Goal: Task Accomplishment & Management: Use online tool/utility

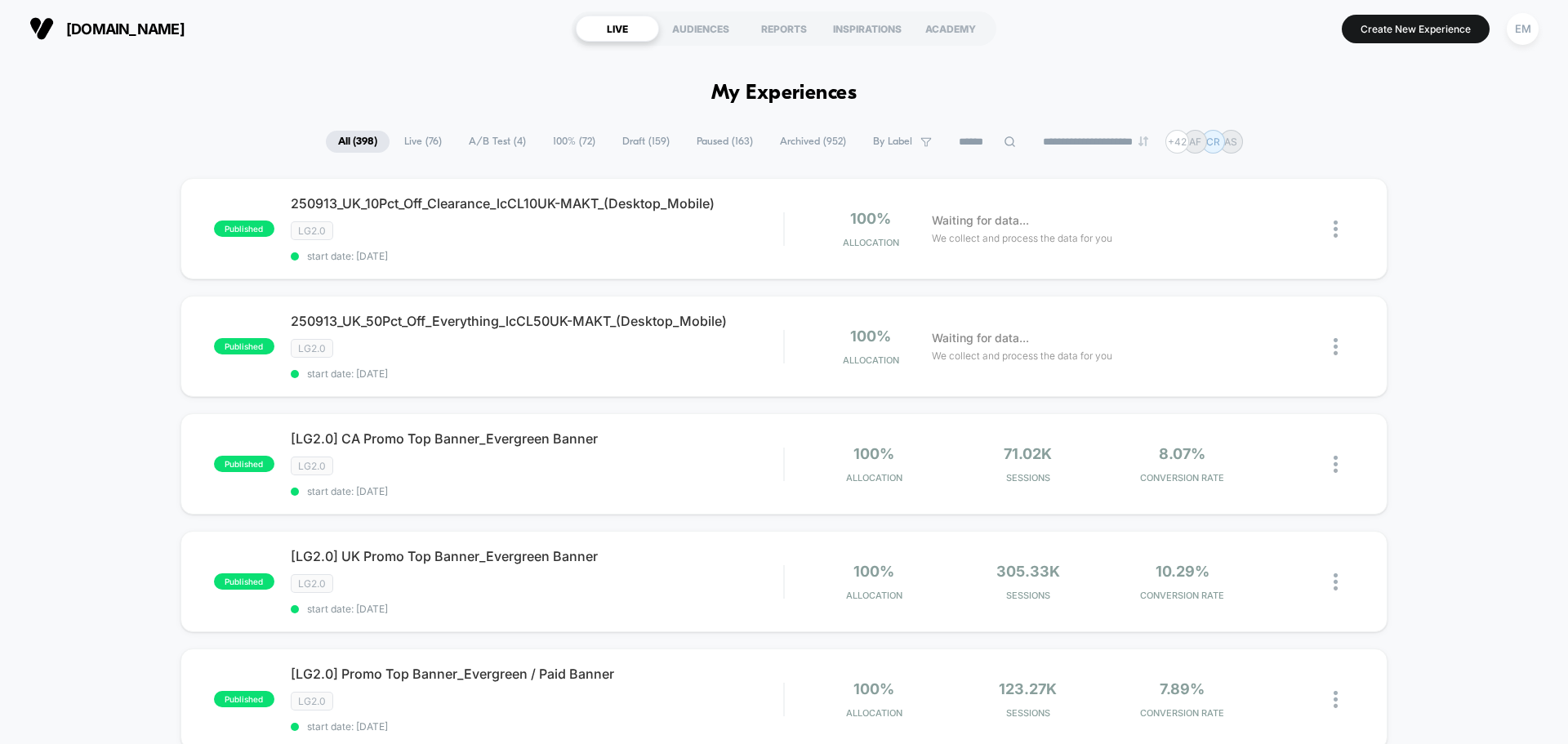
click at [629, 142] on span "Draft ( 159 )" at bounding box center [646, 142] width 72 height 22
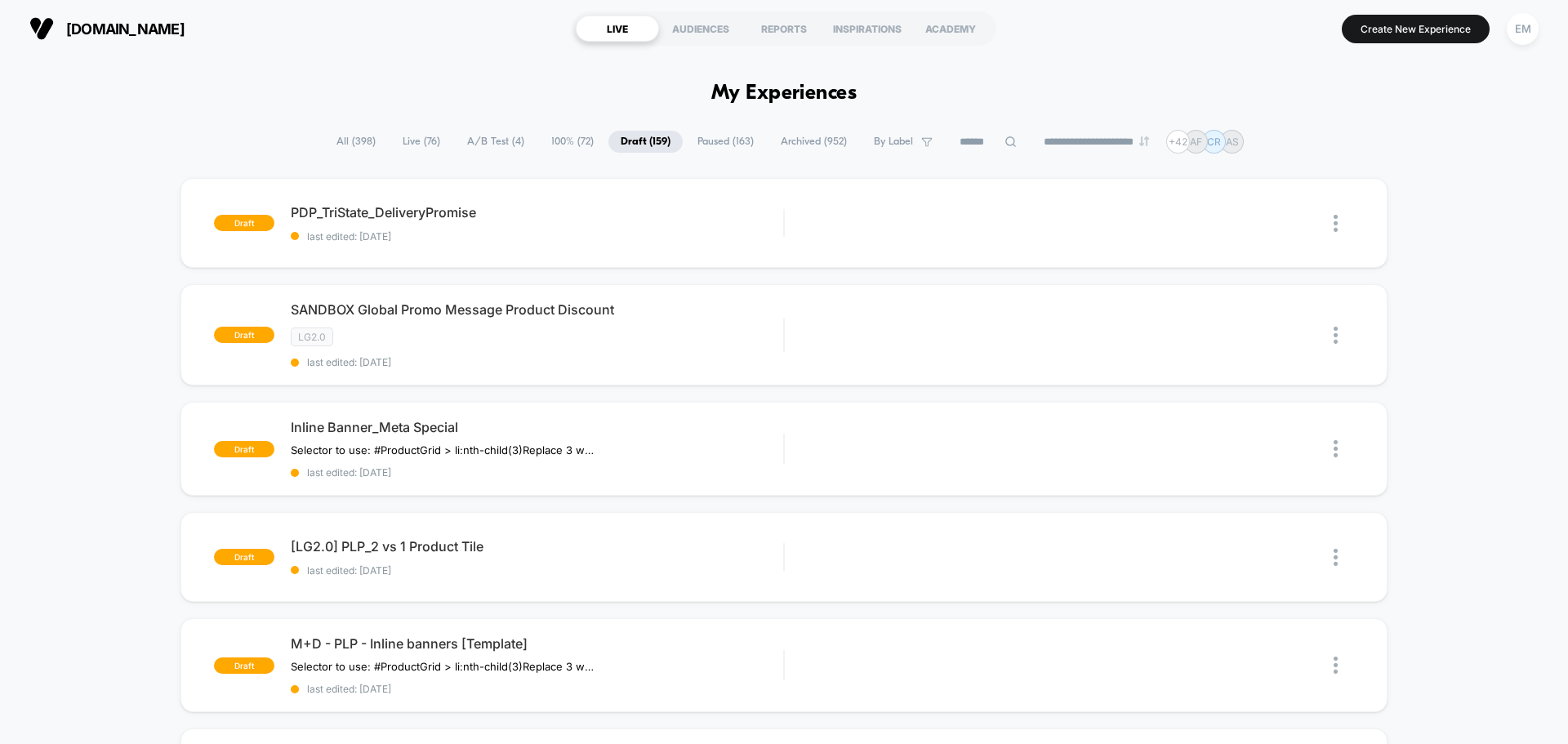
click at [713, 145] on span "Paused ( 163 )" at bounding box center [725, 142] width 81 height 22
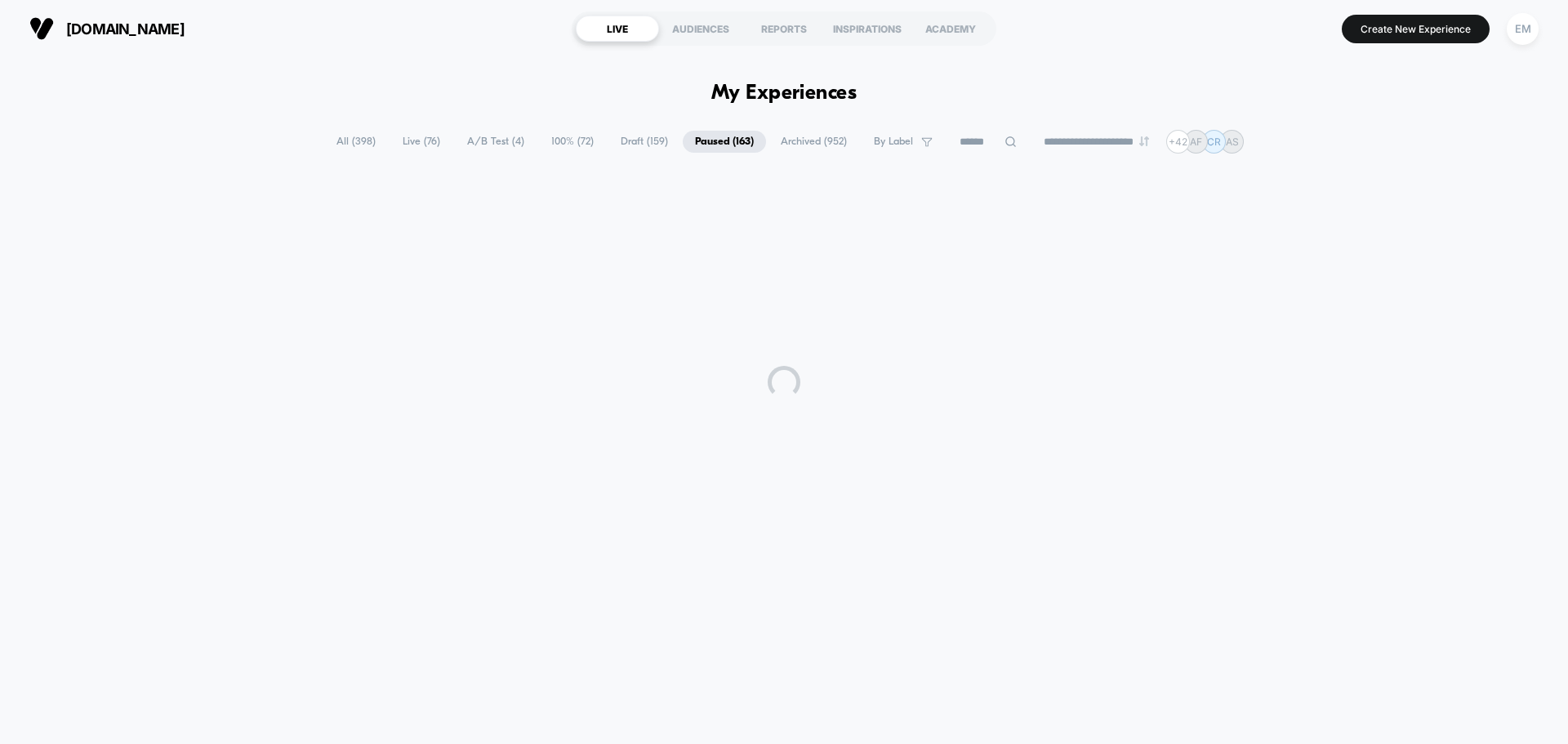
click at [616, 145] on span "Draft ( 159 )" at bounding box center [644, 142] width 72 height 22
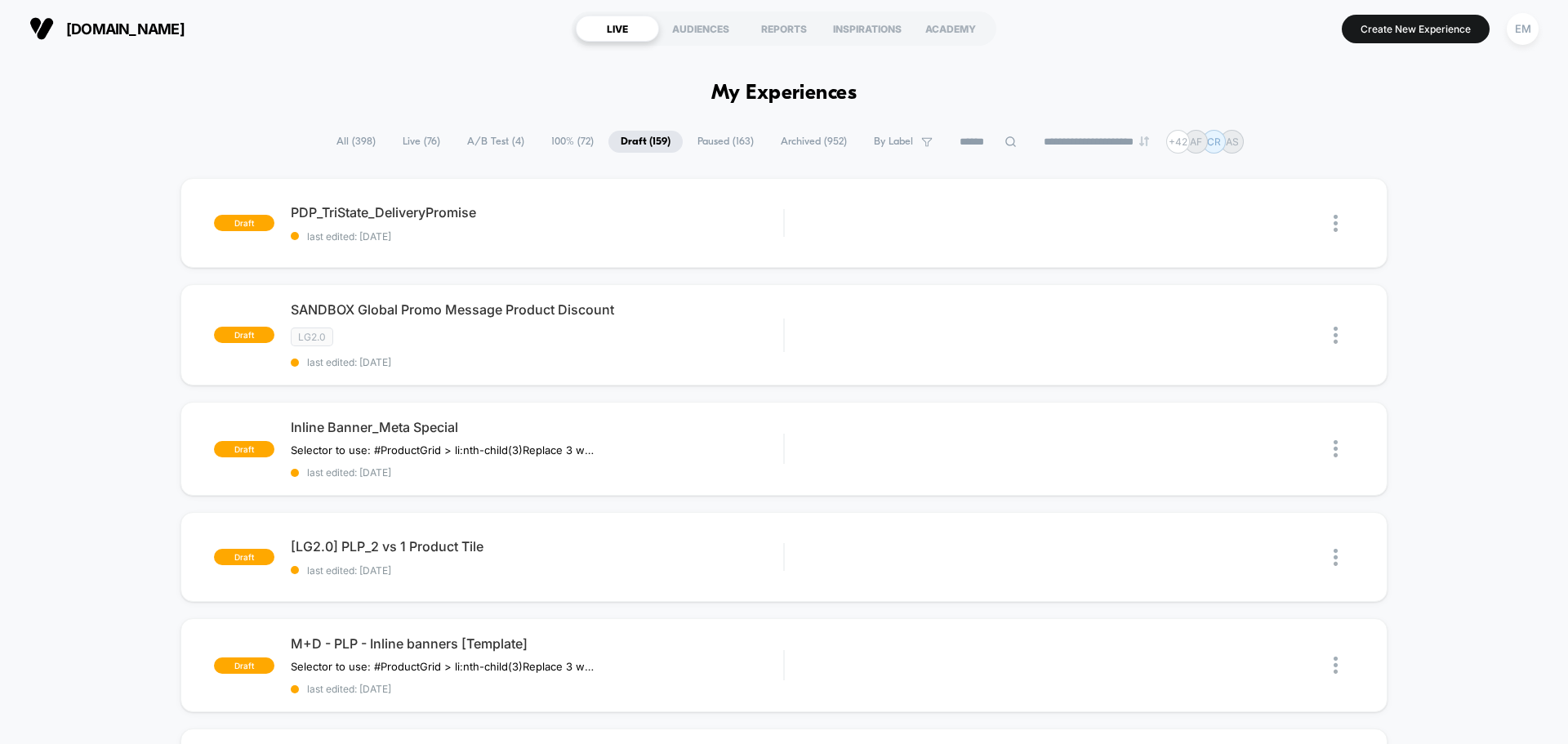
click at [549, 146] on span "100% ( 72 )" at bounding box center [572, 142] width 67 height 22
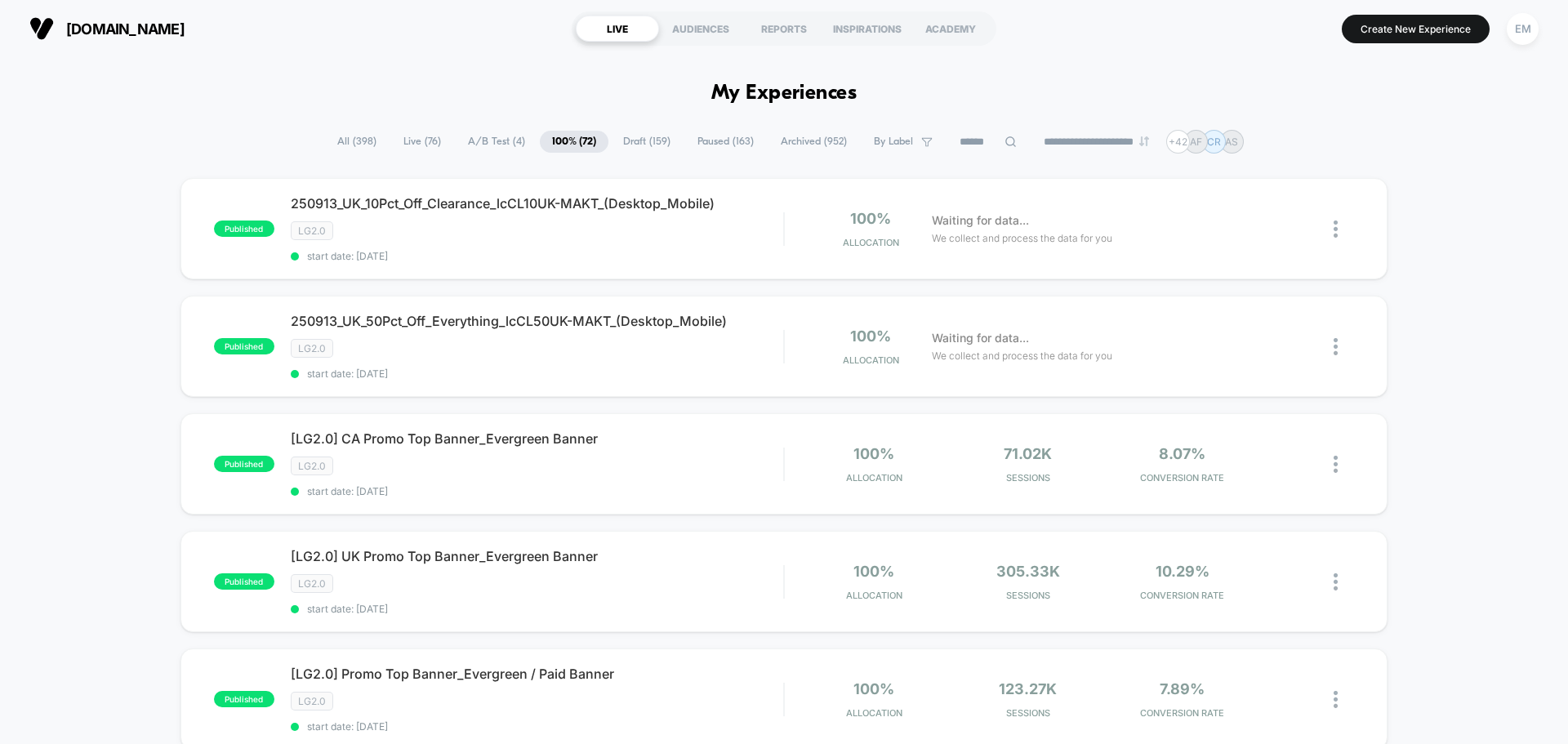
click at [621, 131] on span "Draft ( 159 )" at bounding box center [647, 142] width 72 height 22
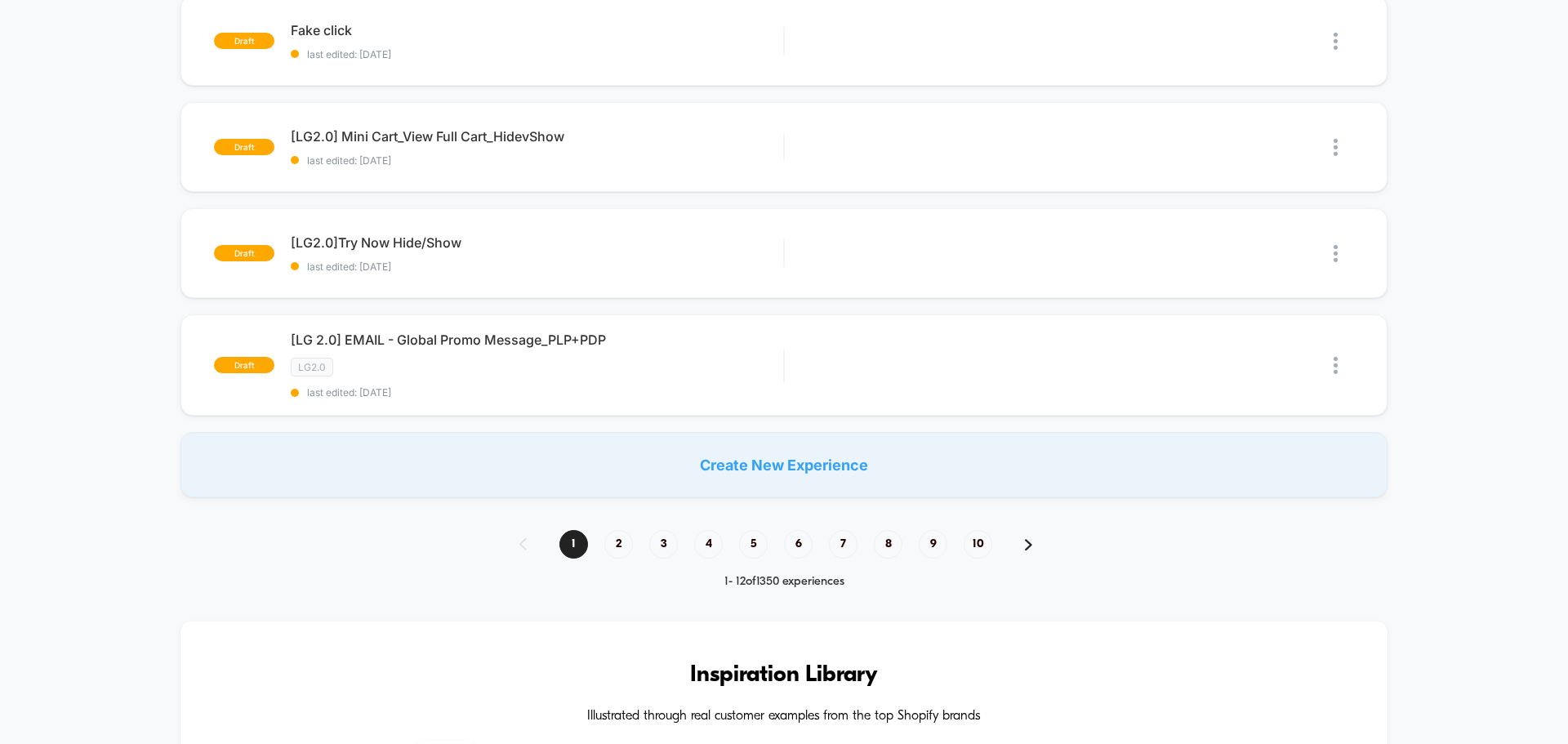
scroll to position [1143, 0]
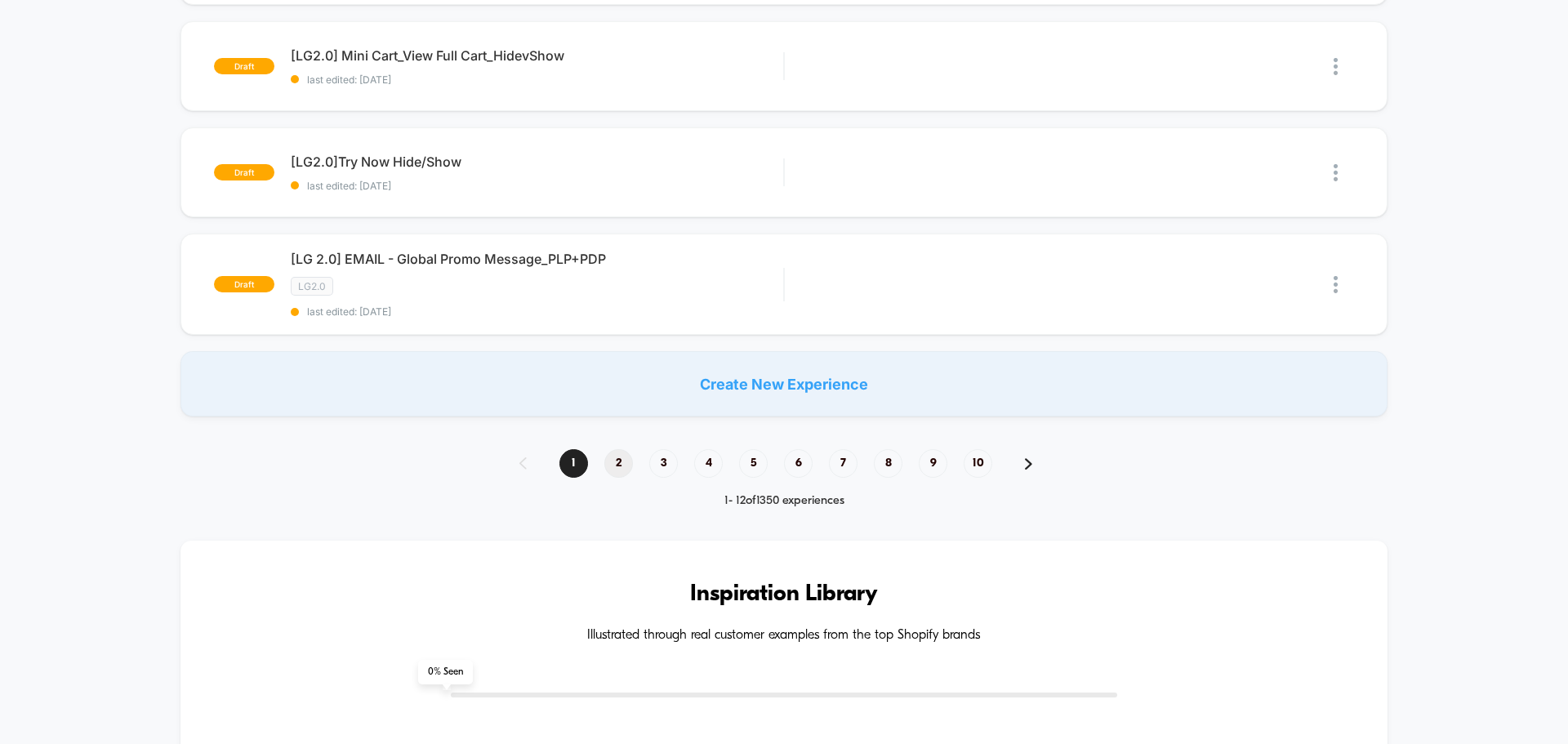
click at [612, 461] on span "2" at bounding box center [618, 463] width 29 height 29
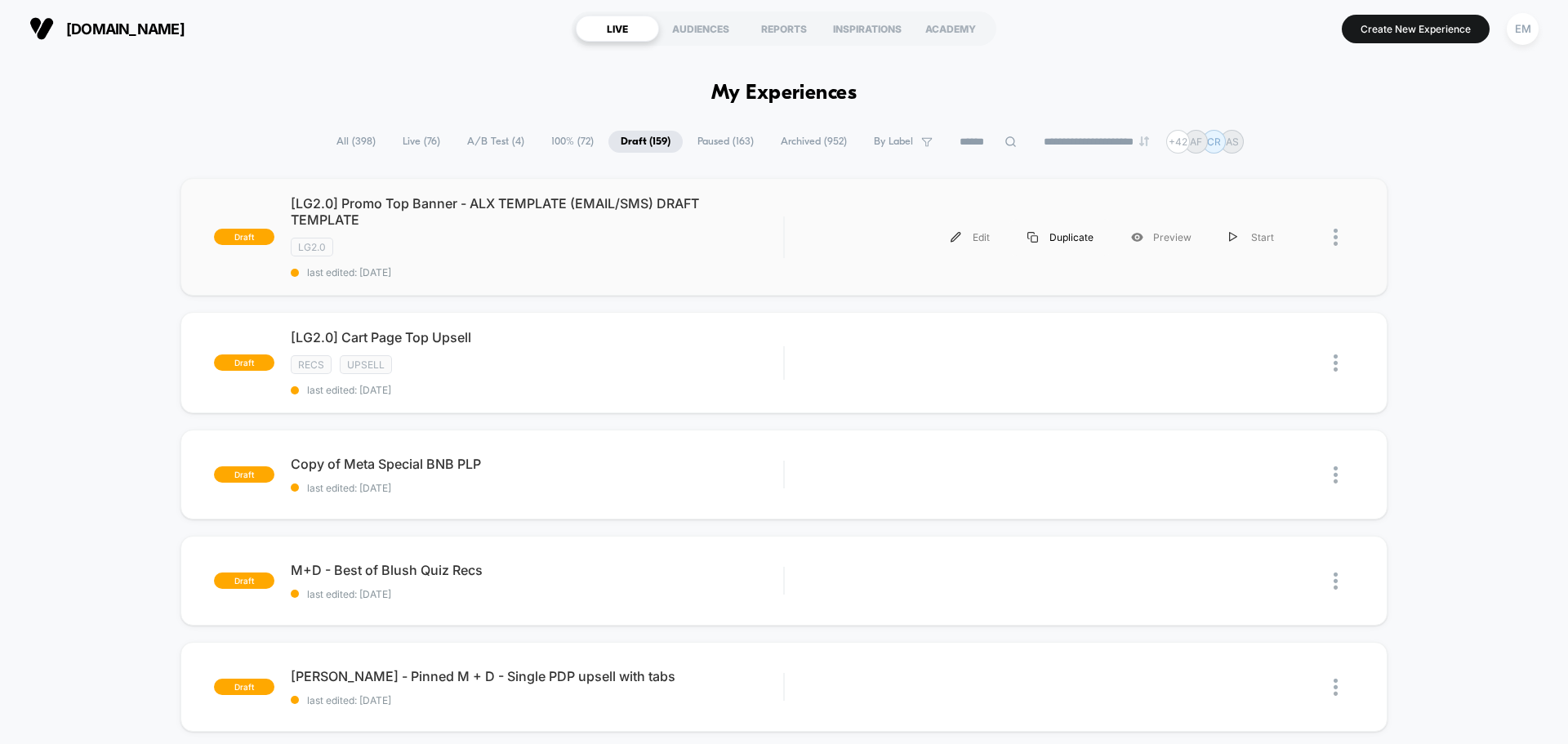
click at [1070, 238] on div "Duplicate" at bounding box center [1060, 237] width 103 height 36
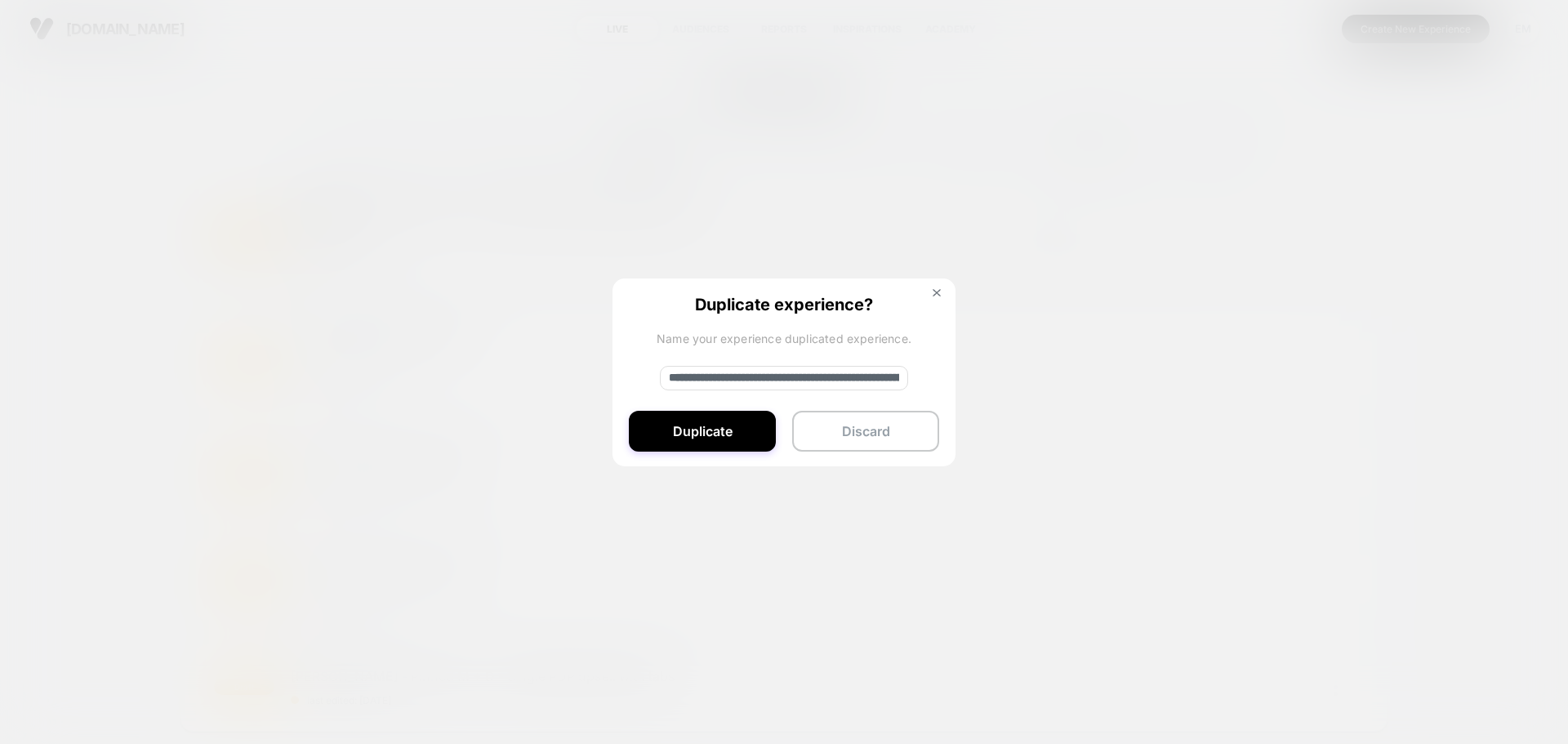
click at [746, 377] on input "**********" at bounding box center [784, 378] width 248 height 24
paste input
type input "**********"
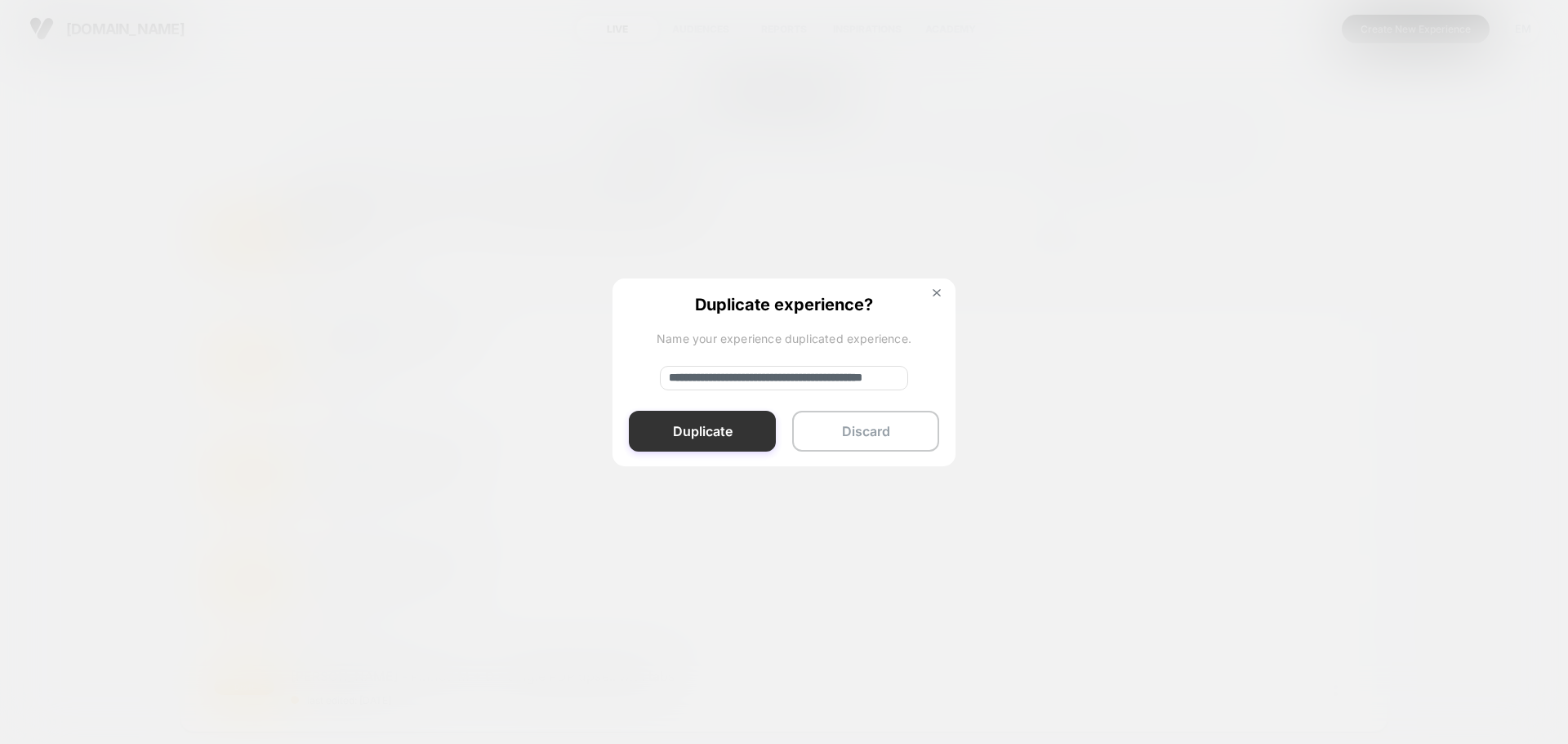
click at [734, 424] on button "Duplicate" at bounding box center [702, 431] width 147 height 41
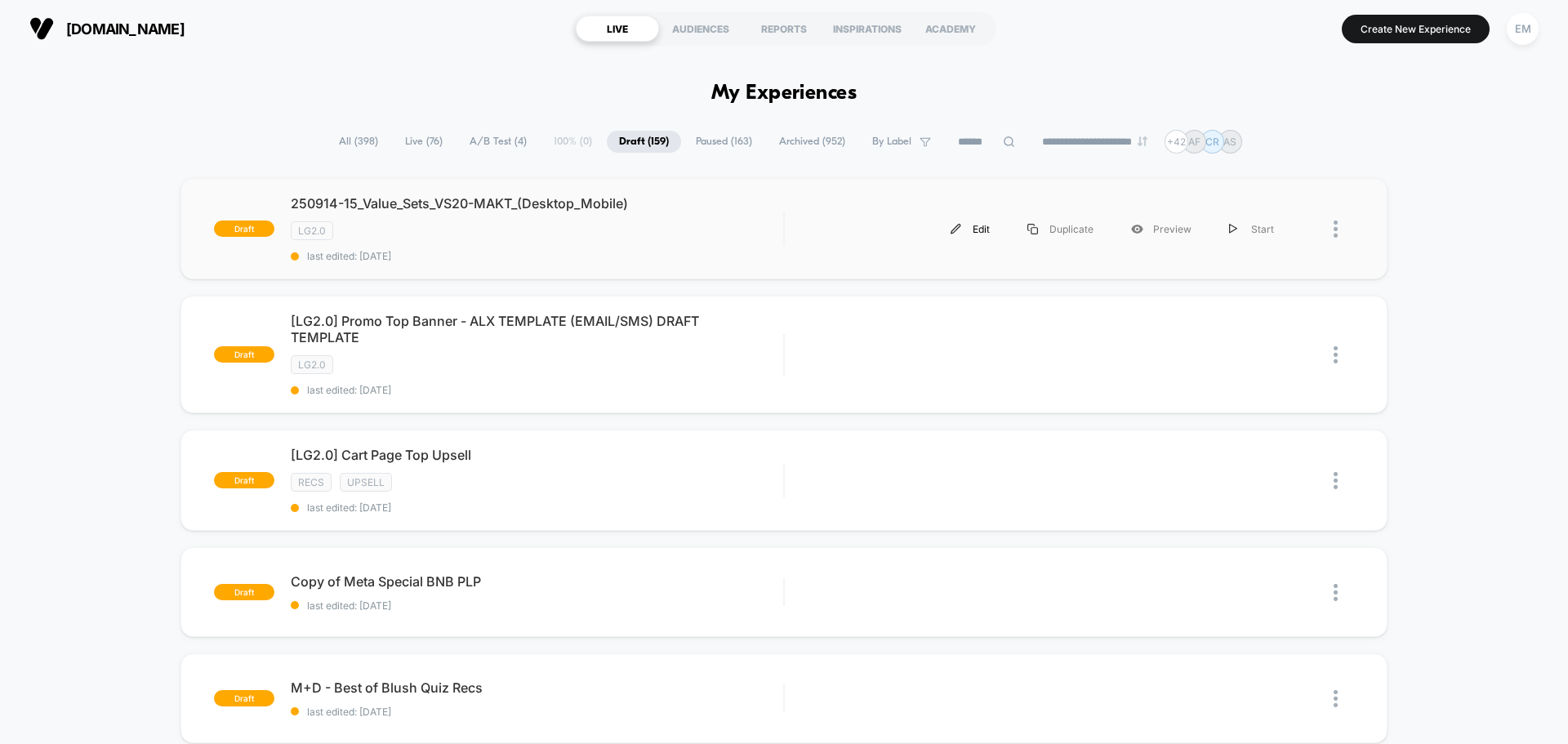
click at [974, 228] on div "Edit" at bounding box center [970, 229] width 76 height 36
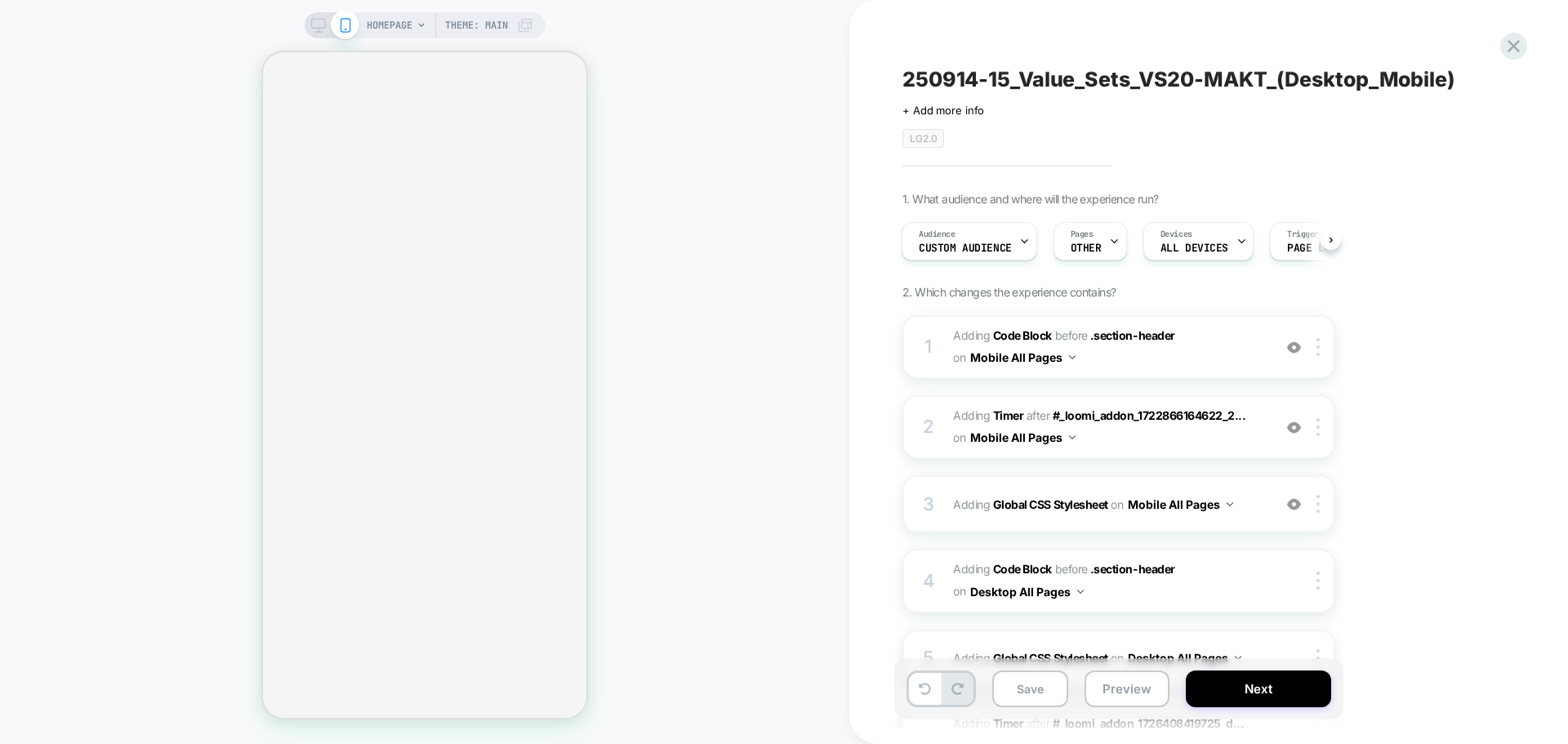
scroll to position [0, 2]
click at [953, 246] on span "Custom Audience" at bounding box center [964, 247] width 93 height 11
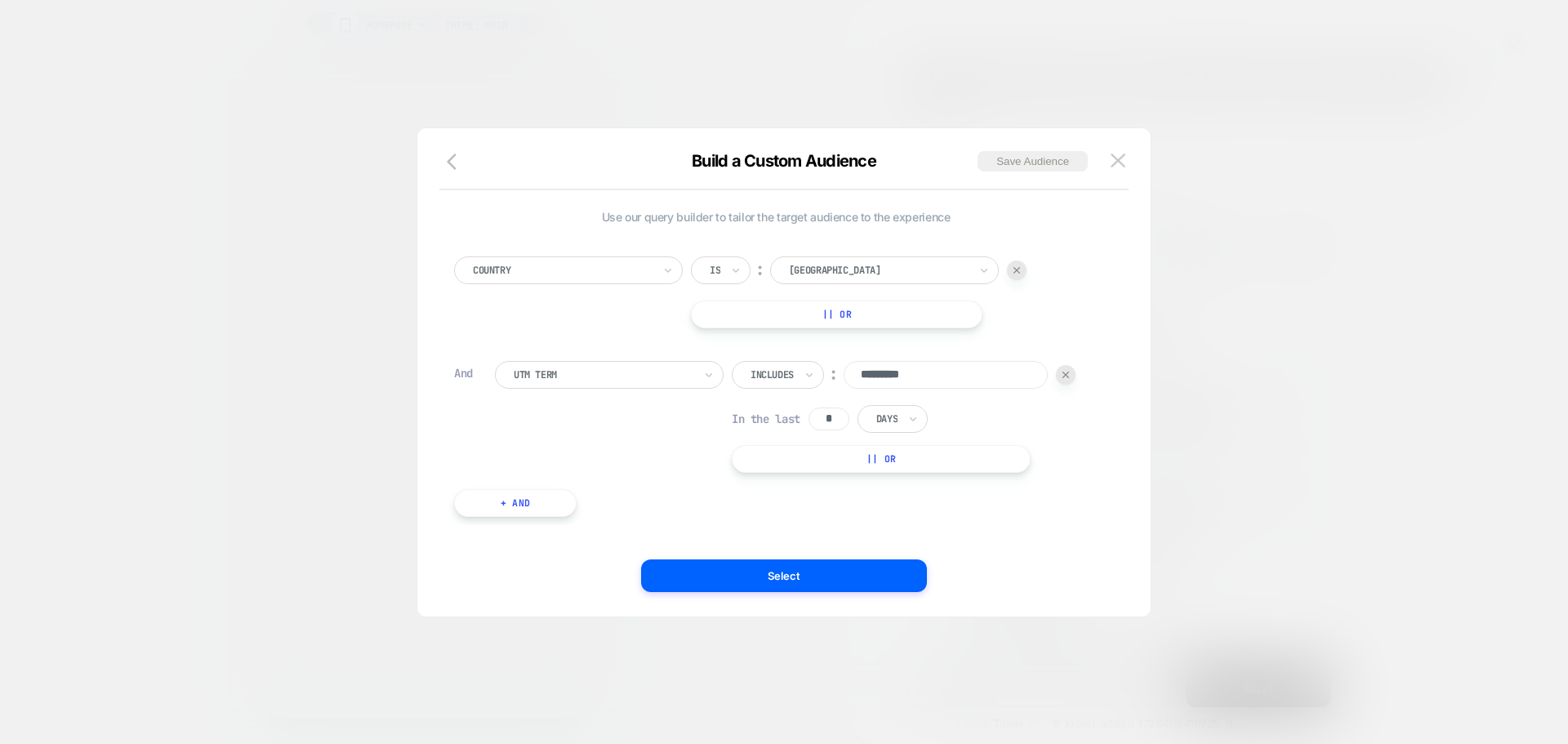
click at [1067, 379] on div at bounding box center [1065, 374] width 20 height 20
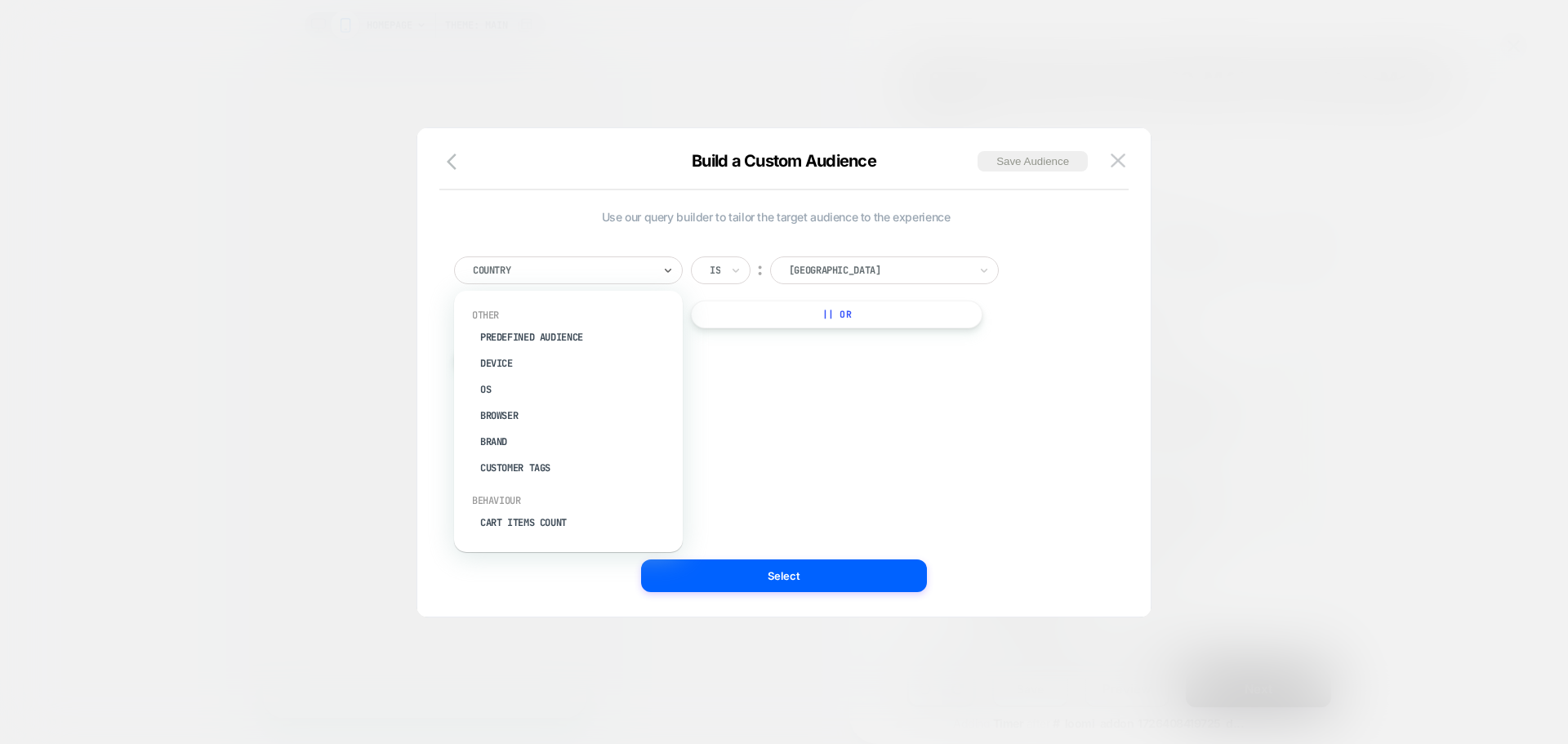
click at [566, 270] on div at bounding box center [563, 270] width 180 height 15
type input "*"
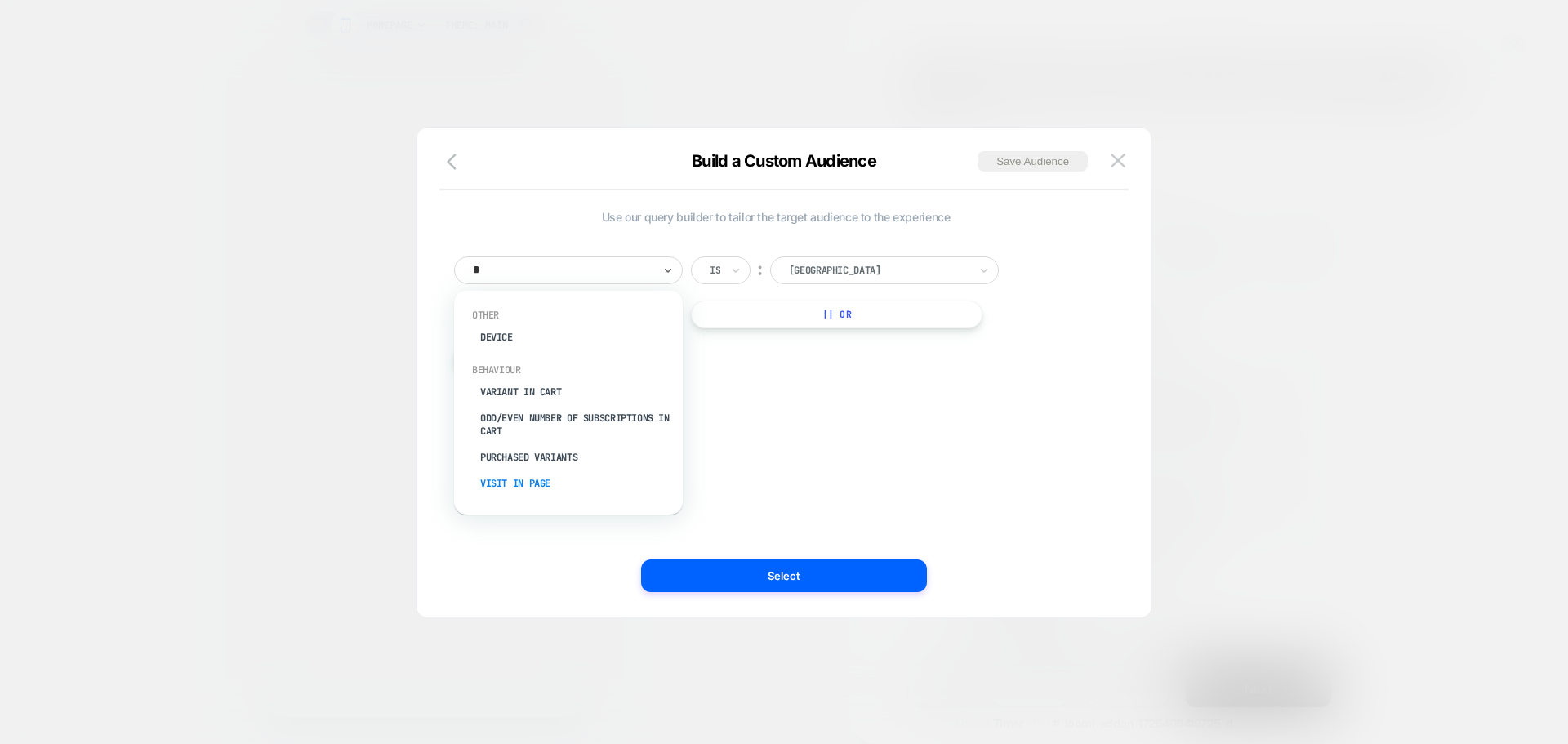
click at [517, 484] on div "Visit In Page" at bounding box center [576, 484] width 213 height 26
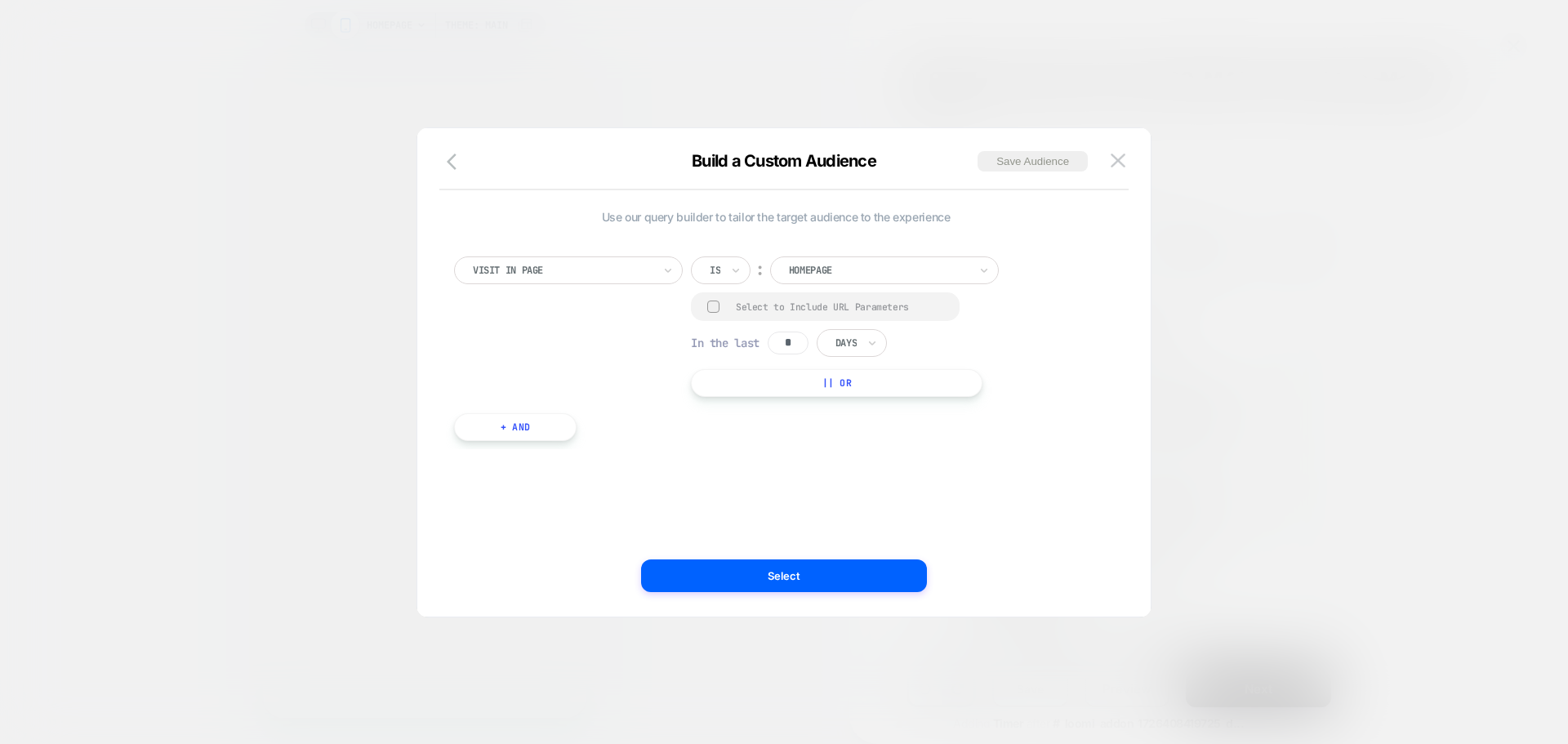
click at [719, 264] on div at bounding box center [715, 270] width 10 height 15
click at [738, 374] on div "Contains" at bounding box center [761, 367] width 106 height 26
drag, startPoint x: 711, startPoint y: 307, endPoint x: 762, endPoint y: 342, distance: 61.9
click at [712, 307] on div at bounding box center [714, 306] width 12 height 12
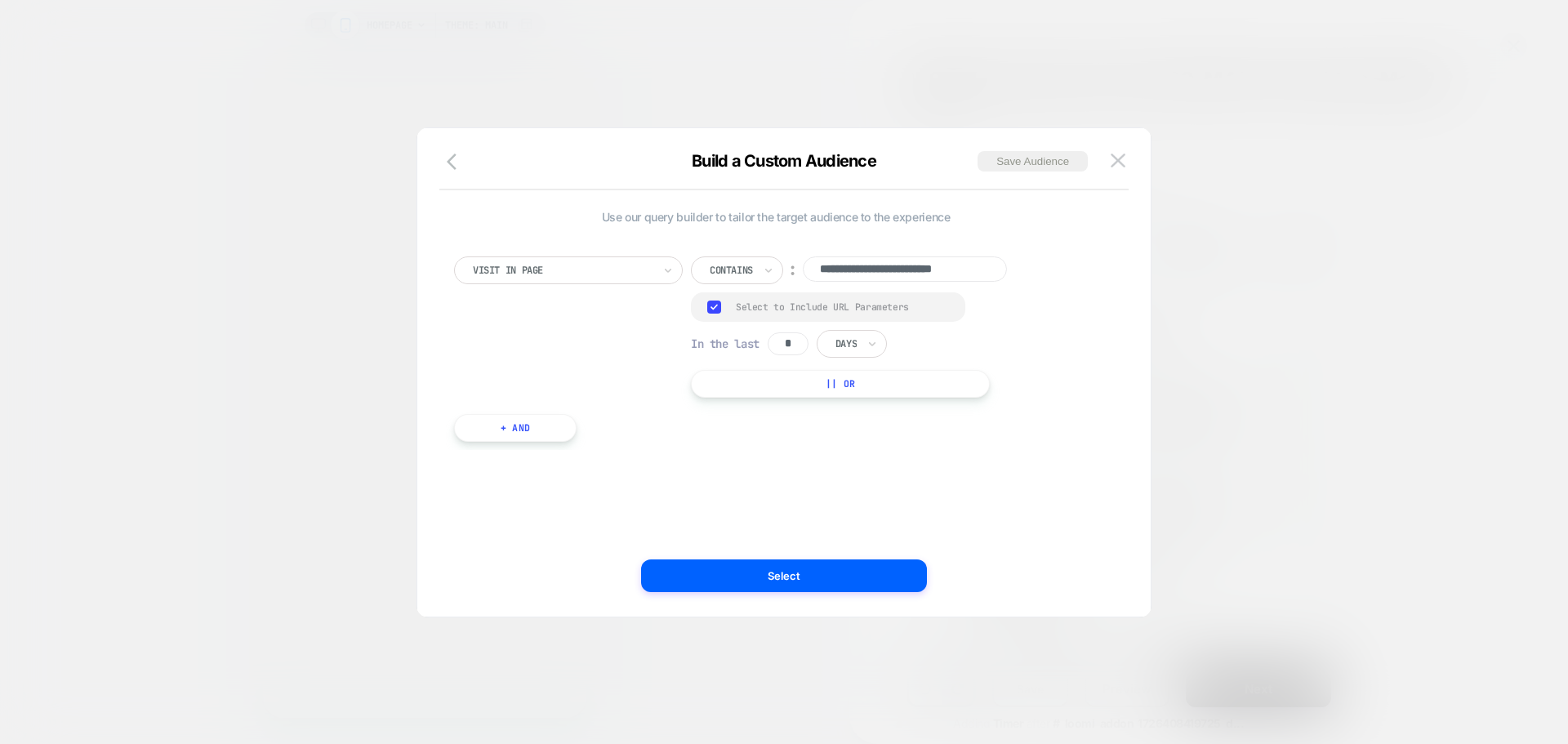
click at [803, 352] on input "*" at bounding box center [787, 344] width 41 height 23
type input "*"
click at [866, 344] on div "Days" at bounding box center [852, 344] width 70 height 28
click at [873, 389] on div "Hours" at bounding box center [889, 389] width 106 height 26
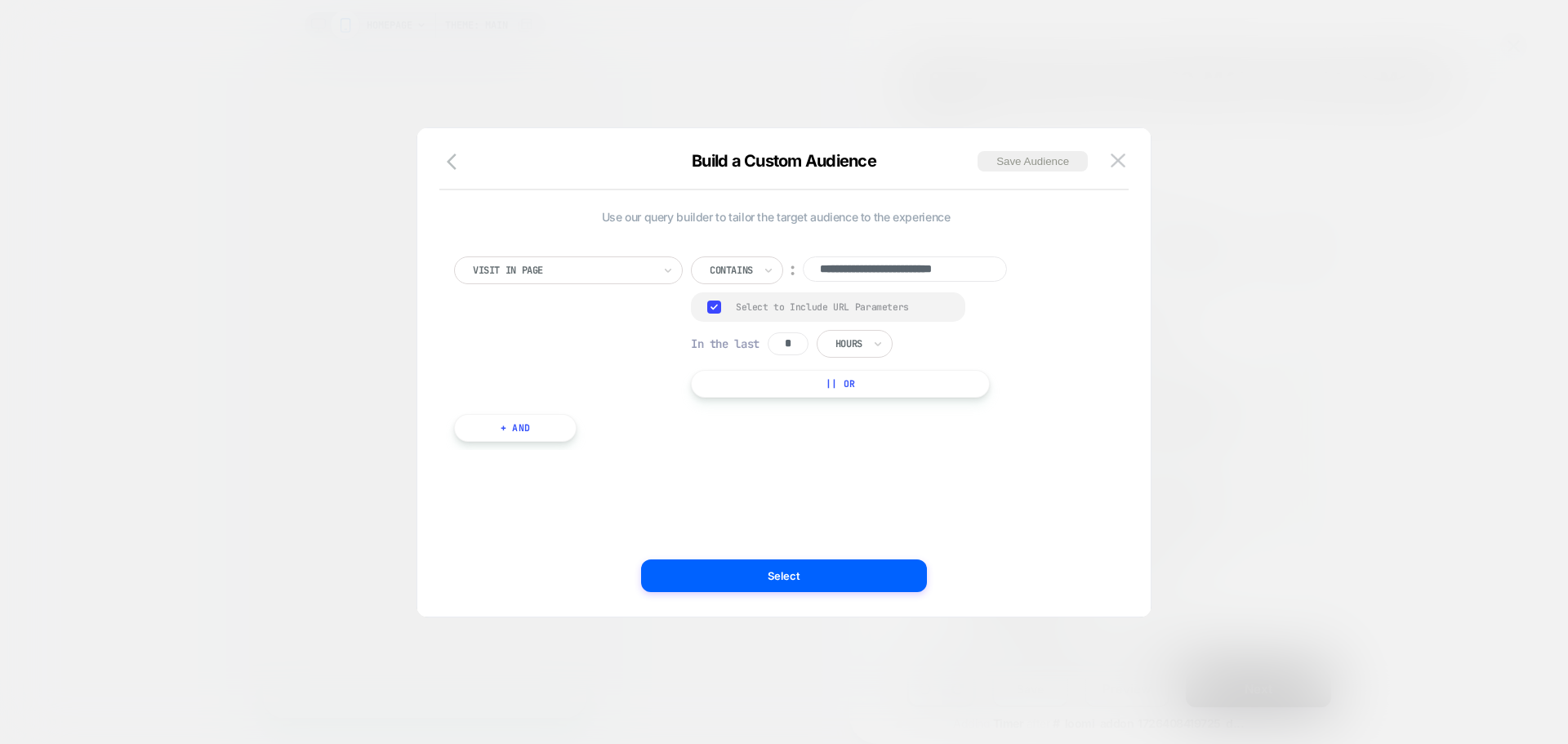
click at [919, 265] on input "**********" at bounding box center [905, 268] width 204 height 25
paste input
type input "**********"
click at [725, 487] on div "**********" at bounding box center [776, 372] width 684 height 423
click at [1042, 159] on button "Save Audience" at bounding box center [1032, 161] width 110 height 21
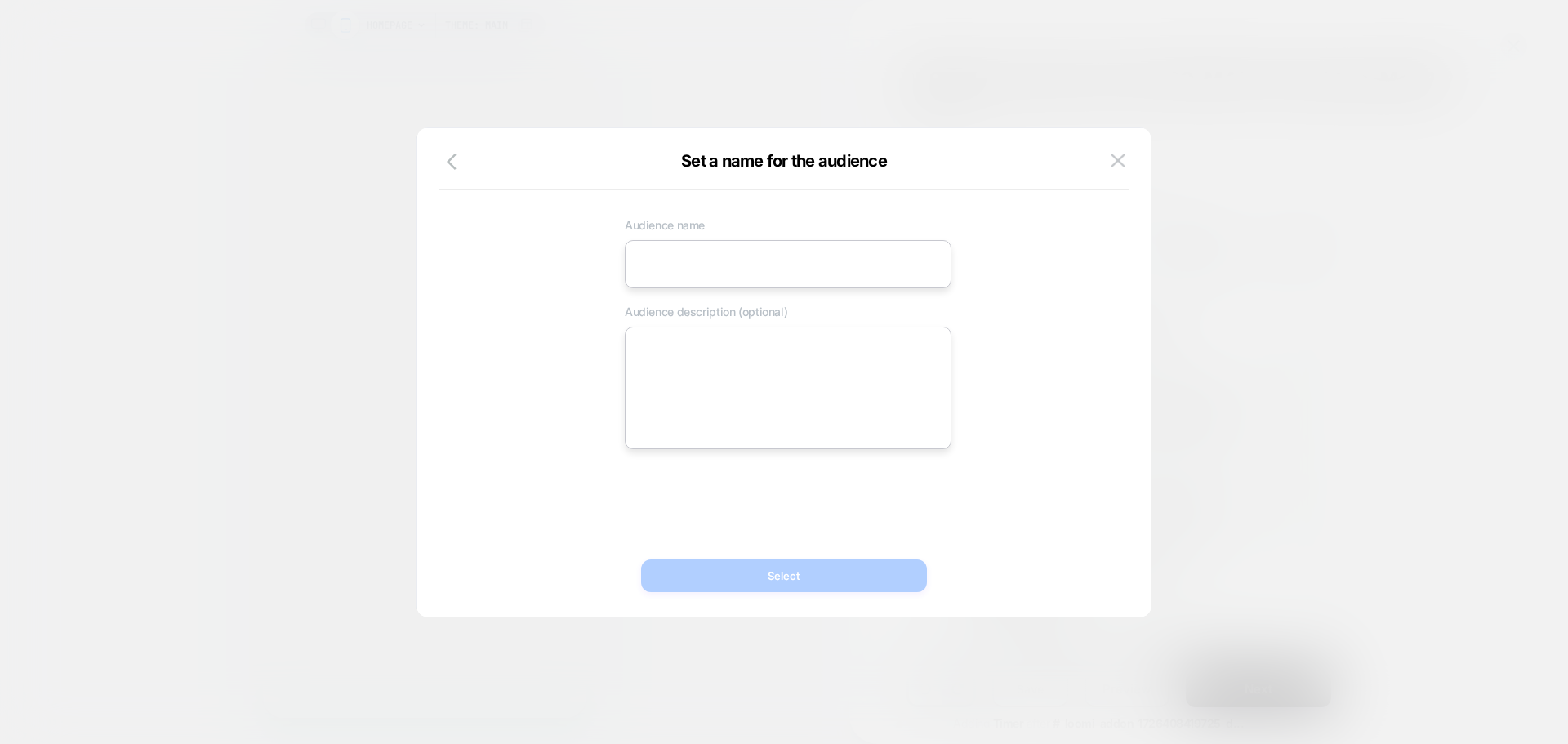
click at [709, 263] on input at bounding box center [788, 265] width 326 height 49
paste input "**********"
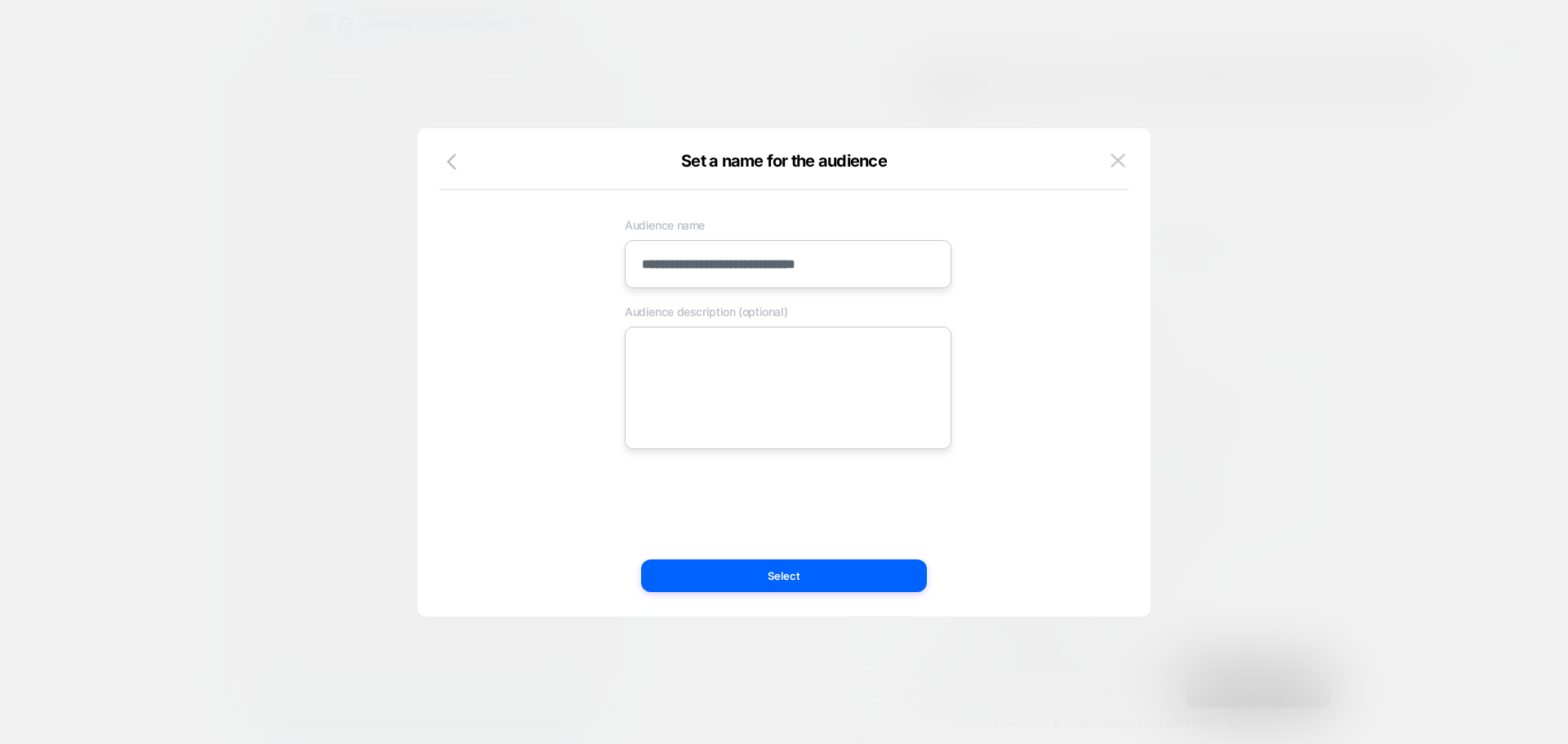
type input "**********"
drag, startPoint x: 702, startPoint y: 334, endPoint x: 713, endPoint y: 345, distance: 15.6
click at [705, 337] on textarea at bounding box center [788, 387] width 326 height 122
paste textarea "**********"
type textarea "*"
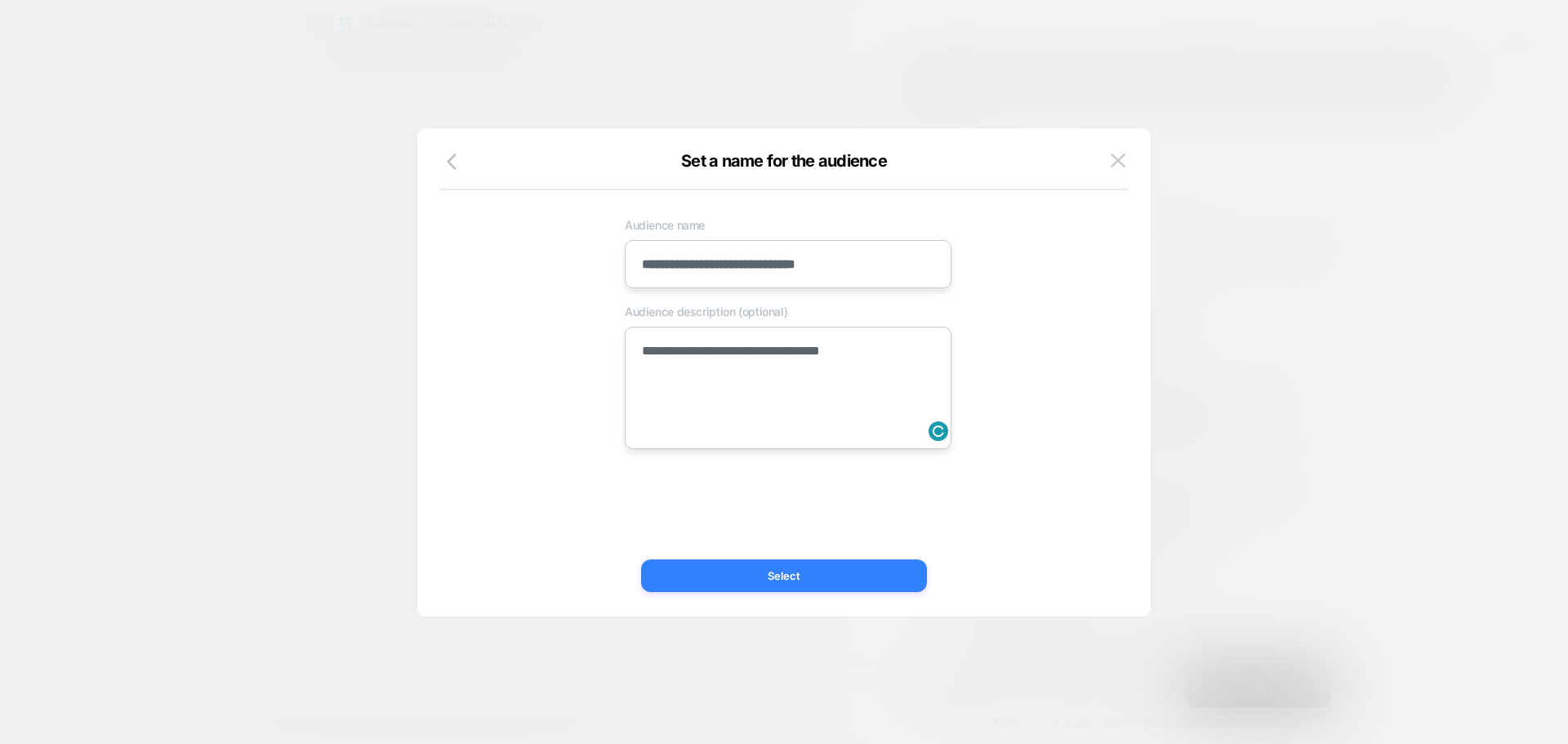
type textarea "**********"
drag, startPoint x: 731, startPoint y: 579, endPoint x: 599, endPoint y: 483, distance: 163.2
click at [599, 483] on div "**********" at bounding box center [784, 381] width 734 height 472
click at [675, 571] on button "Select" at bounding box center [783, 576] width 286 height 33
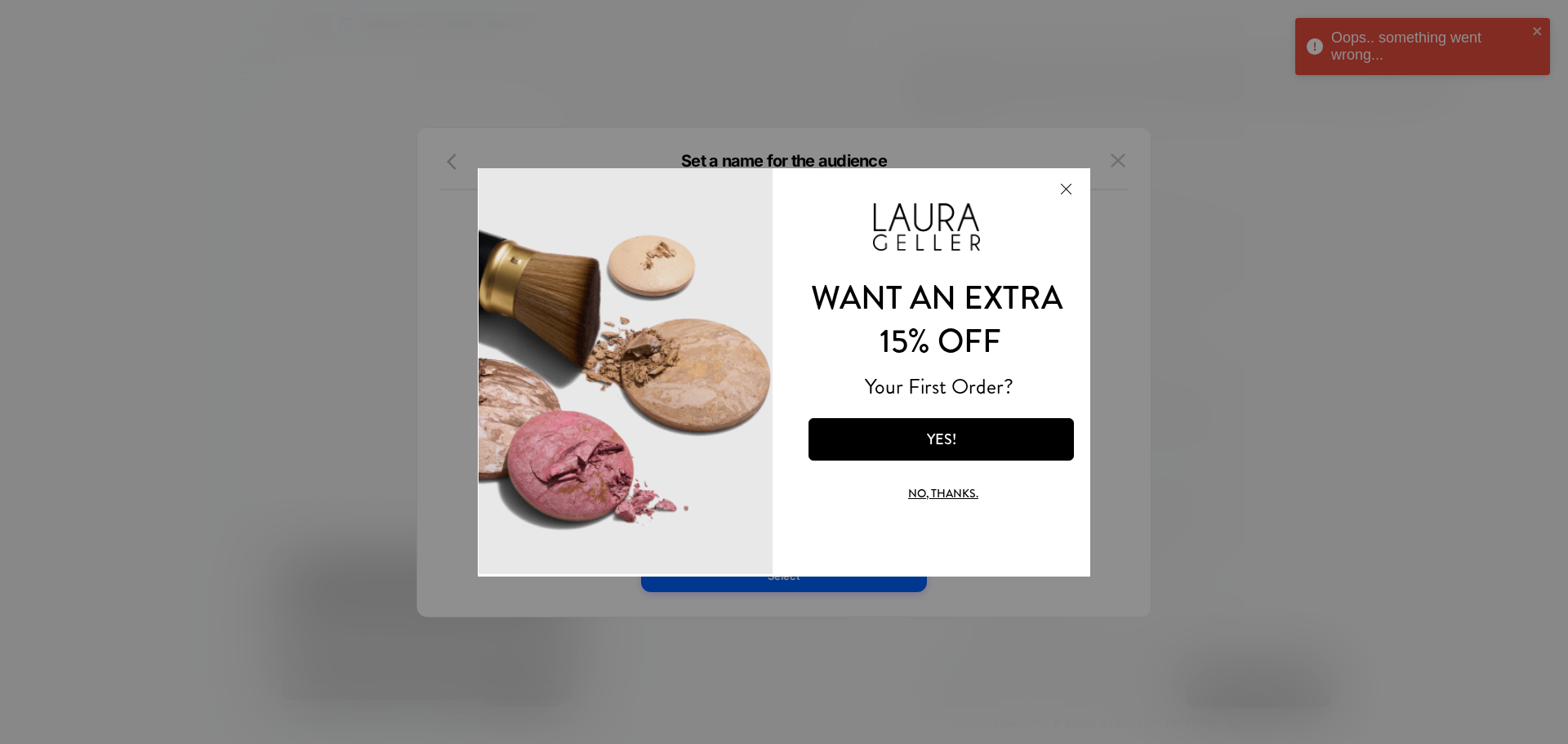
click at [1068, 188] on button "Close Modal" at bounding box center [1065, 188] width 44 height 39
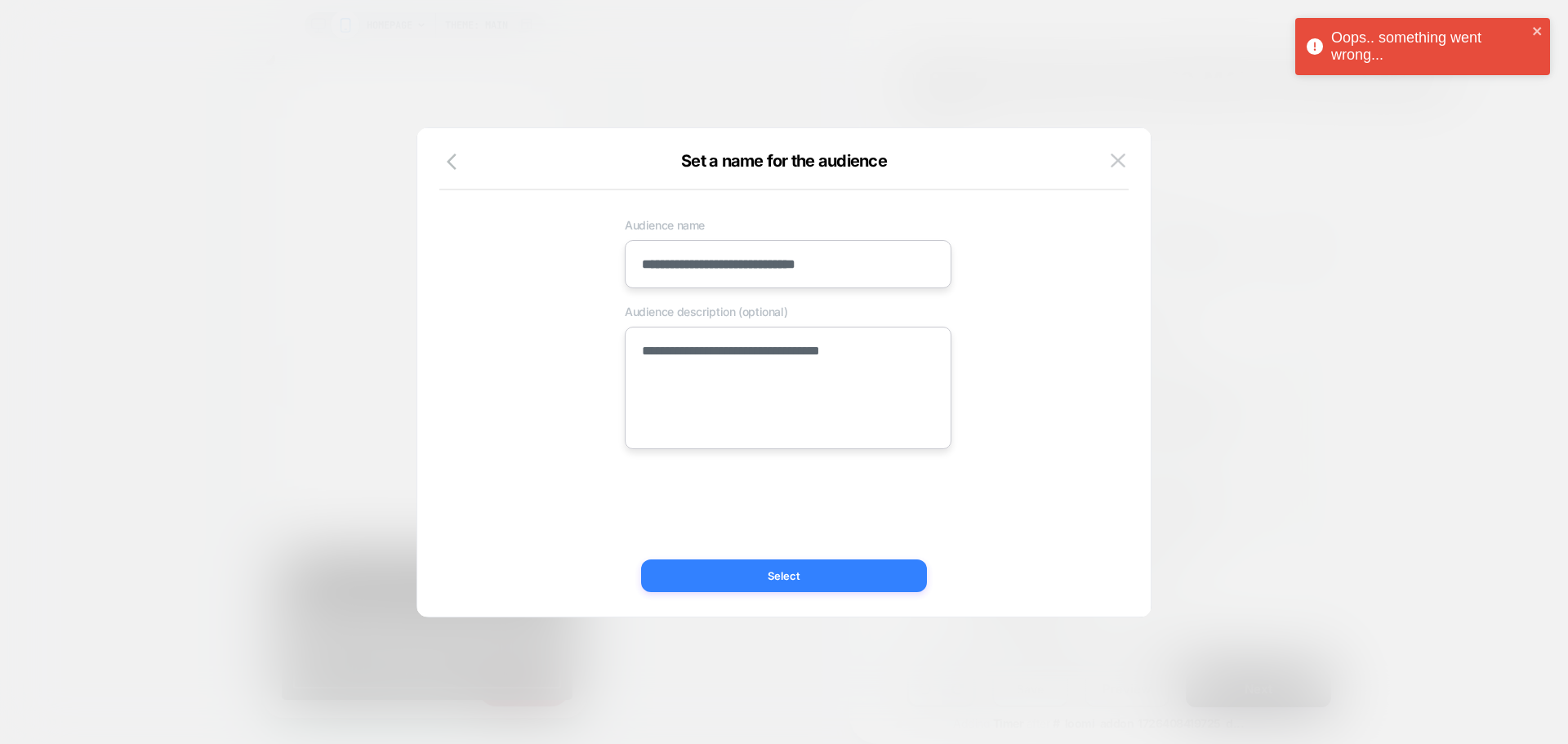
click at [715, 584] on button "Select" at bounding box center [783, 576] width 286 height 33
type textarea "*"
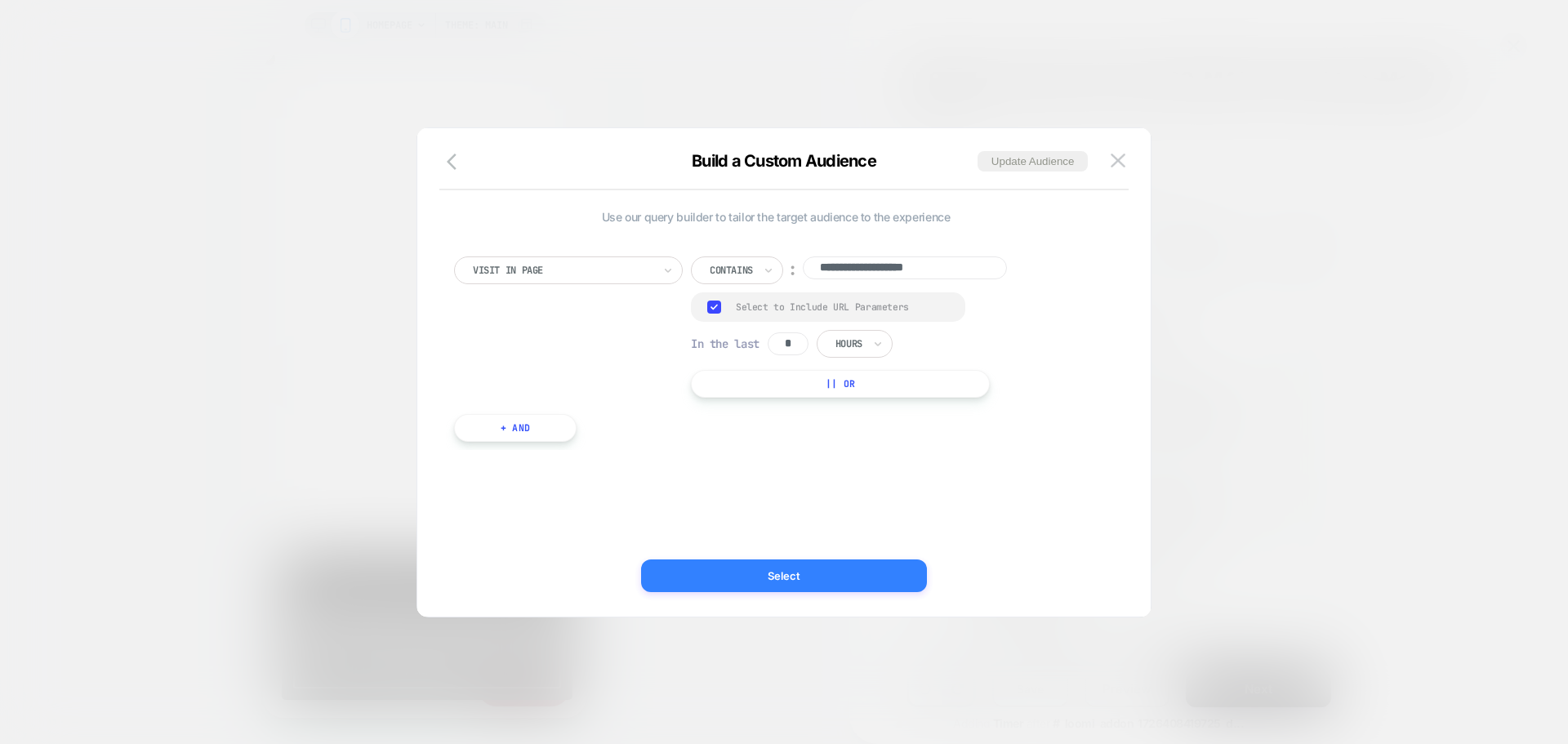
click at [707, 585] on button "Select" at bounding box center [783, 576] width 286 height 33
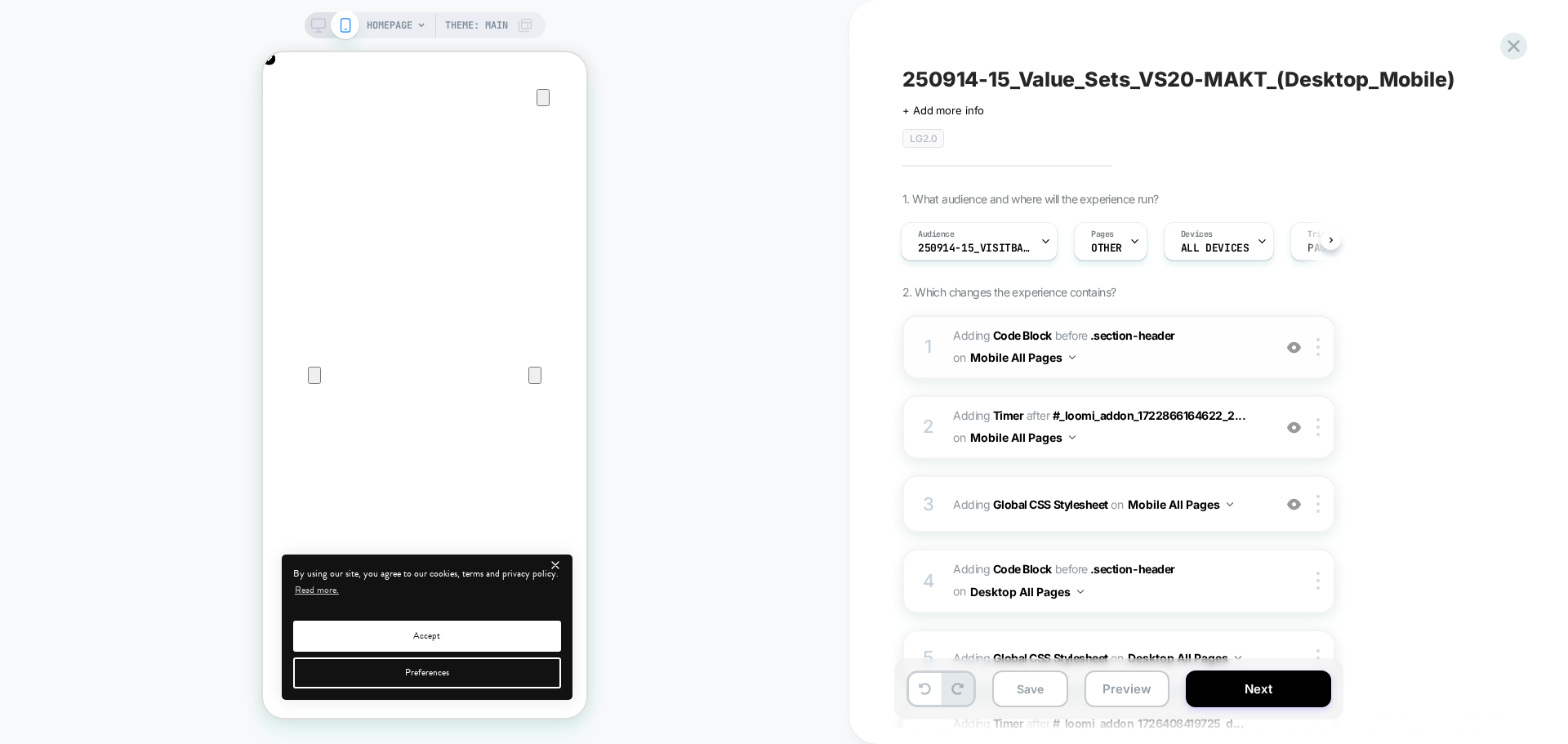
click at [1104, 366] on span "Adding Code Block BEFORE .section-header .section-header on Mobile All Pages" at bounding box center [1109, 346] width 311 height 44
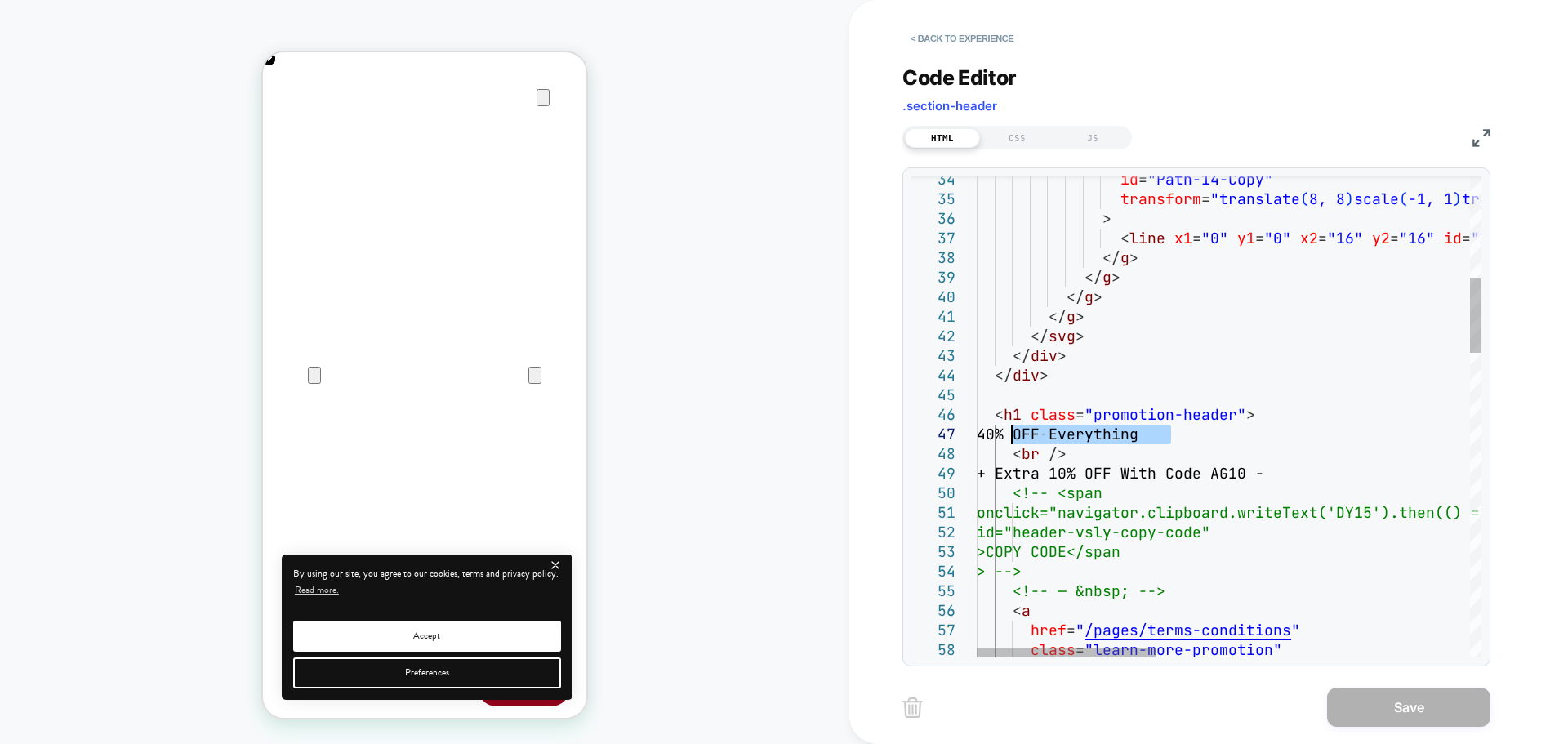
drag, startPoint x: 1169, startPoint y: 434, endPoint x: 1011, endPoint y: 440, distance: 158.1
type textarea "**********"
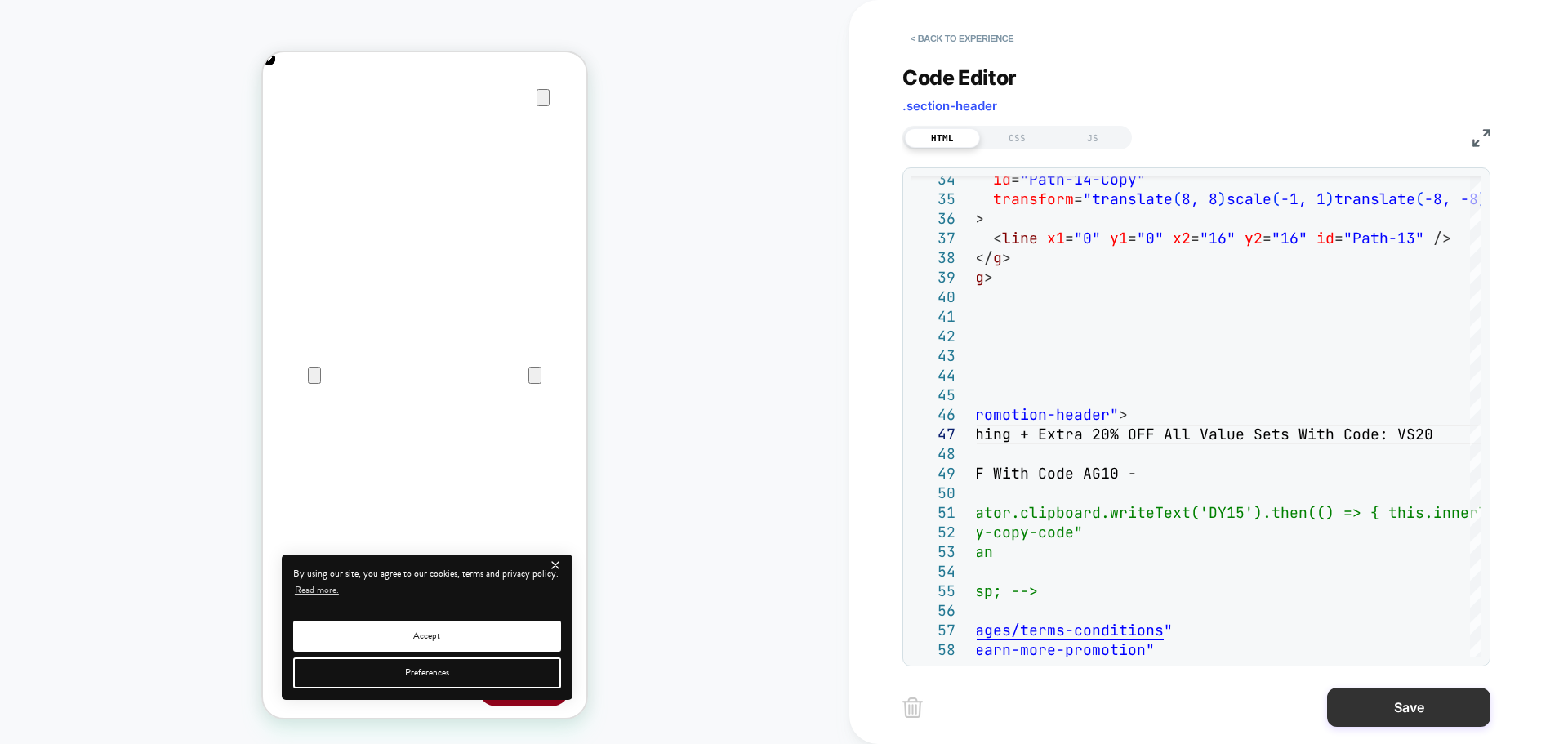
click at [1348, 701] on button "Save" at bounding box center [1409, 707] width 163 height 39
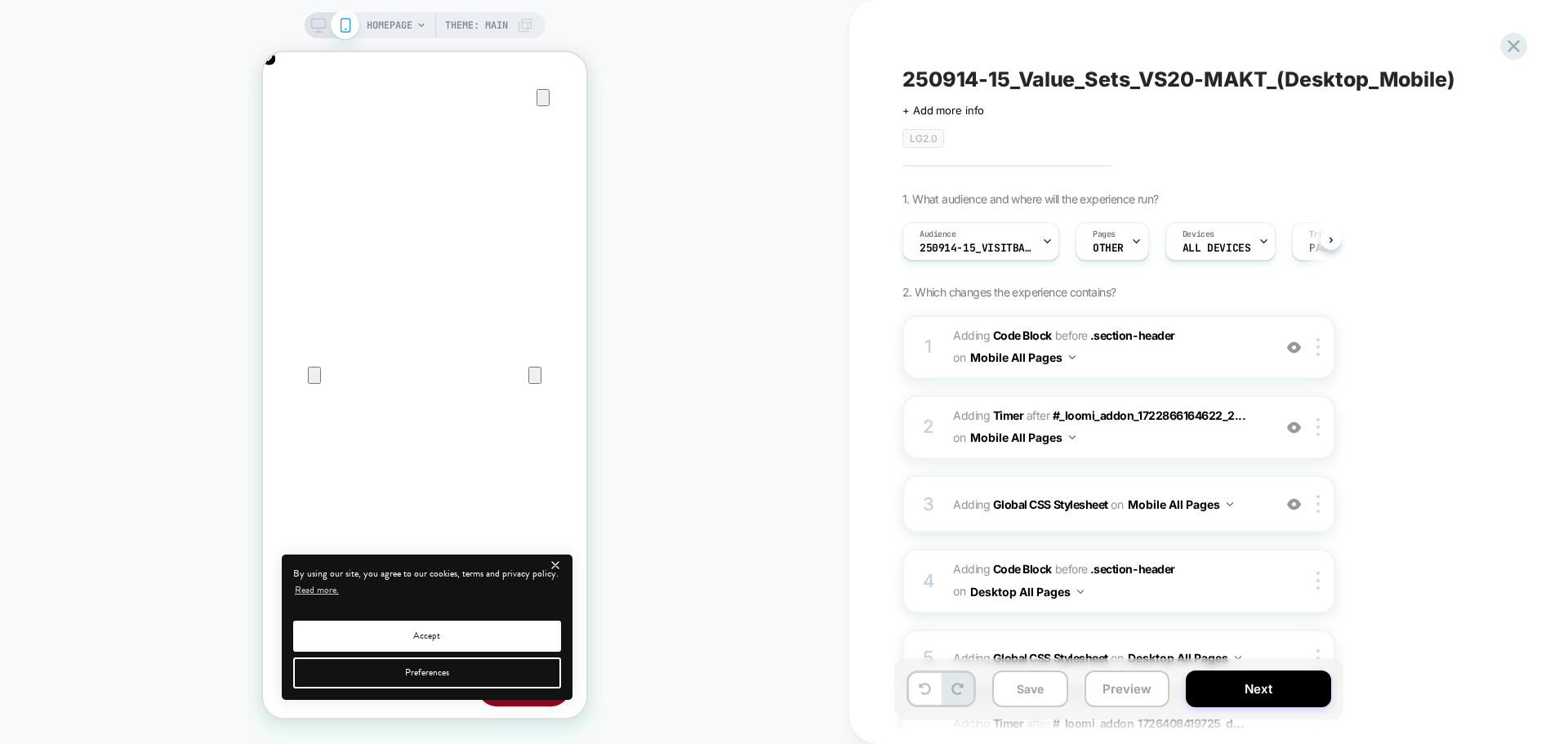
scroll to position [0, 1]
click at [1159, 361] on span "Adding Code Block BEFORE .section-header .section-header on Mobile All Pages" at bounding box center [1109, 346] width 311 height 44
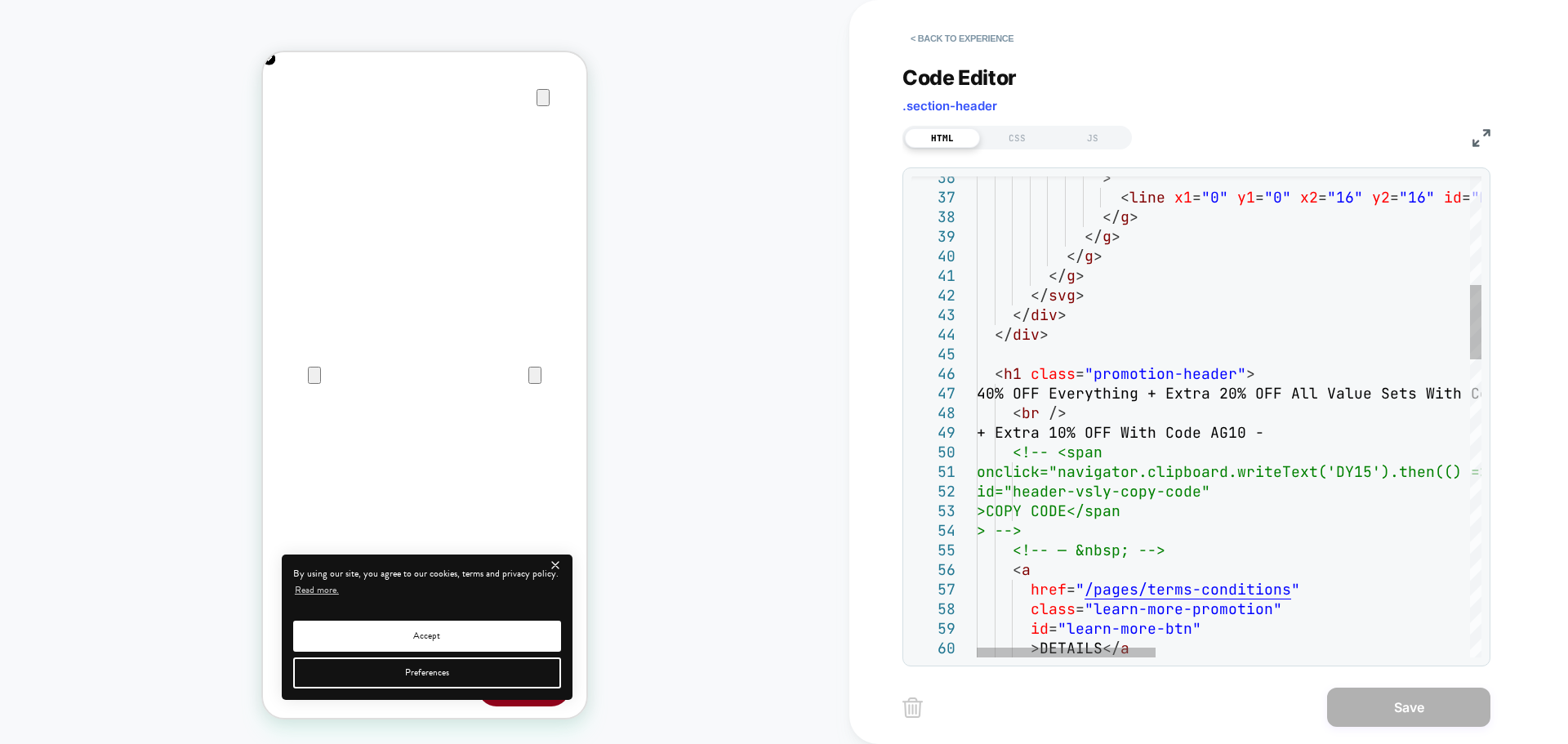
scroll to position [0, 0]
drag, startPoint x: 1167, startPoint y: 393, endPoint x: 1084, endPoint y: 396, distance: 83.1
drag, startPoint x: 1084, startPoint y: 395, endPoint x: 1090, endPoint y: 406, distance: 12.5
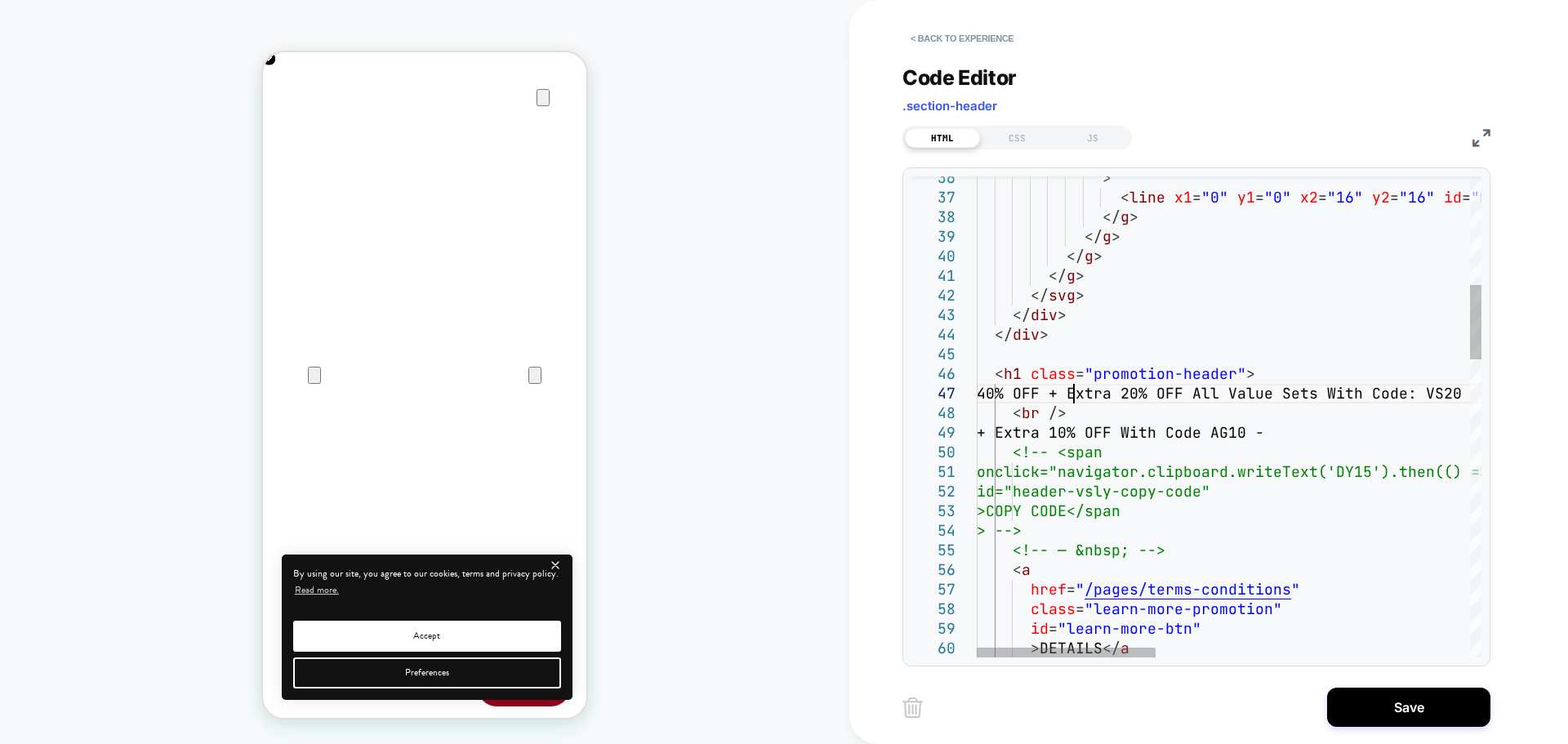
scroll to position [0, 324]
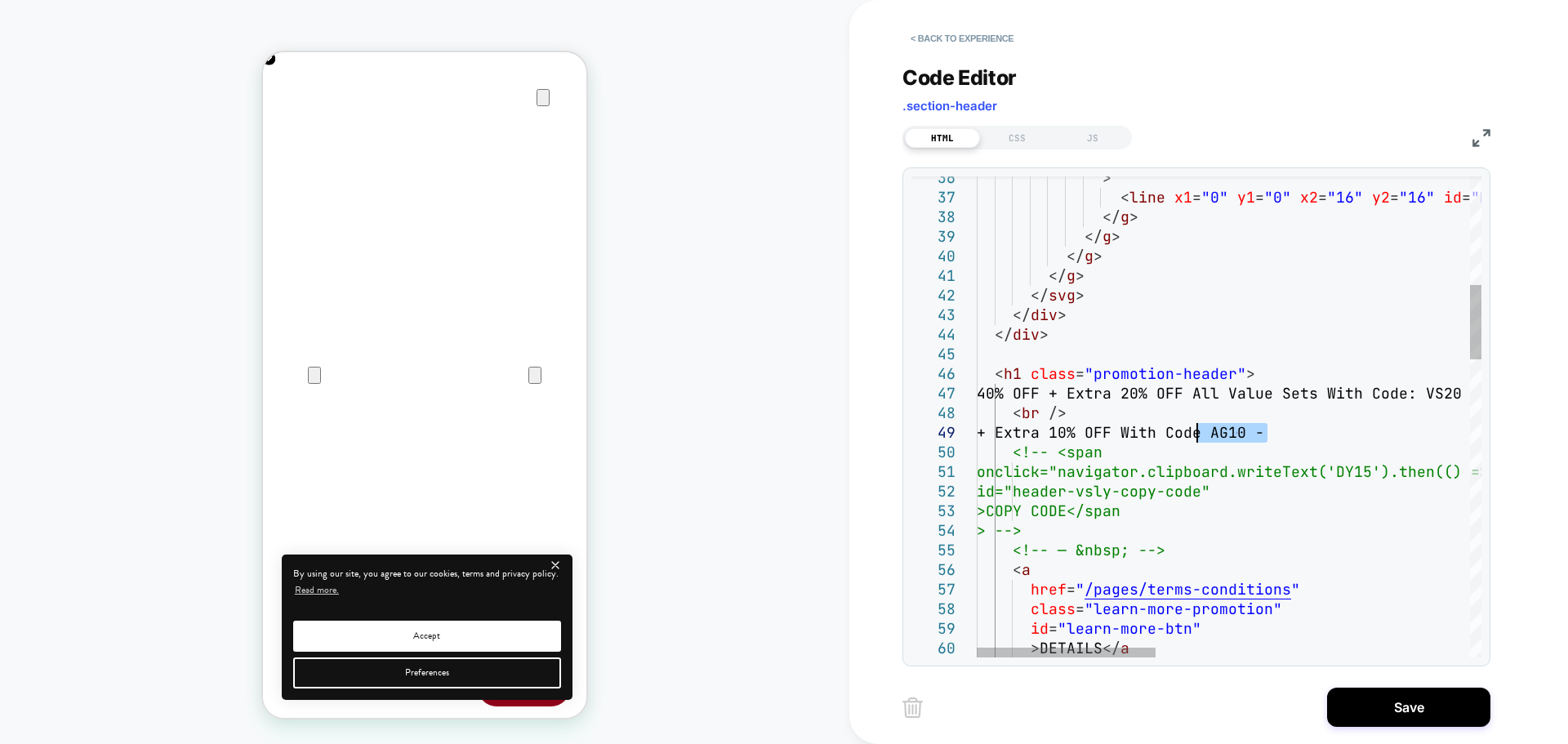
drag, startPoint x: 1265, startPoint y: 434, endPoint x: 1193, endPoint y: 431, distance: 72.1
drag, startPoint x: 1254, startPoint y: 431, endPoint x: 1013, endPoint y: 436, distance: 241.1
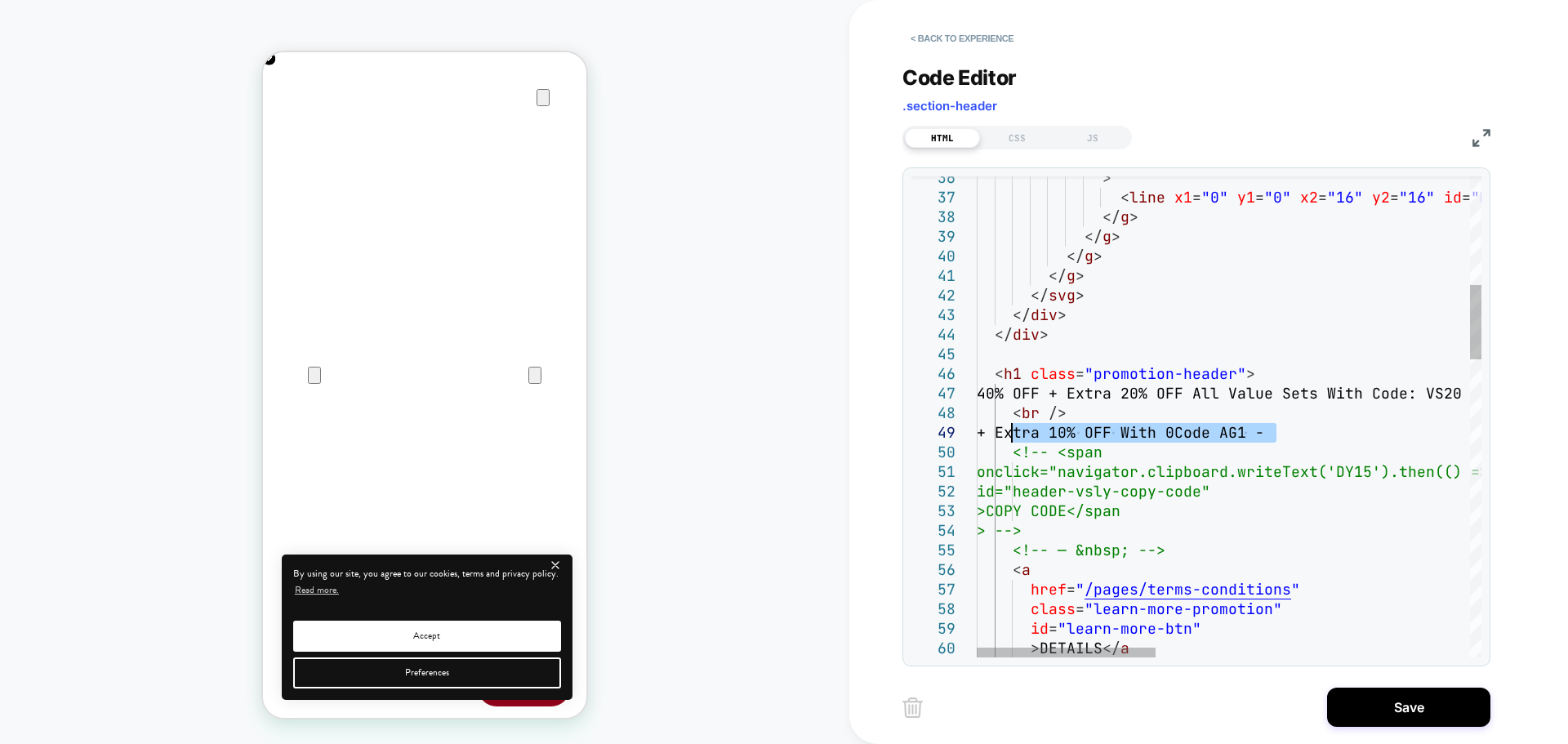
type textarea "**********"
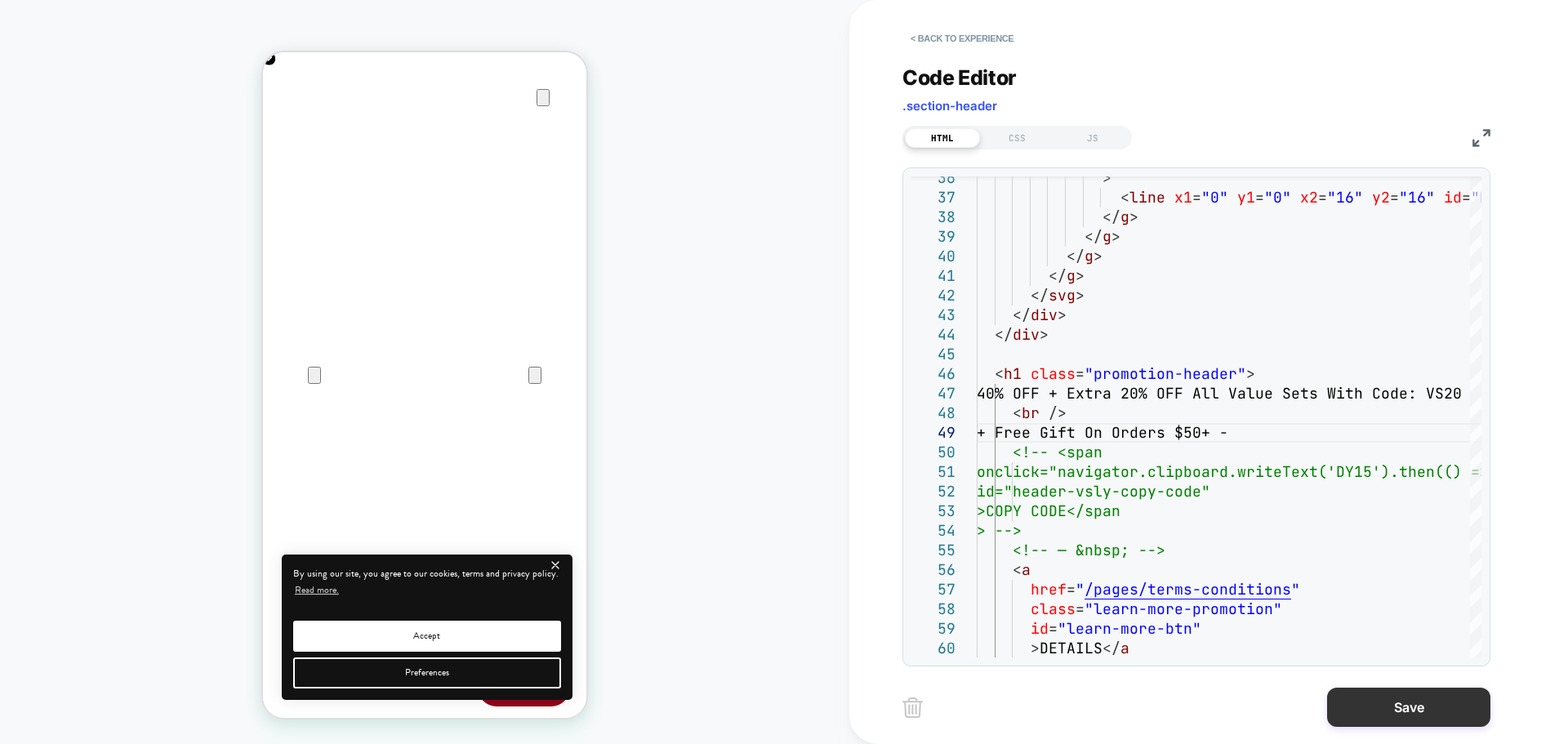
click at [1365, 700] on button "Save" at bounding box center [1409, 707] width 163 height 39
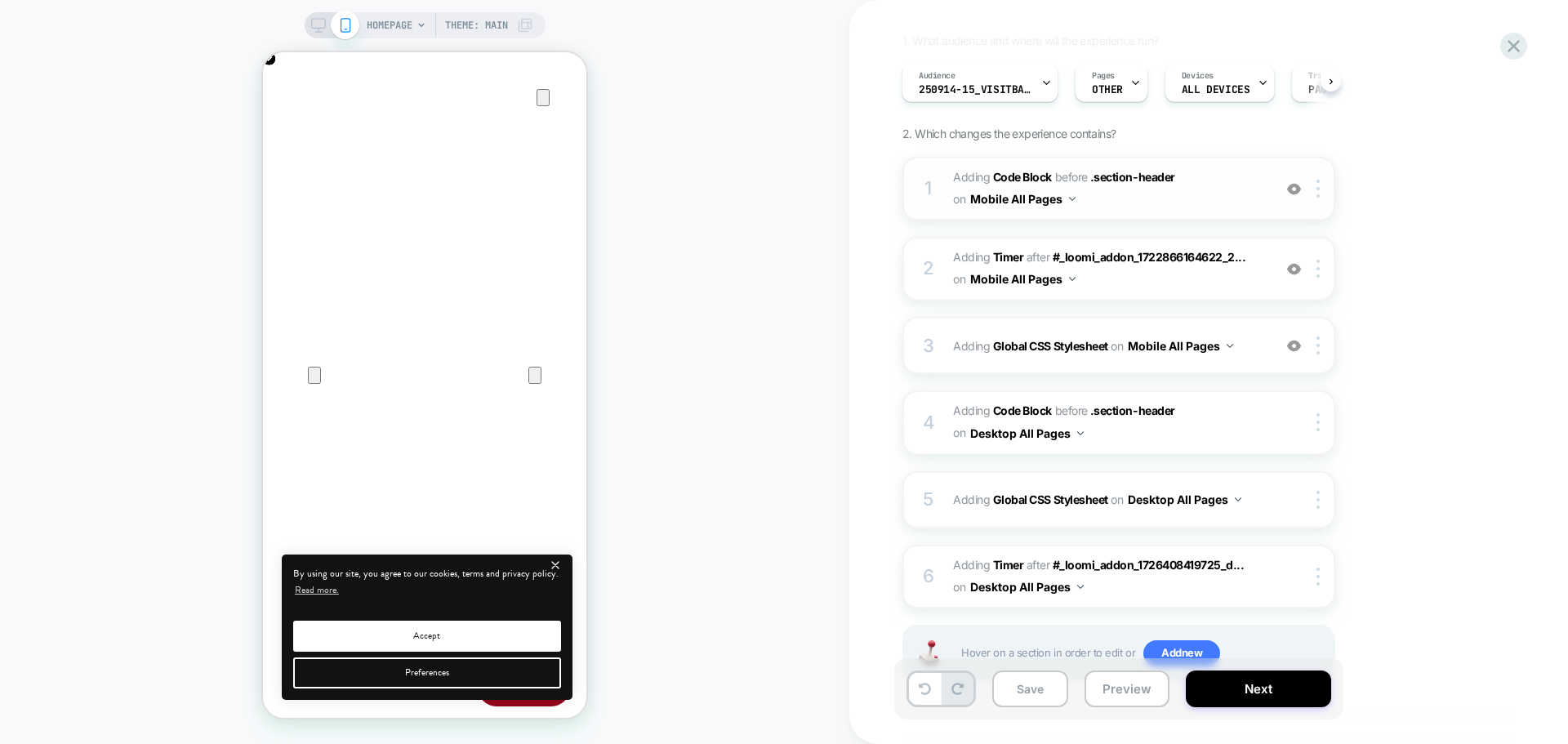
scroll to position [56, 0]
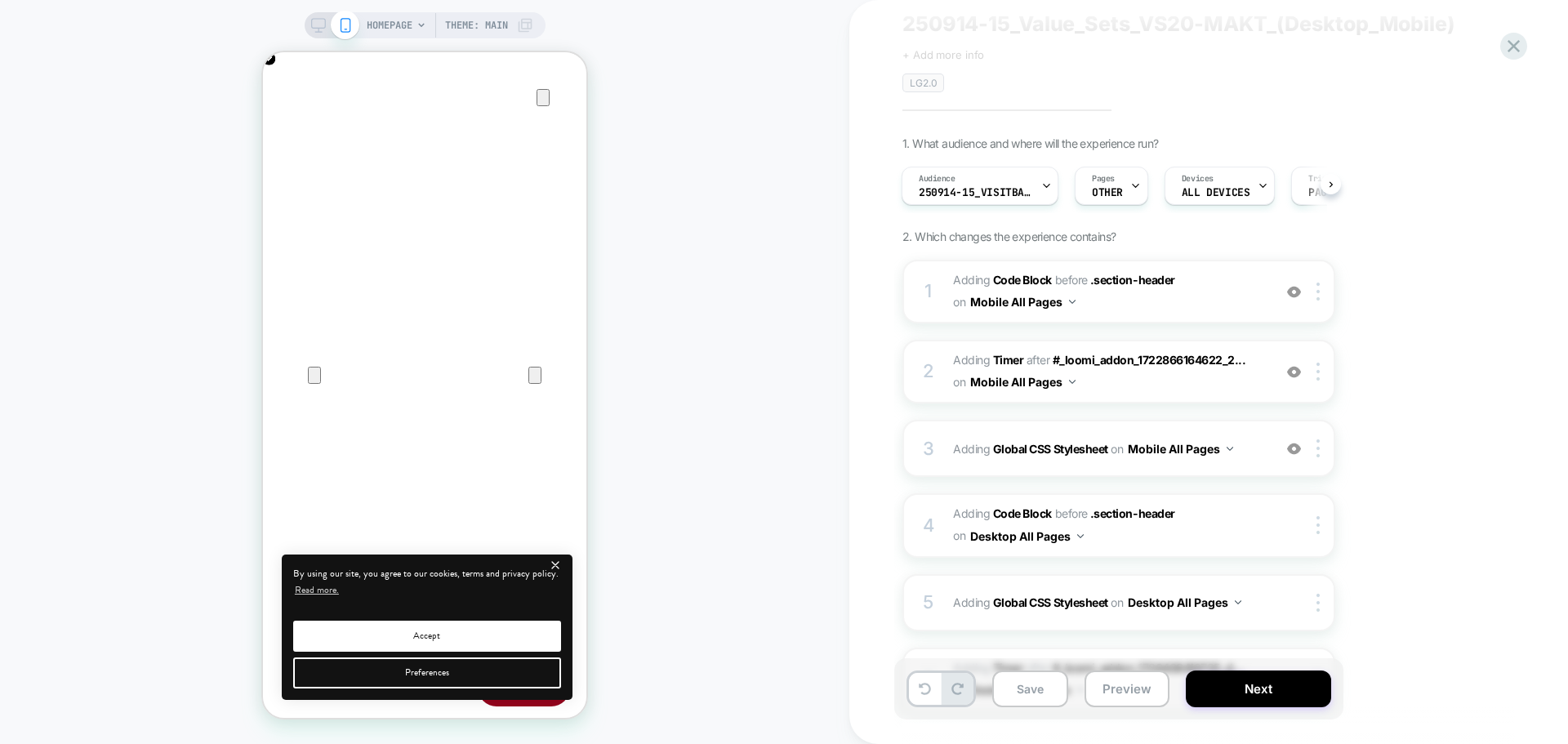
click at [322, 30] on icon at bounding box center [318, 25] width 15 height 15
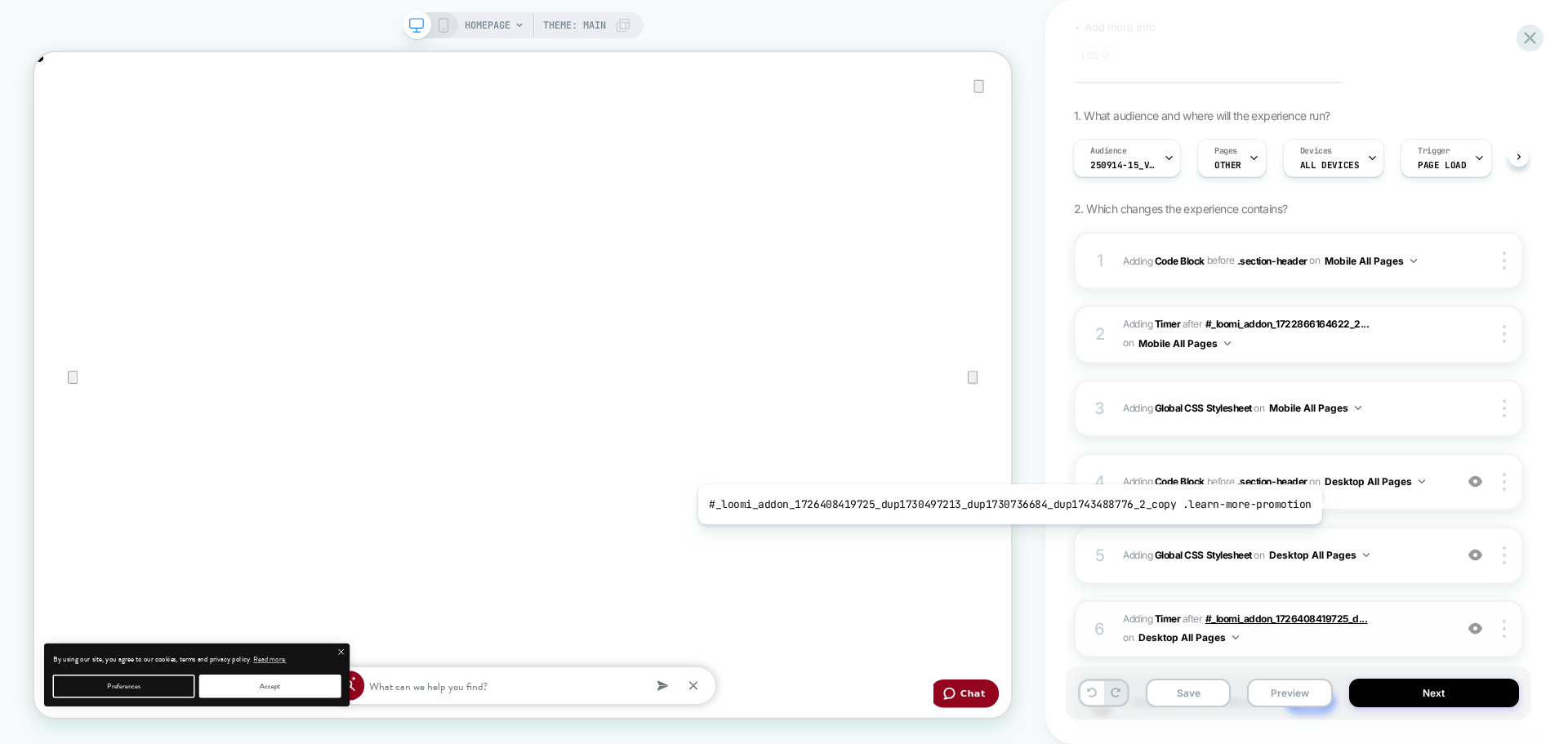
scroll to position [217, 0]
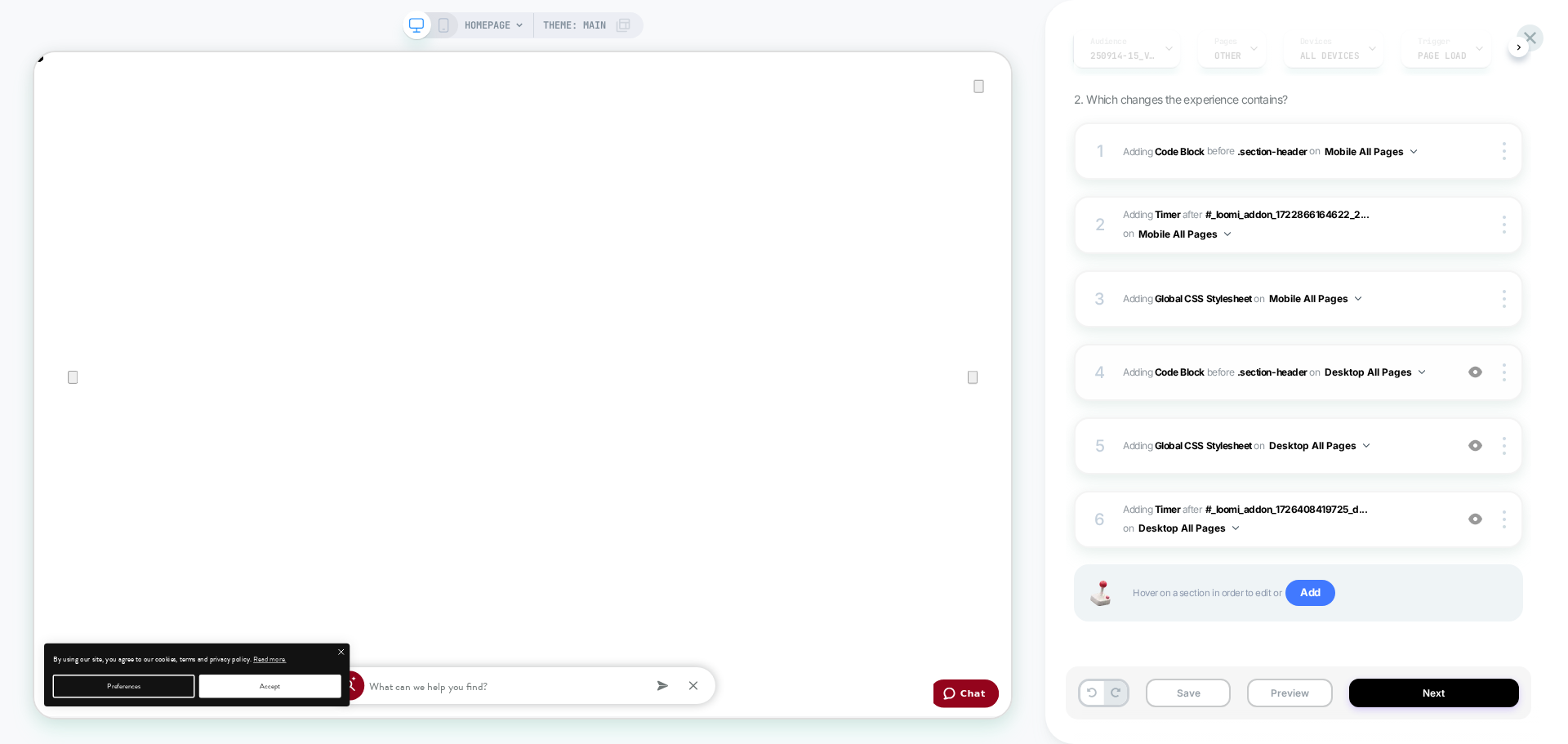
click at [1272, 386] on div "4 Adding Code Block BEFORE .section-header .section-header on Desktop All Pages…" at bounding box center [1298, 372] width 449 height 57
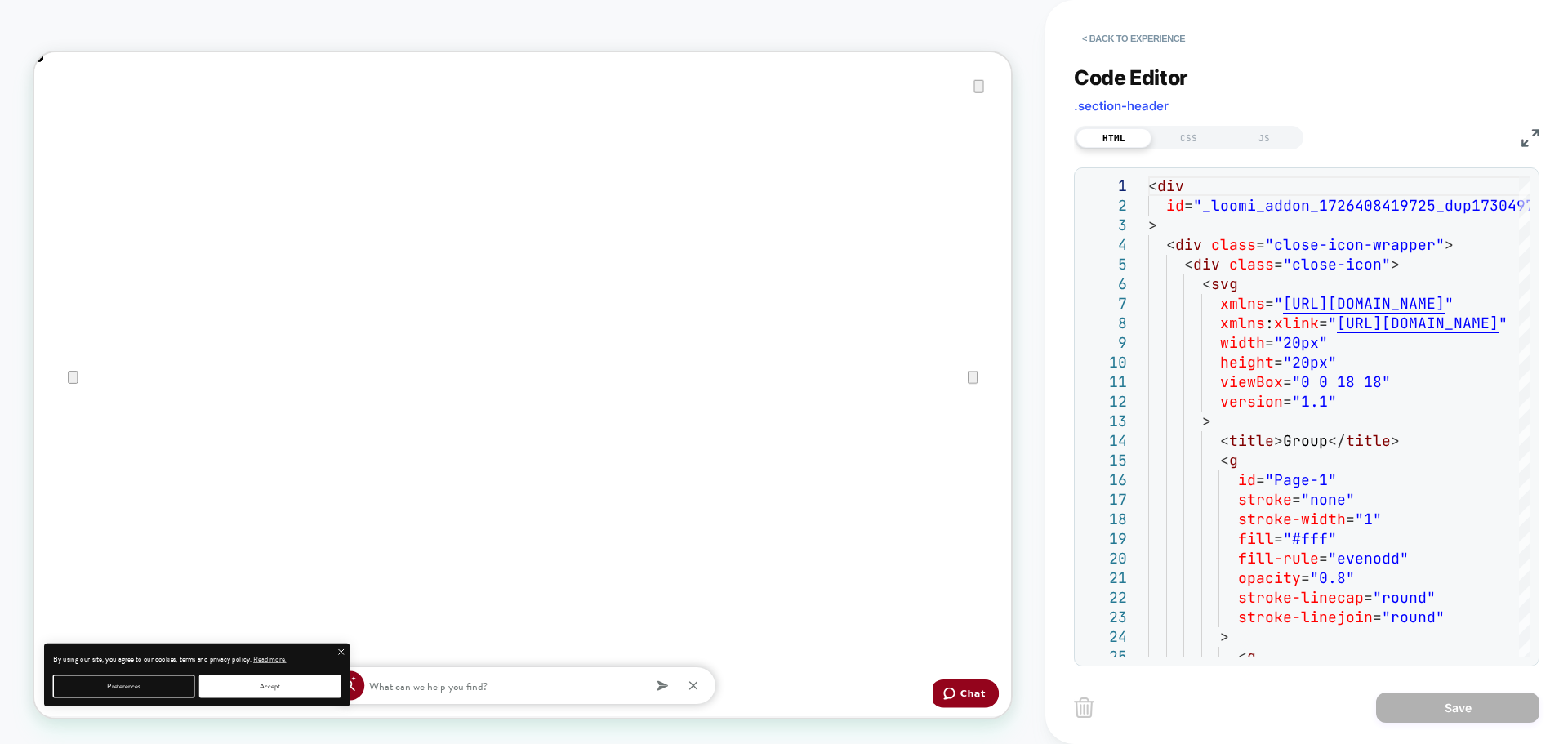
click at [1527, 137] on img at bounding box center [1531, 138] width 18 height 18
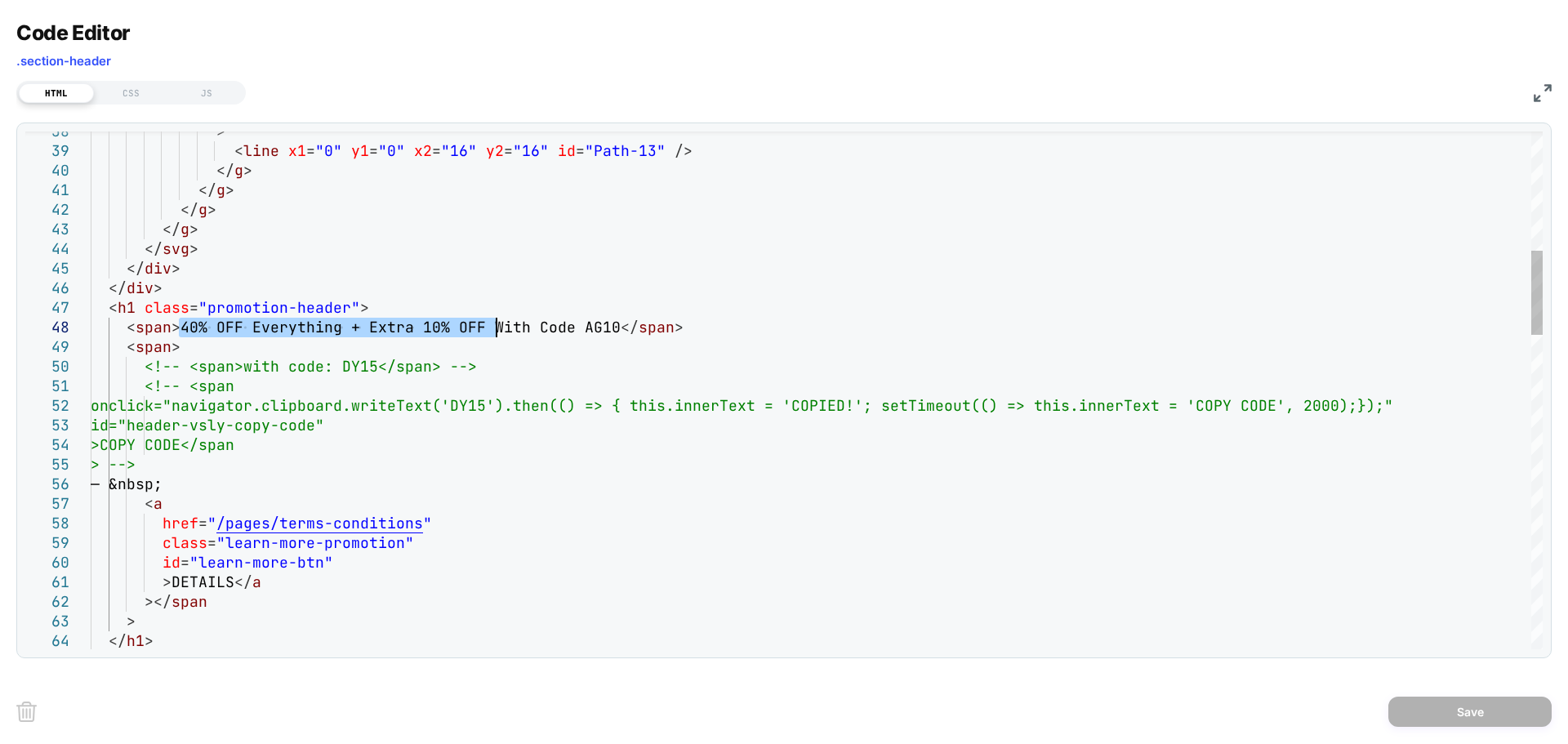
scroll to position [0, 0]
drag, startPoint x: 179, startPoint y: 326, endPoint x: 612, endPoint y: 326, distance: 433.0
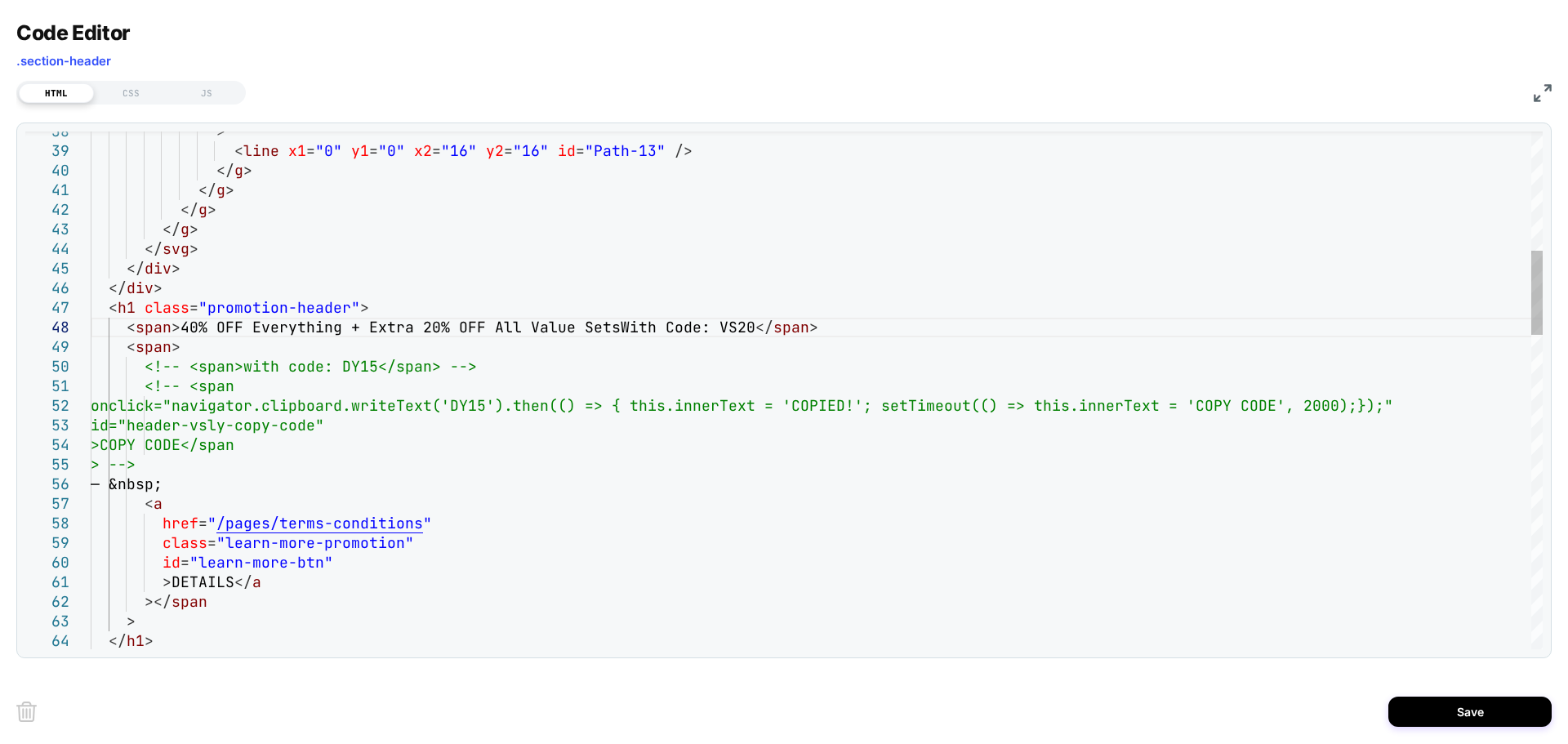
scroll to position [0, 1302]
type textarea "**********"
click at [1418, 703] on button "Save" at bounding box center [1470, 711] width 163 height 30
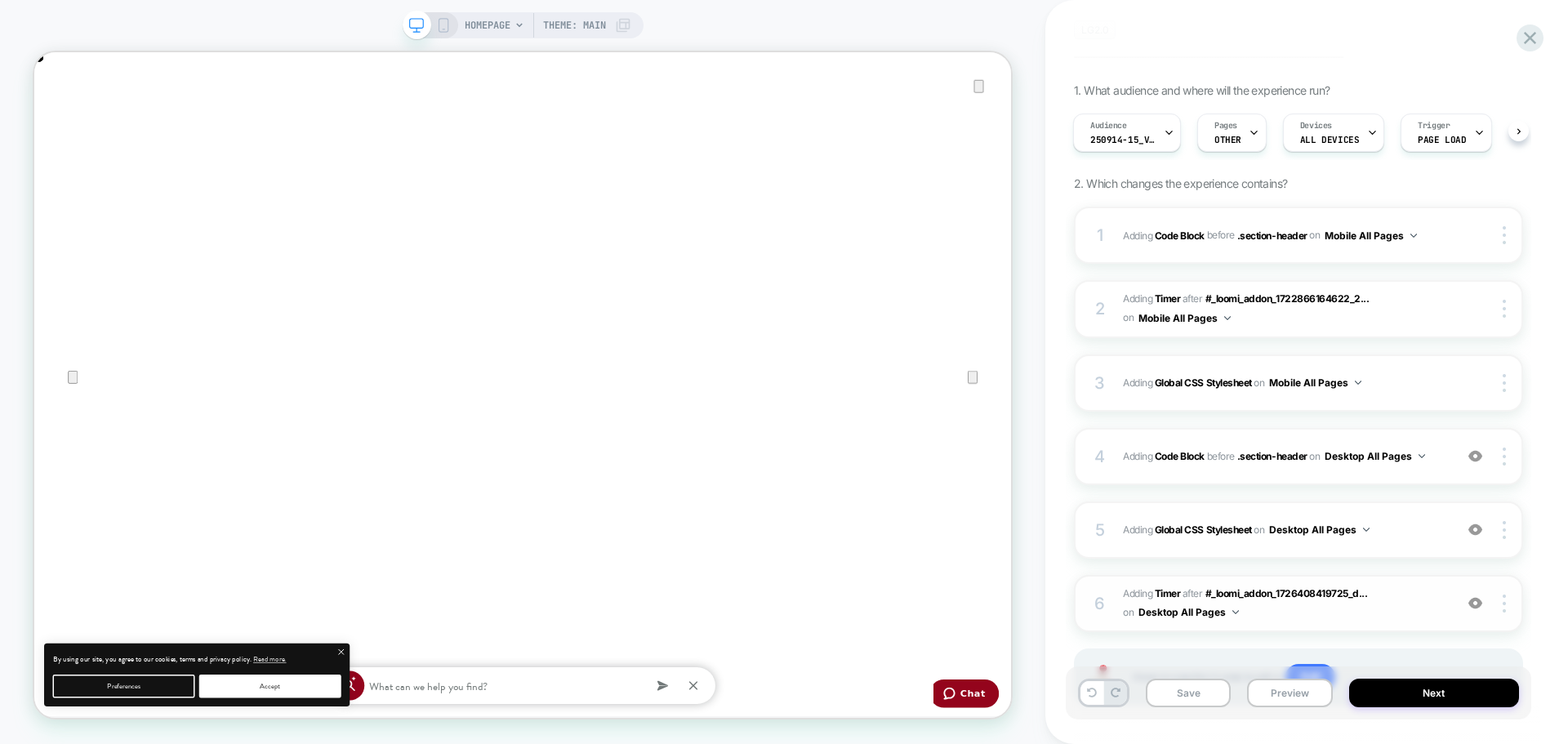
scroll to position [217, 0]
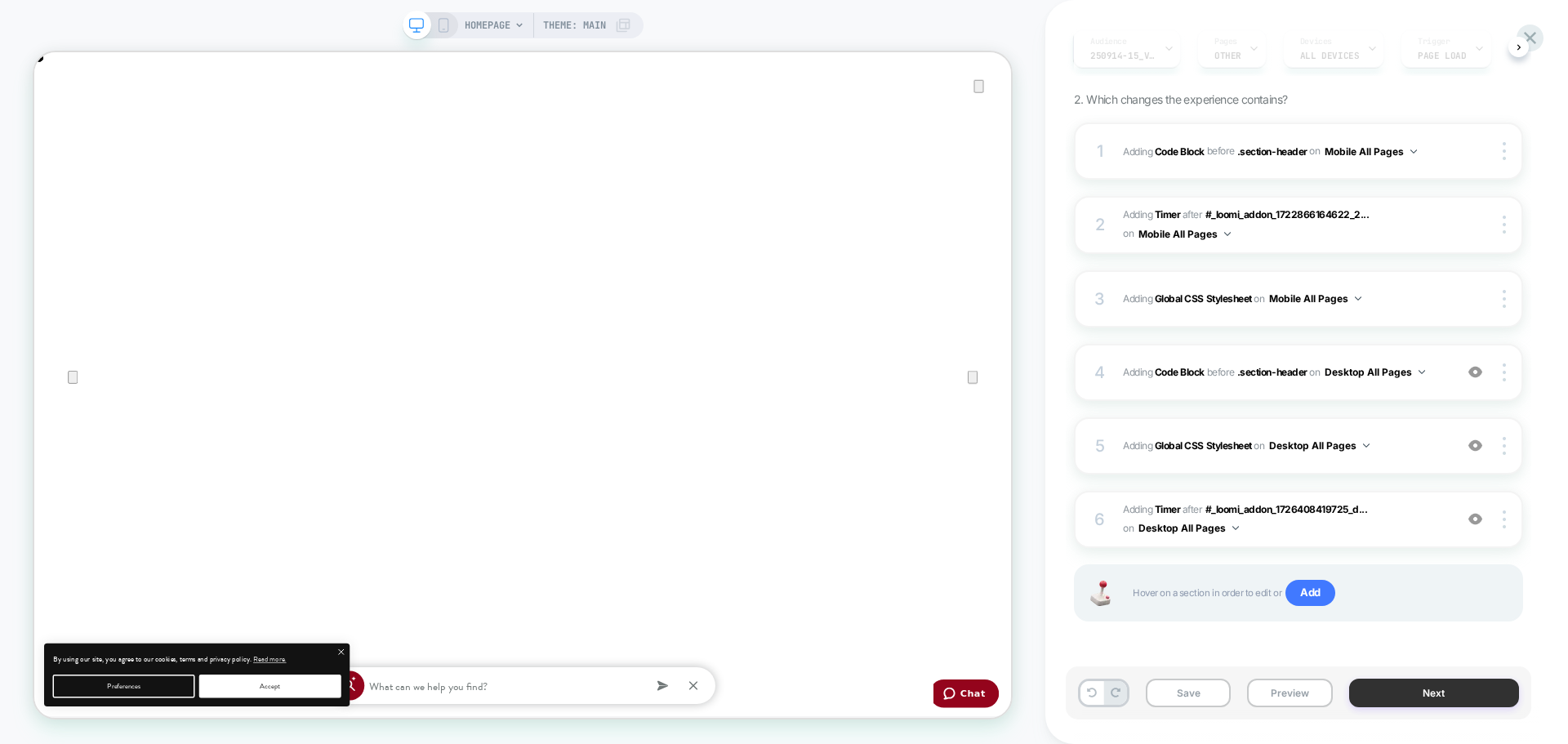
click at [1368, 698] on button "Next" at bounding box center [1434, 693] width 171 height 29
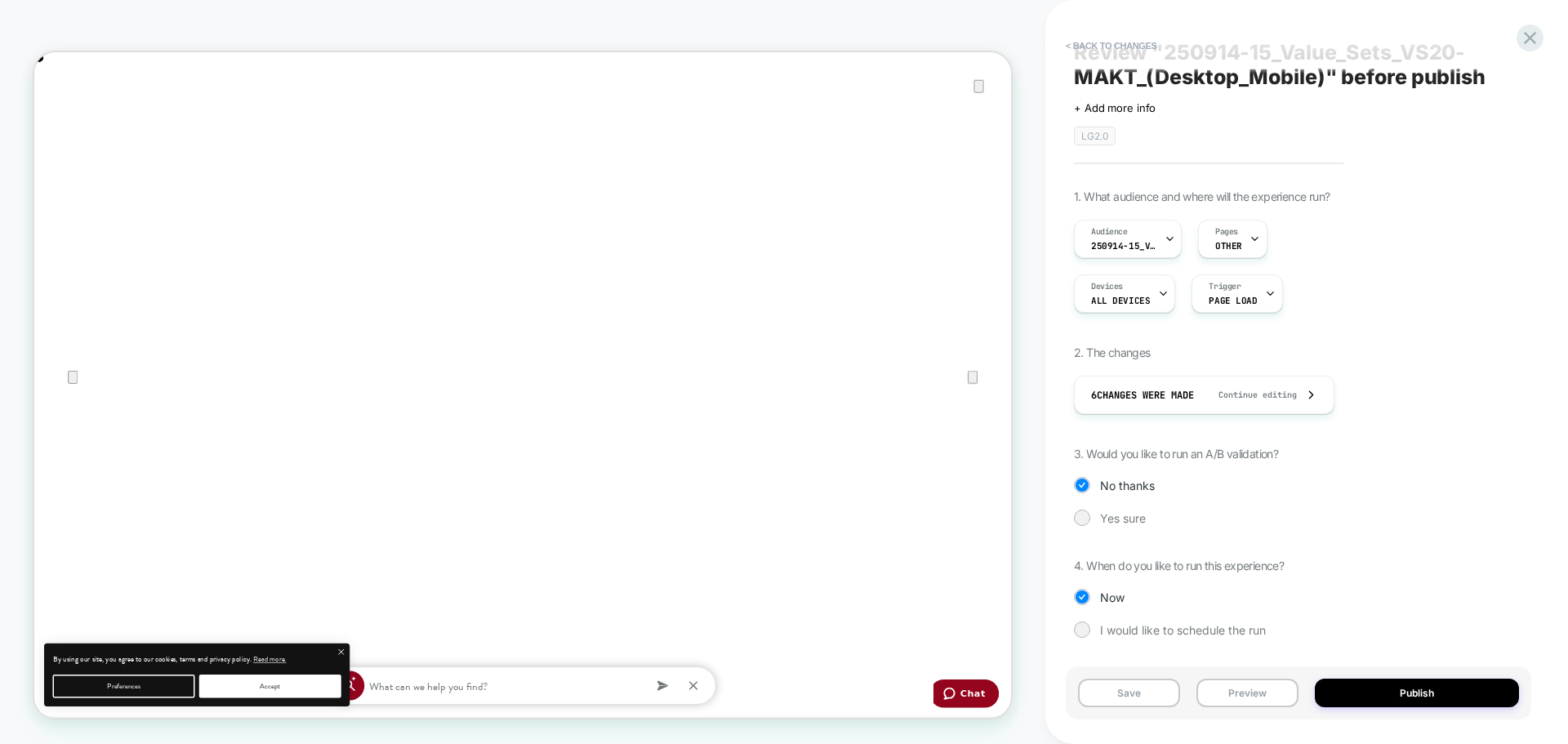
scroll to position [0, 2606]
click at [1081, 630] on div at bounding box center [1082, 629] width 12 height 12
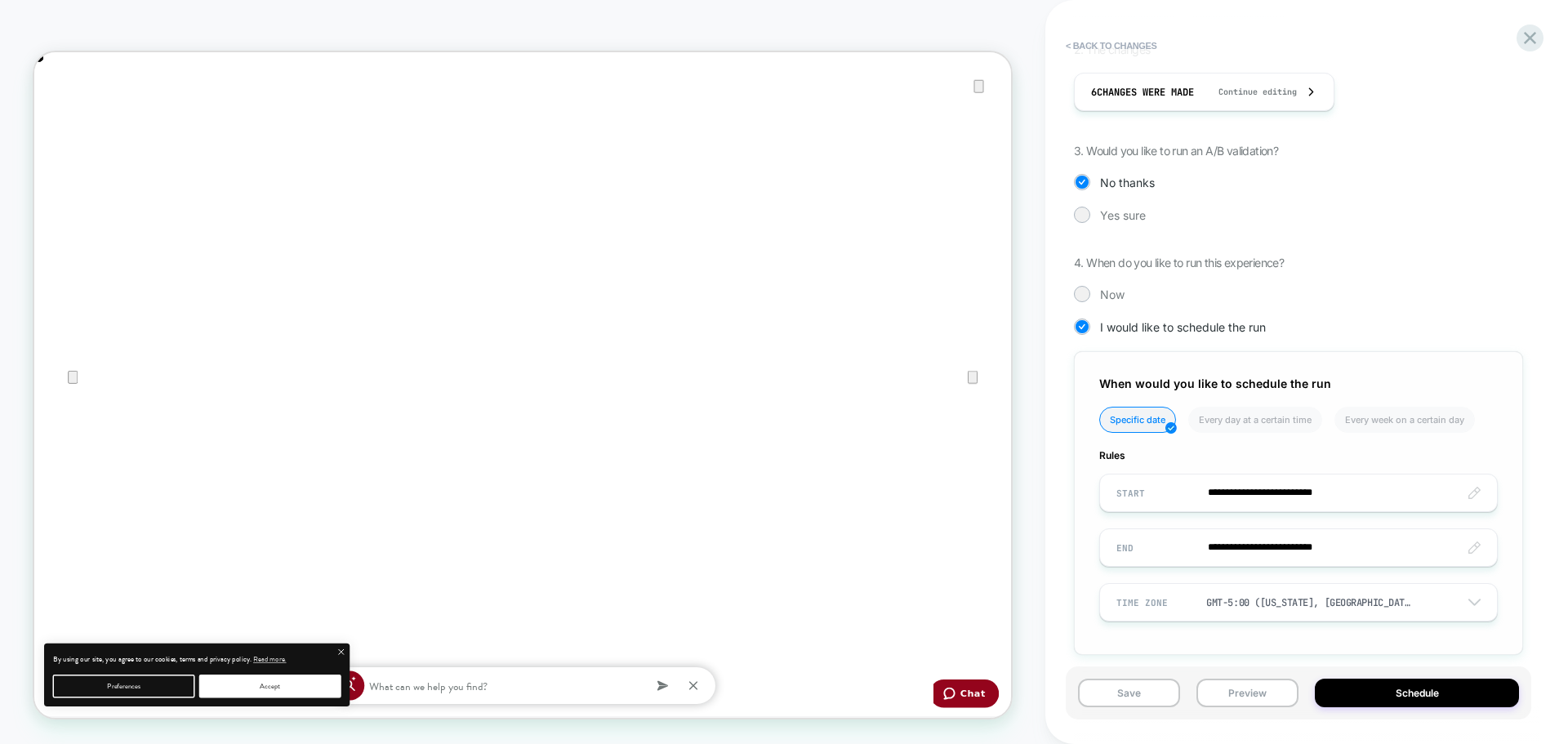
scroll to position [347, 0]
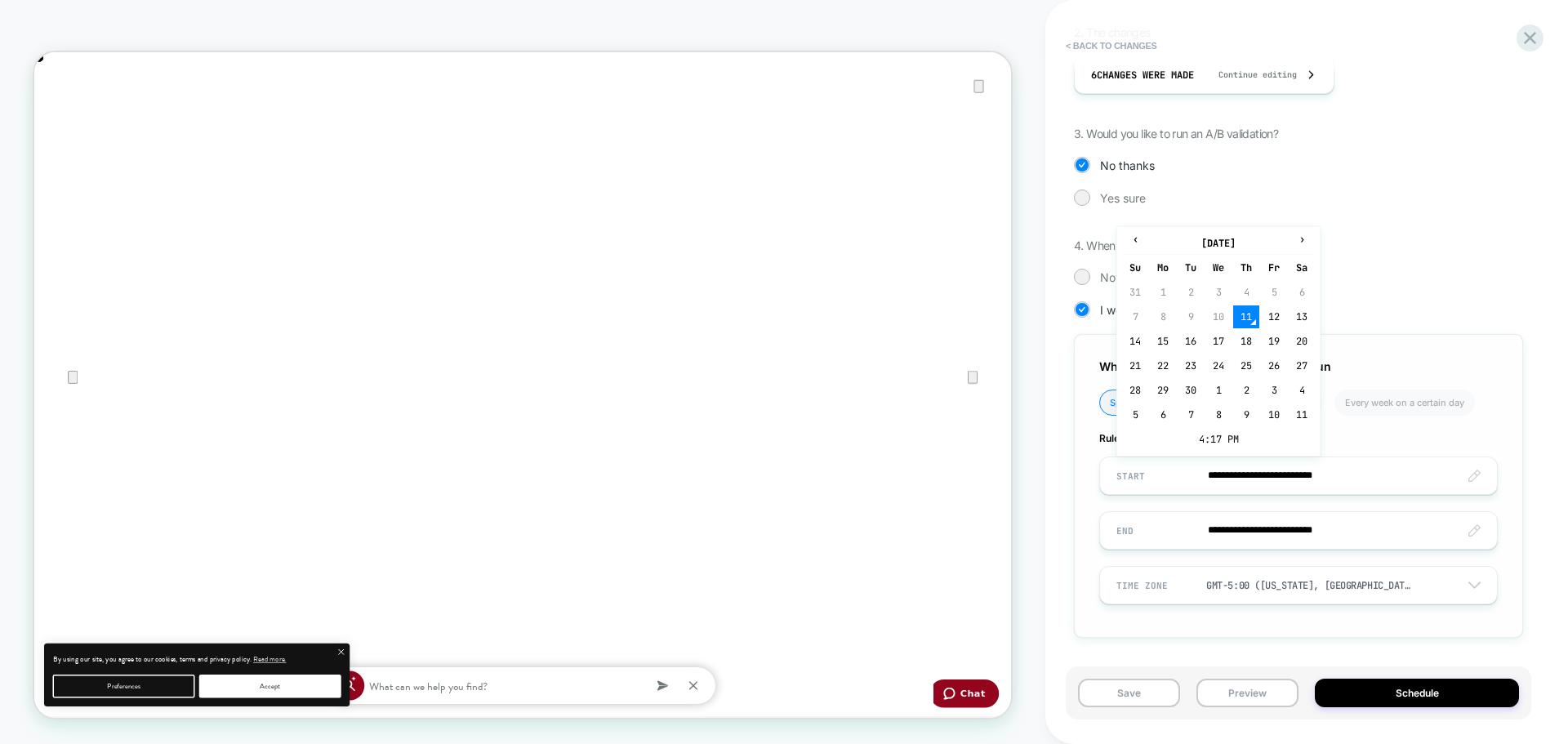
click at [1173, 474] on input "**********" at bounding box center [1298, 476] width 397 height 38
click at [1191, 439] on td "4:17 PM" at bounding box center [1219, 439] width 193 height 23
click at [1187, 385] on span "▲" at bounding box center [1183, 381] width 33 height 33
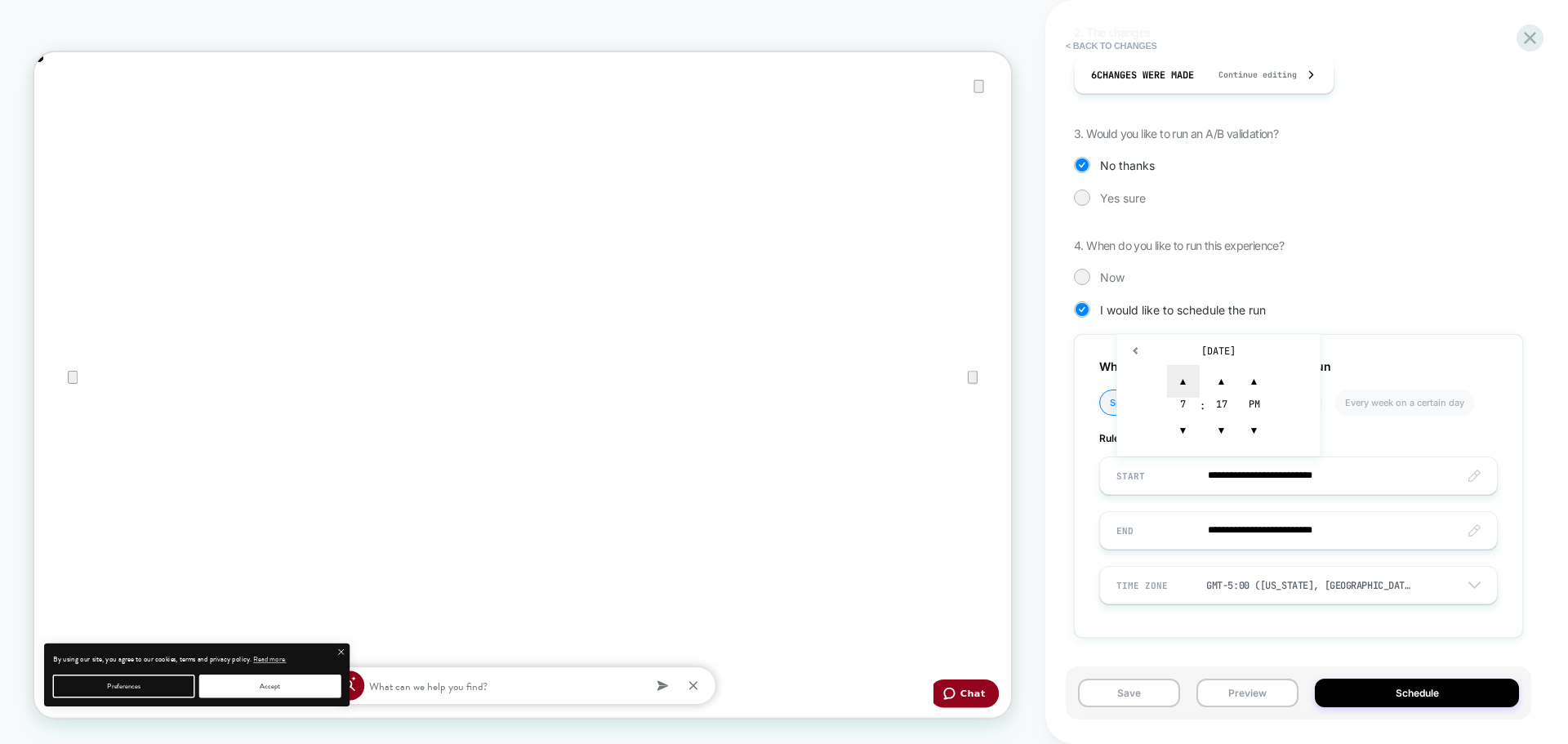
click at [1187, 385] on span "▲" at bounding box center [1183, 381] width 33 height 33
click at [1181, 374] on span "▲" at bounding box center [1183, 381] width 33 height 33
click at [1180, 373] on span "▲" at bounding box center [1183, 381] width 33 height 33
click at [1215, 425] on span "▼" at bounding box center [1222, 431] width 33 height 33
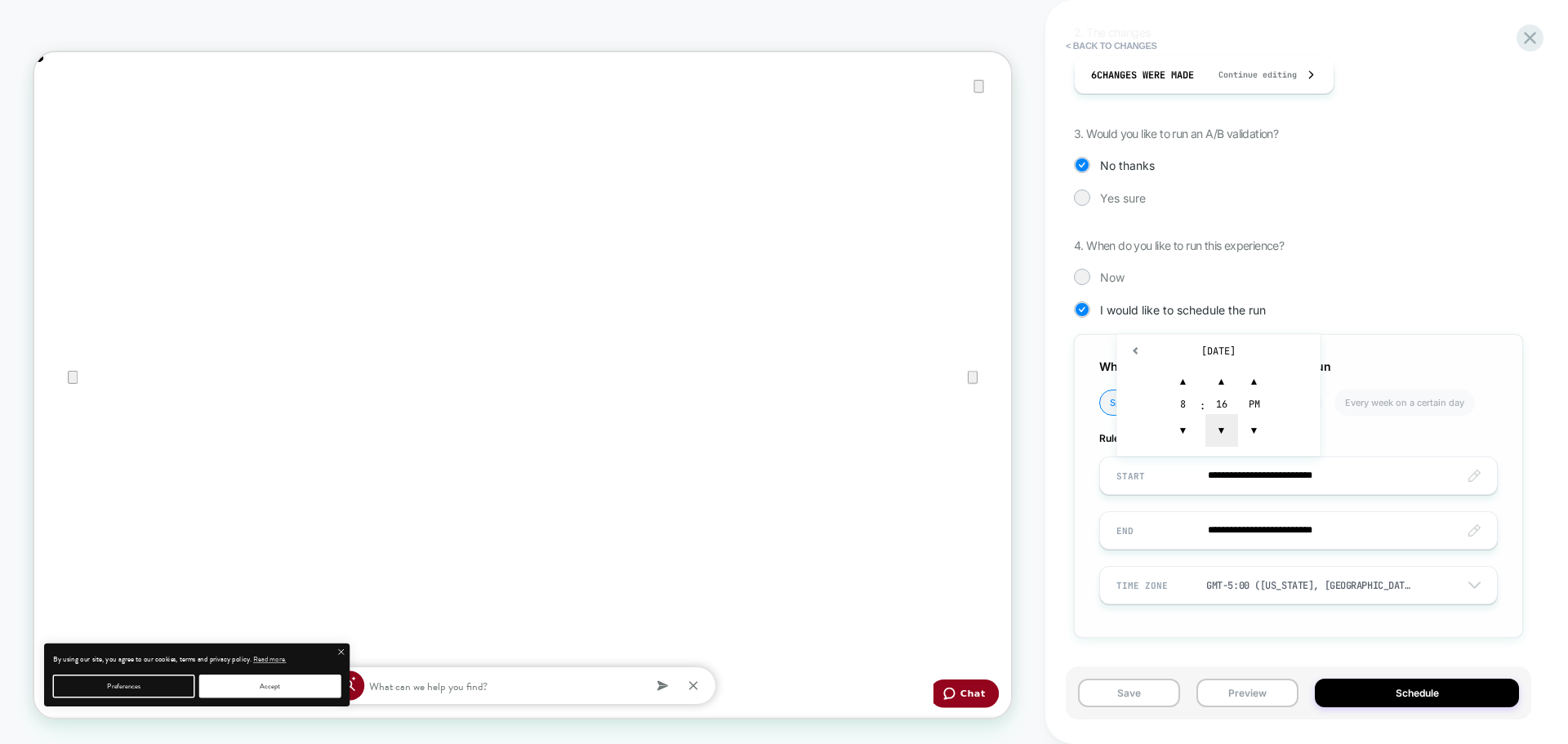
click at [1215, 425] on span "▼" at bounding box center [1222, 431] width 33 height 33
click at [1216, 426] on span "▼" at bounding box center [1222, 431] width 33 height 33
click at [1218, 428] on span "▼" at bounding box center [1222, 431] width 33 height 33
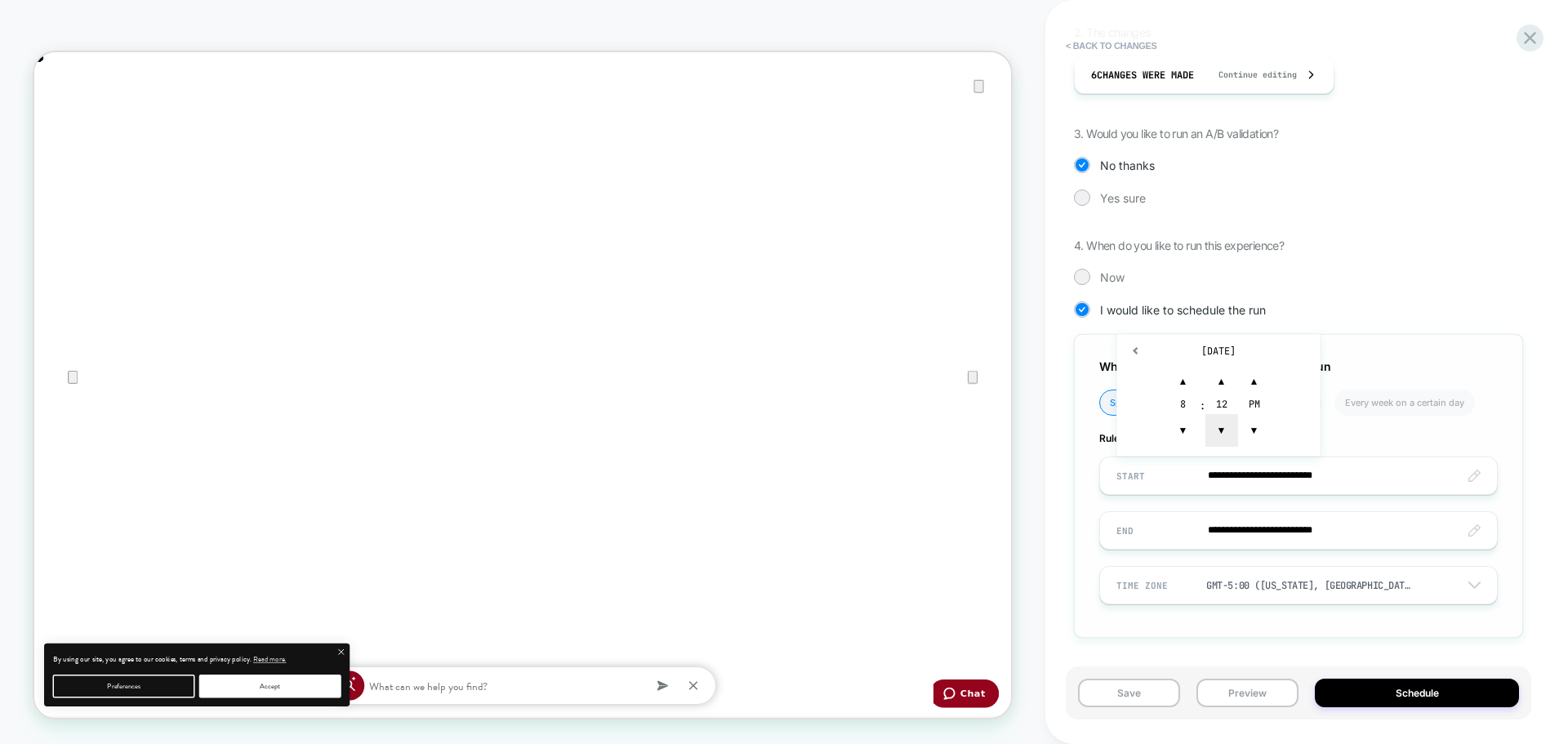
scroll to position [0, 0]
click at [1218, 428] on span "▼" at bounding box center [1222, 431] width 33 height 33
click at [1230, 427] on span "▼" at bounding box center [1222, 431] width 33 height 33
type input "**********"
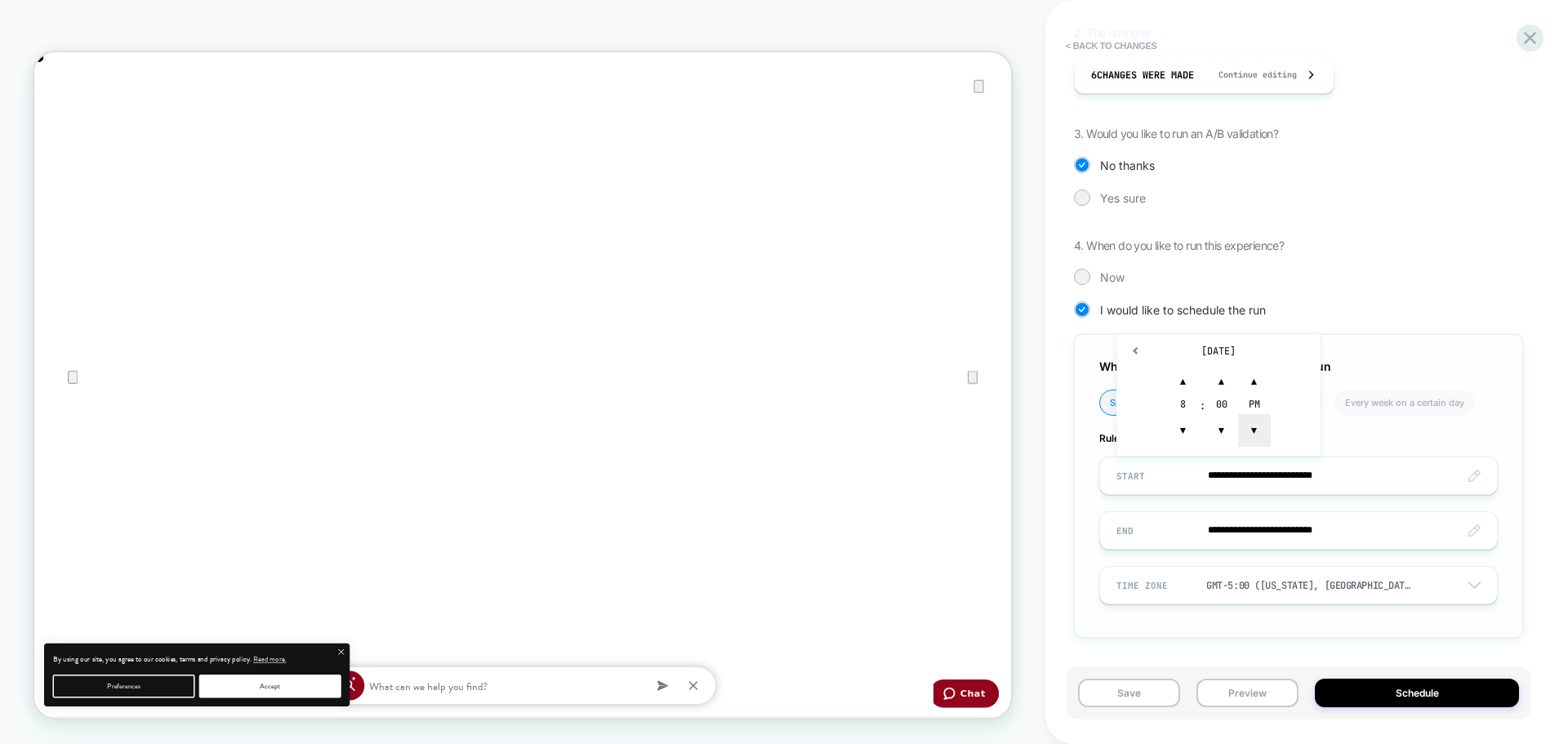
click at [1248, 428] on span "▼" at bounding box center [1255, 431] width 33 height 33
click at [1085, 562] on div "**********" at bounding box center [1298, 486] width 449 height 304
click at [1179, 536] on input "**********" at bounding box center [1298, 530] width 397 height 38
click at [1154, 398] on td "15" at bounding box center [1163, 396] width 26 height 23
click at [1247, 526] on input "**********" at bounding box center [1298, 530] width 397 height 38
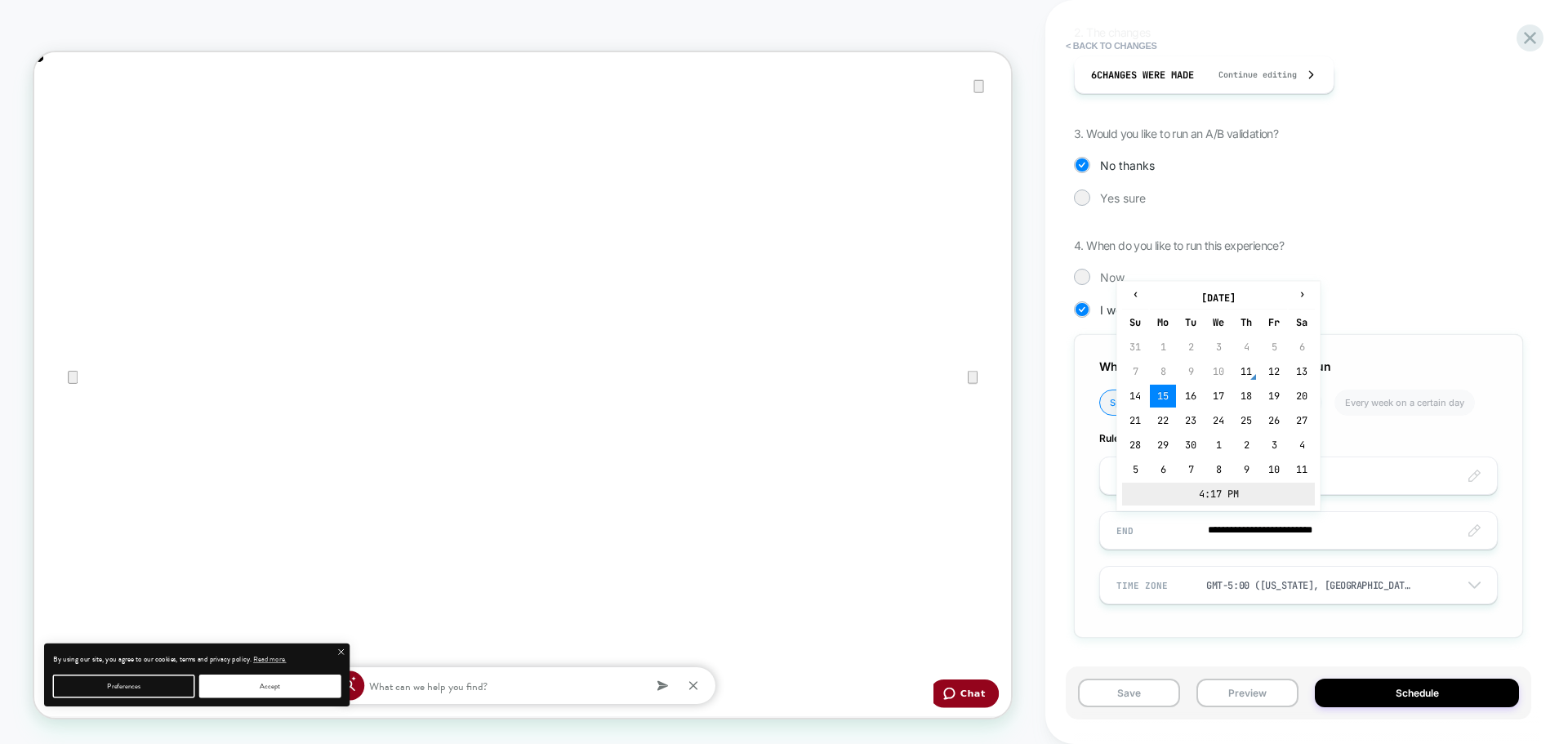
click at [1177, 492] on td "4:17 PM" at bounding box center [1219, 494] width 193 height 23
click at [1174, 439] on span "▲" at bounding box center [1183, 437] width 33 height 33
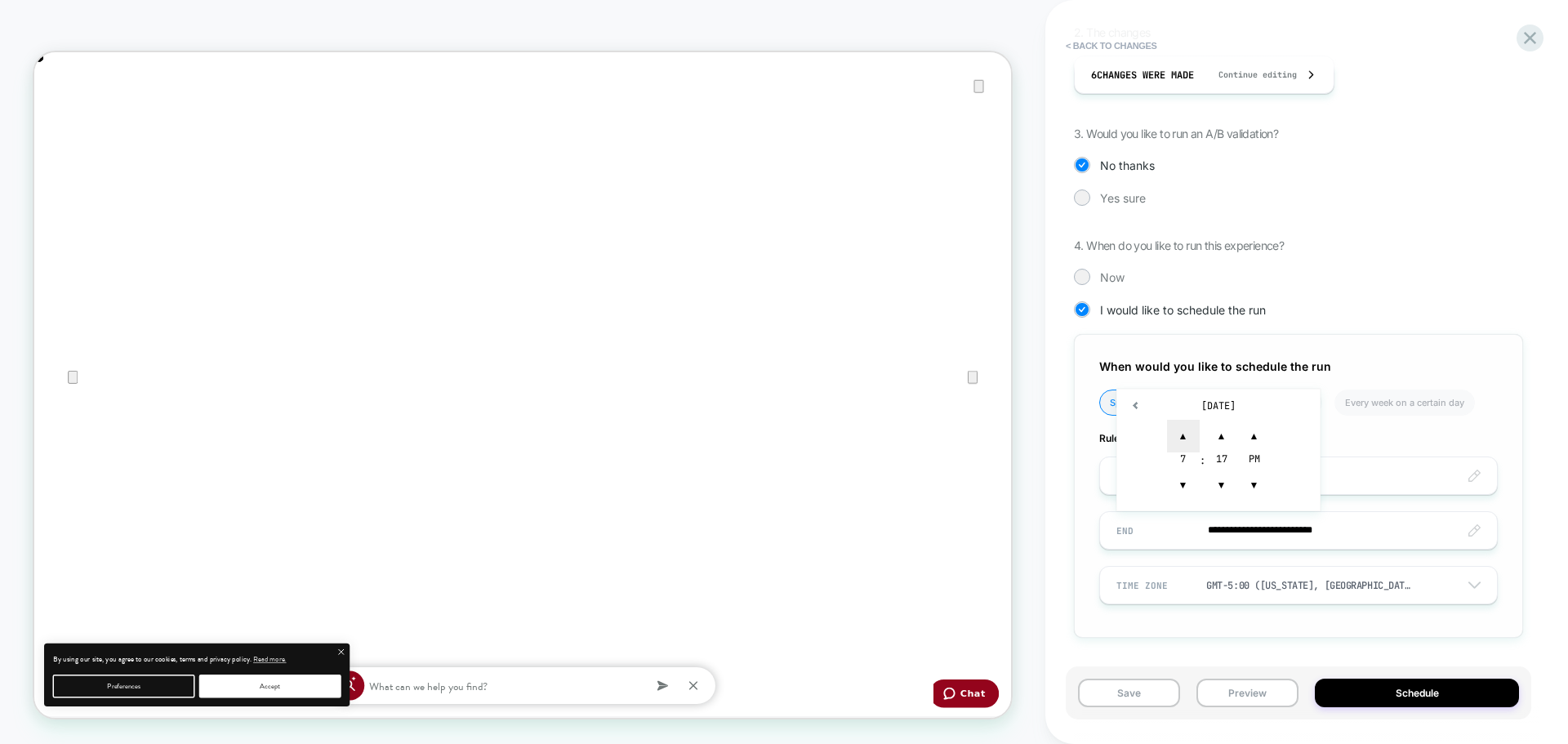
scroll to position [0, 1302]
click at [1174, 439] on span "▲" at bounding box center [1183, 437] width 33 height 33
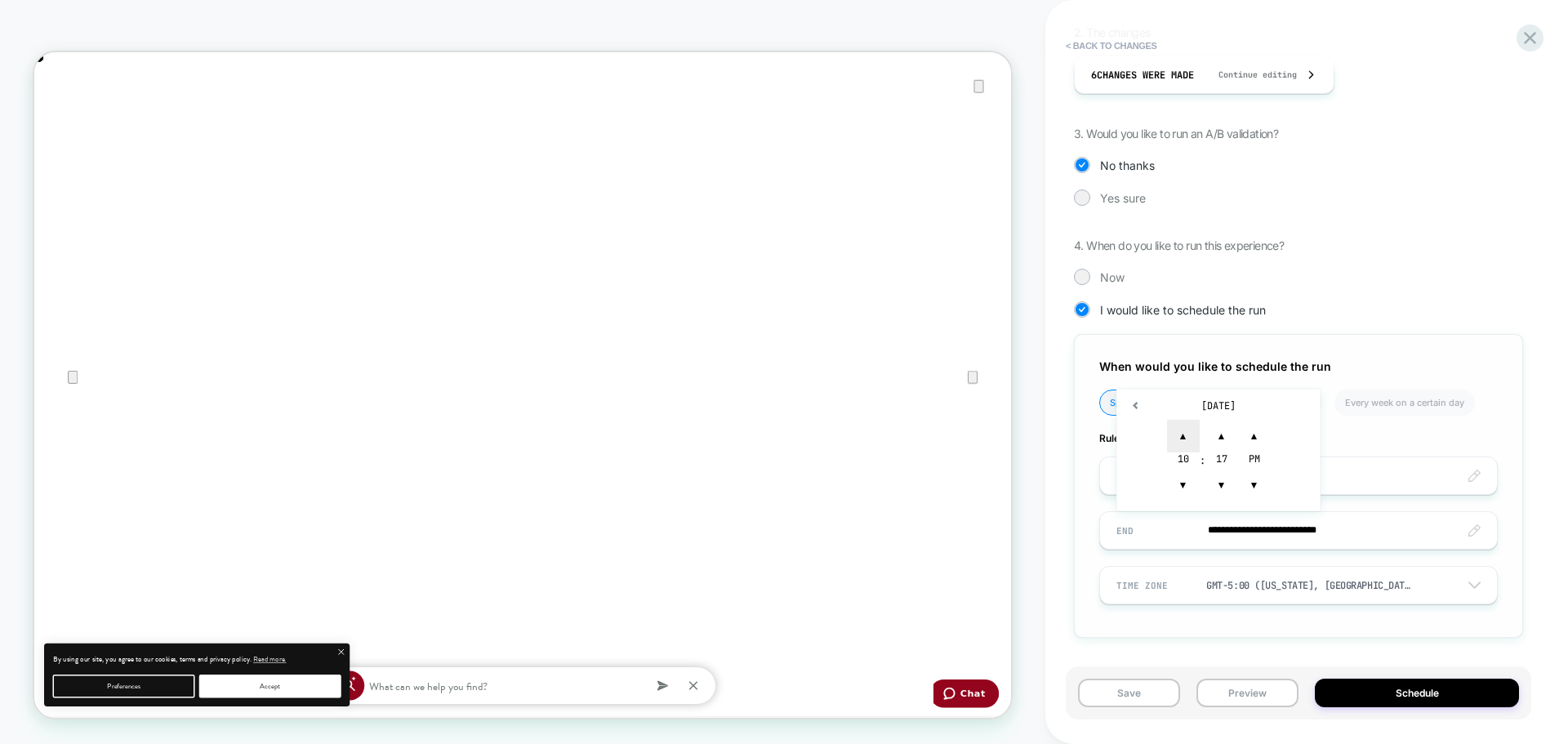
click at [1174, 439] on span "▲" at bounding box center [1183, 437] width 33 height 33
click at [1224, 487] on span "▼" at bounding box center [1222, 485] width 33 height 33
type input "**********"
click at [1186, 623] on div "**********" at bounding box center [1298, 486] width 449 height 304
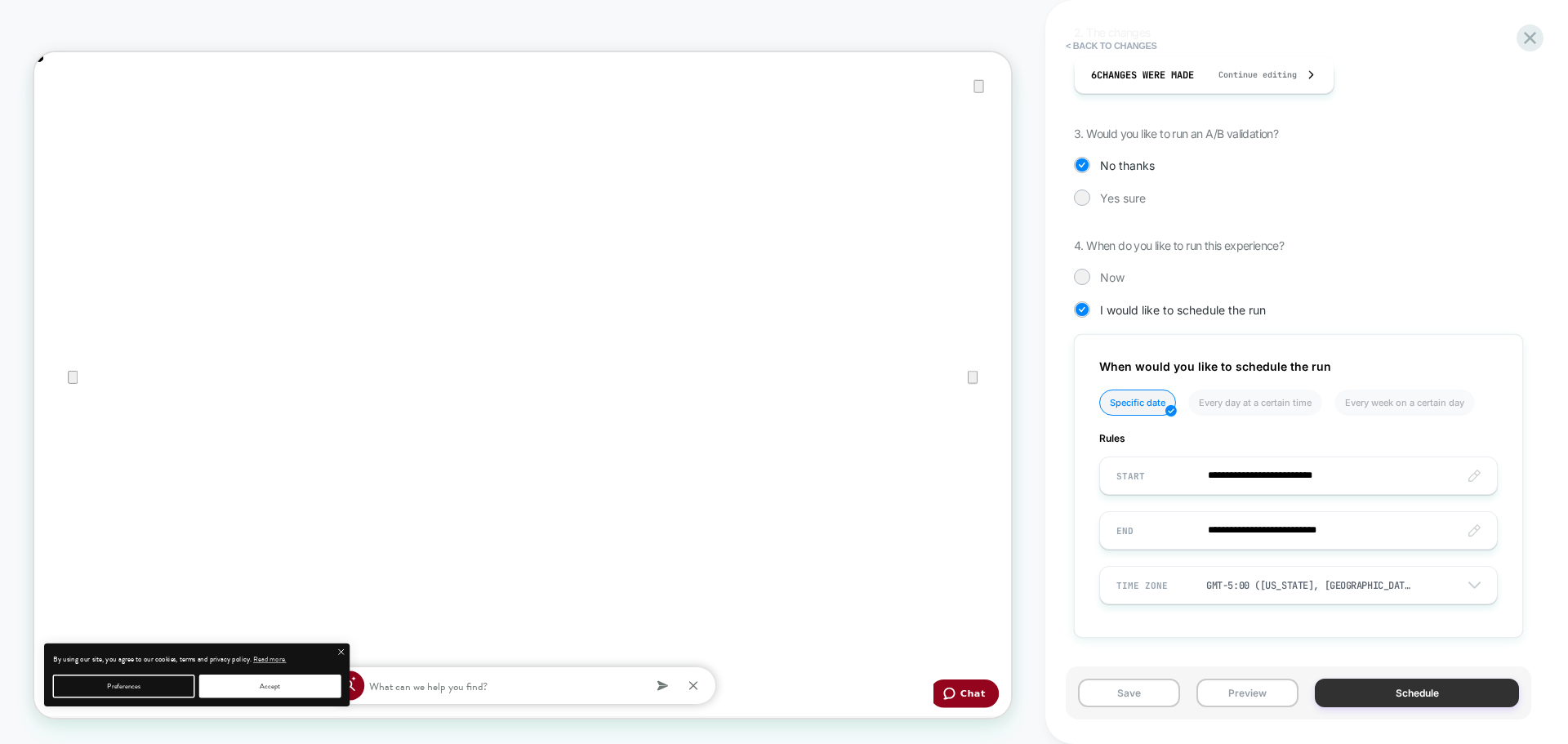
click at [1347, 686] on button "Schedule" at bounding box center [1417, 693] width 204 height 29
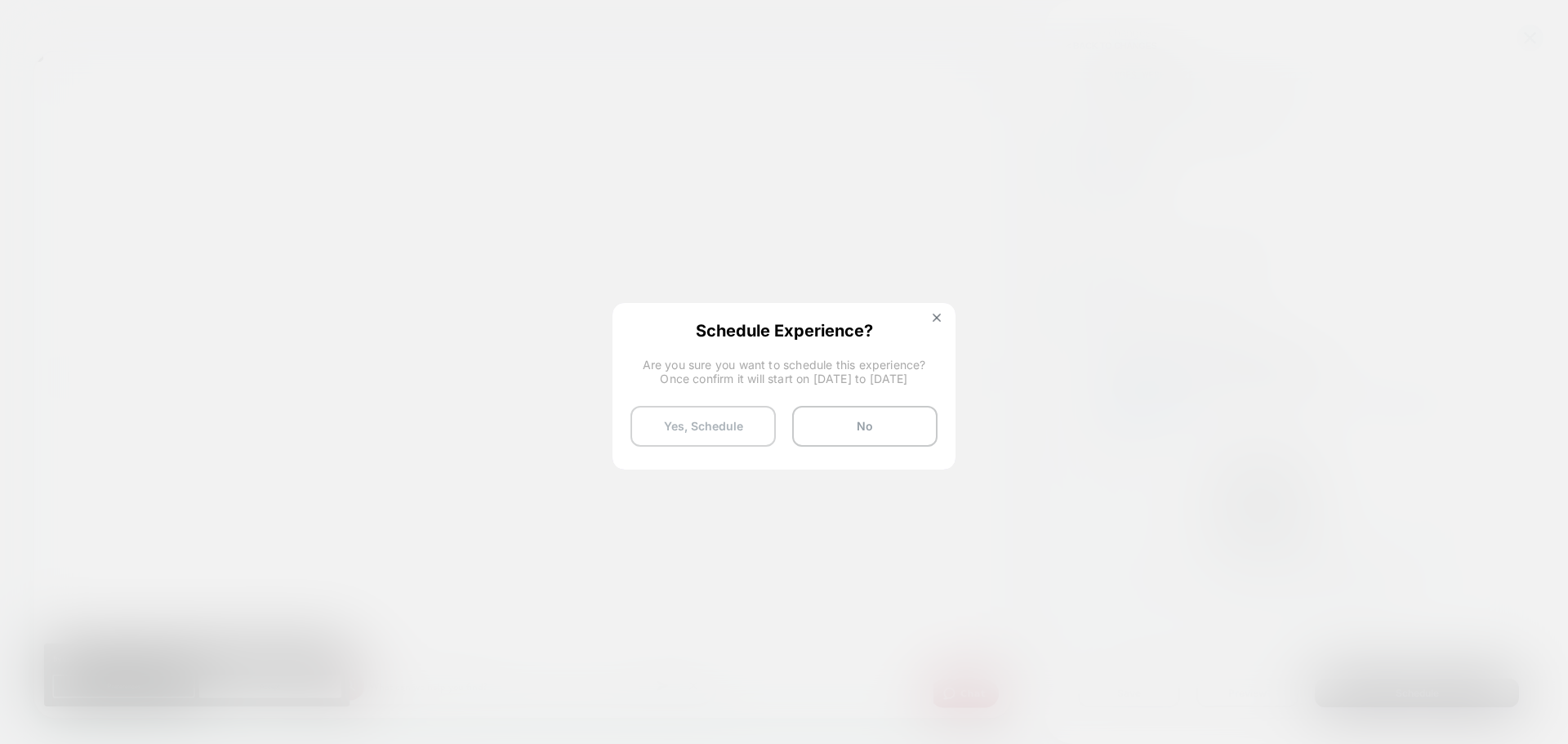
click at [679, 434] on button "Yes, Schedule" at bounding box center [702, 426] width 145 height 41
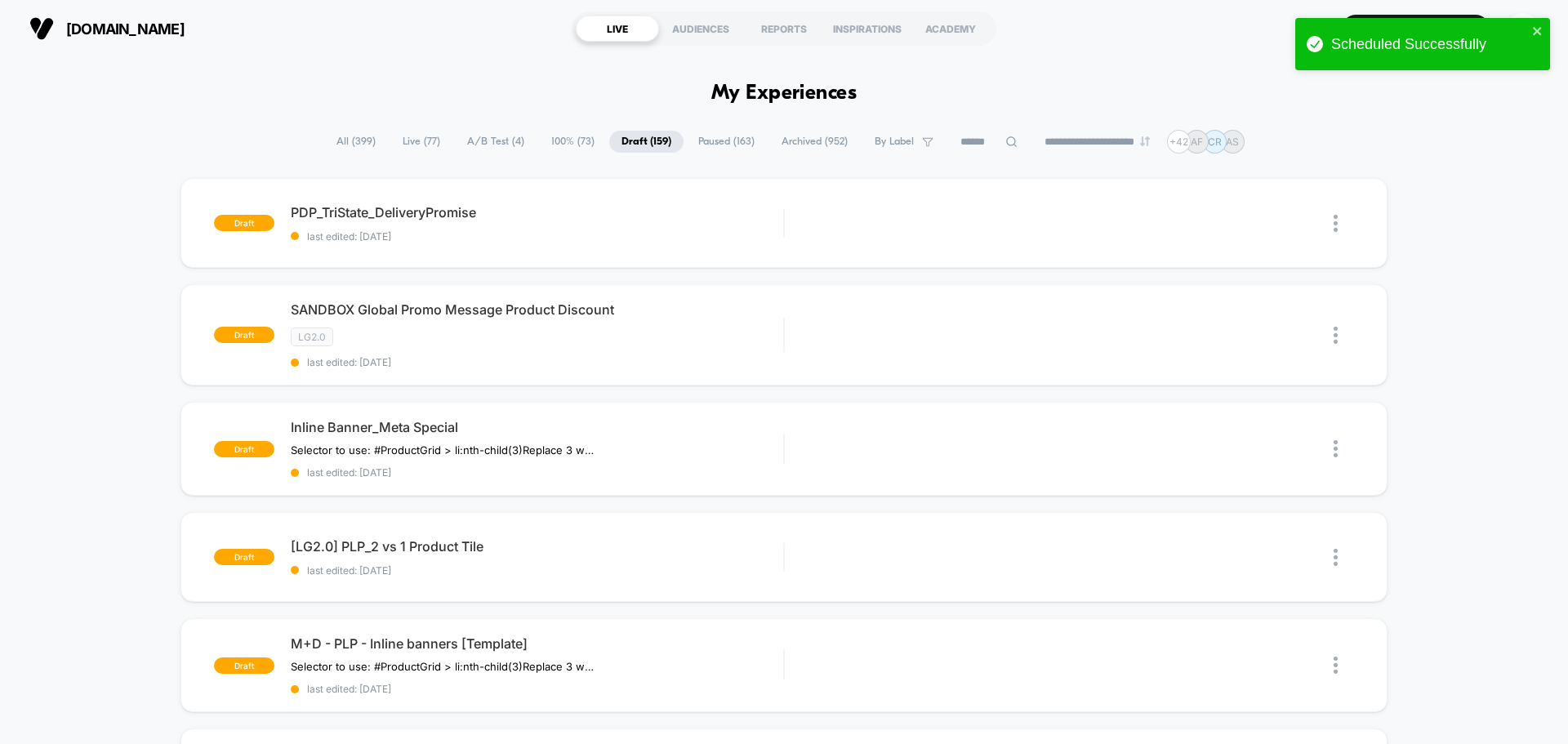
click at [413, 139] on span "Live ( 77 )" at bounding box center [421, 142] width 62 height 22
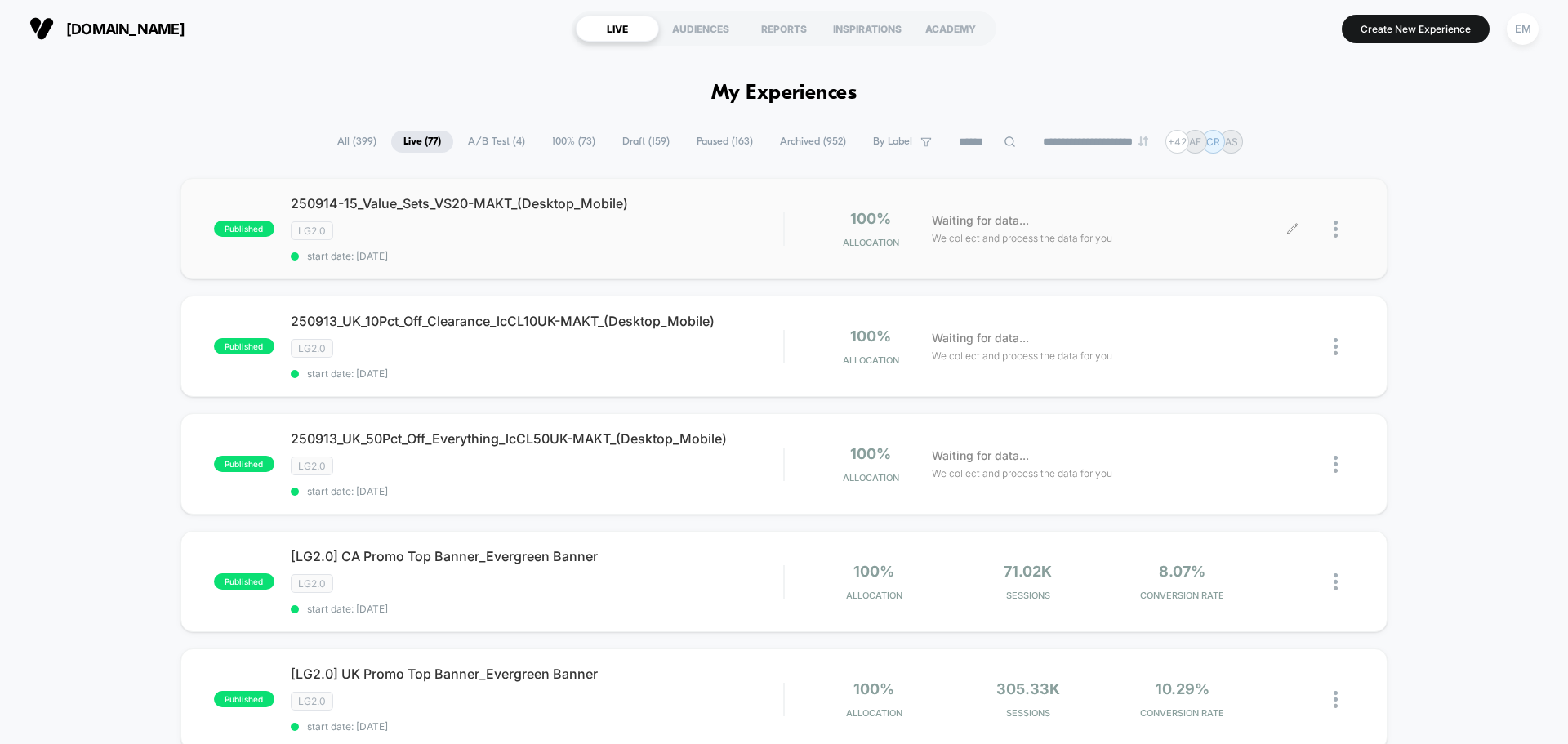
click at [1290, 234] on icon at bounding box center [1293, 229] width 12 height 12
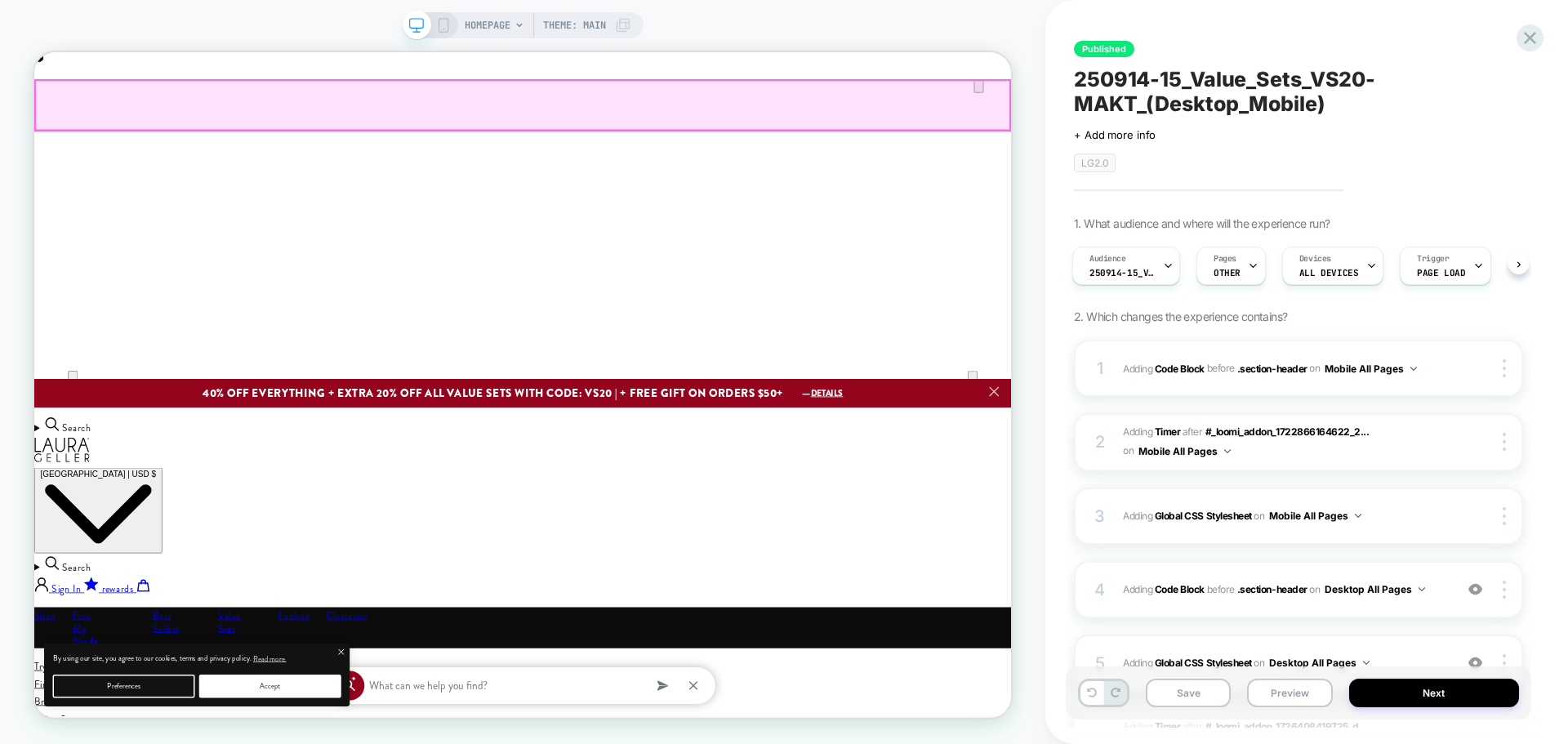
scroll to position [0, 1302]
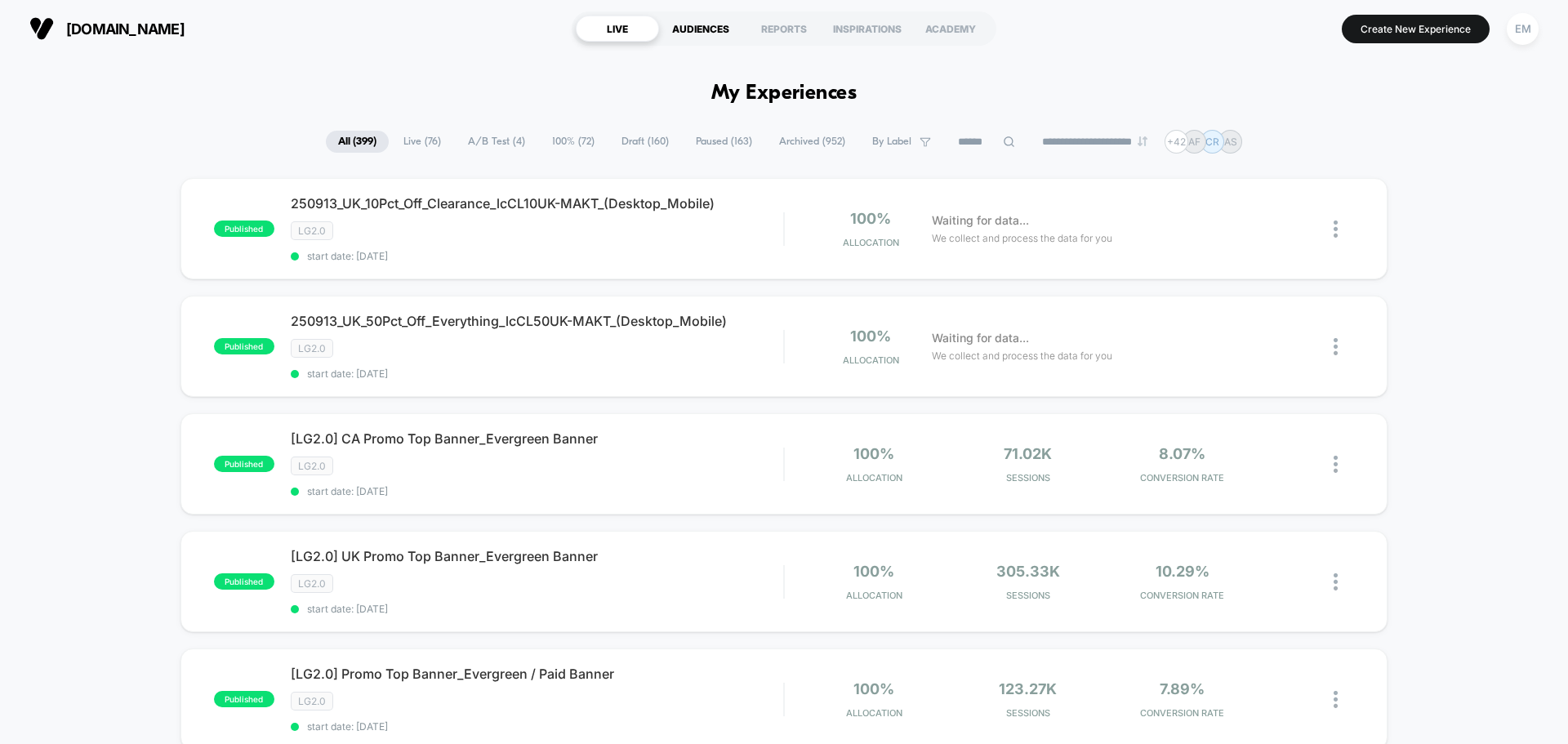
click at [702, 38] on div "AUDIENCES" at bounding box center [701, 29] width 83 height 26
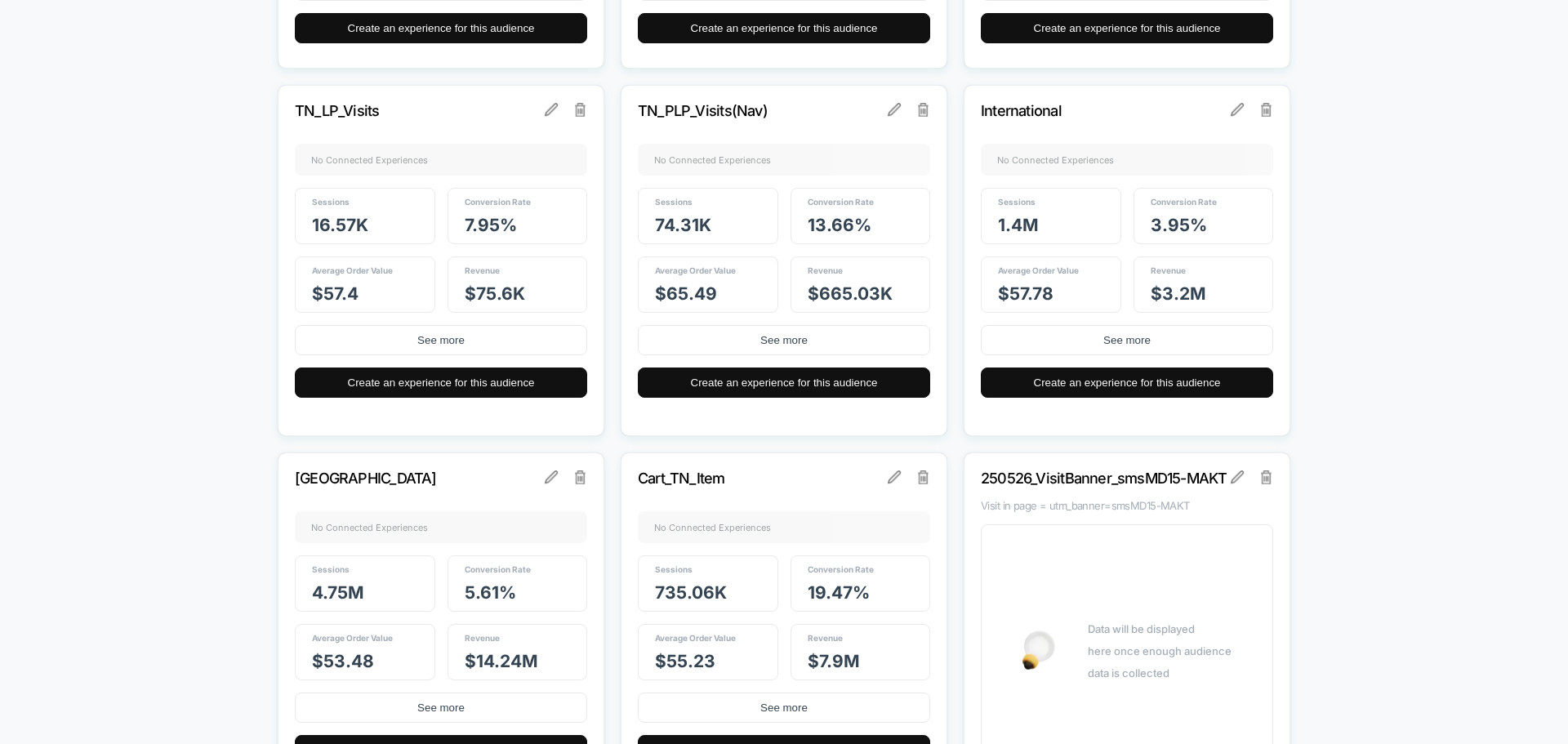
scroll to position [2450, 0]
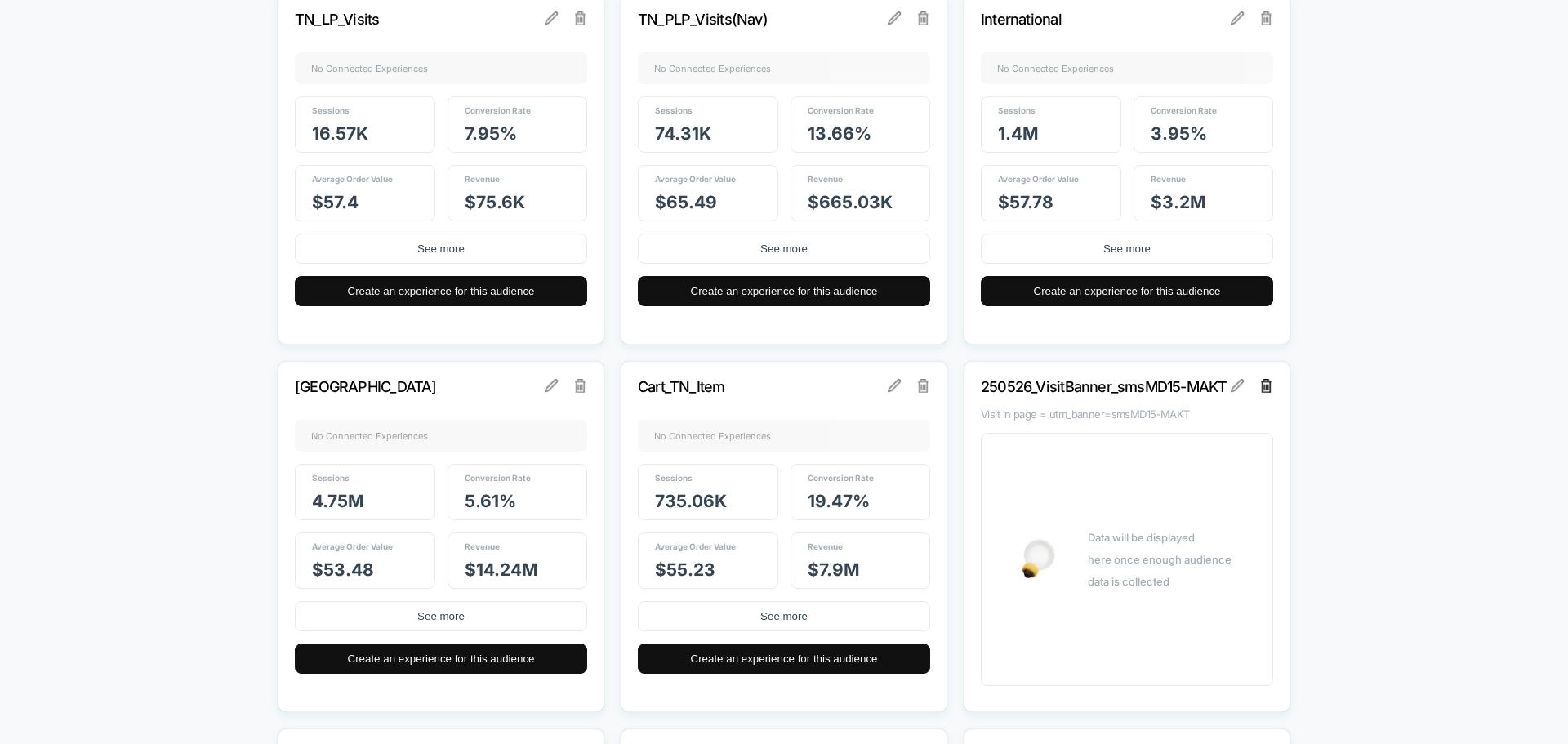
click at [1268, 389] on img at bounding box center [1266, 385] width 11 height 13
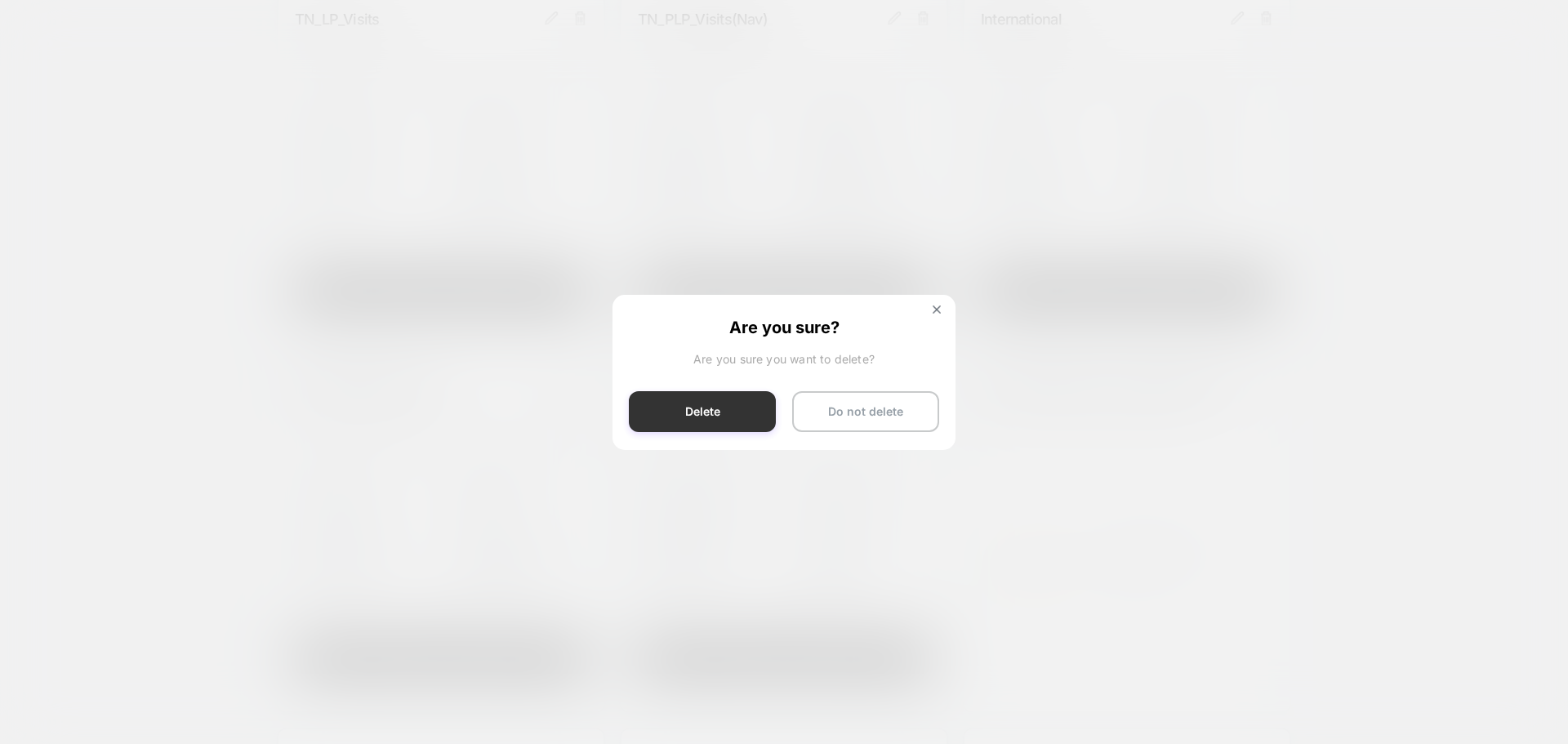
click at [721, 420] on button "Delete" at bounding box center [702, 412] width 147 height 41
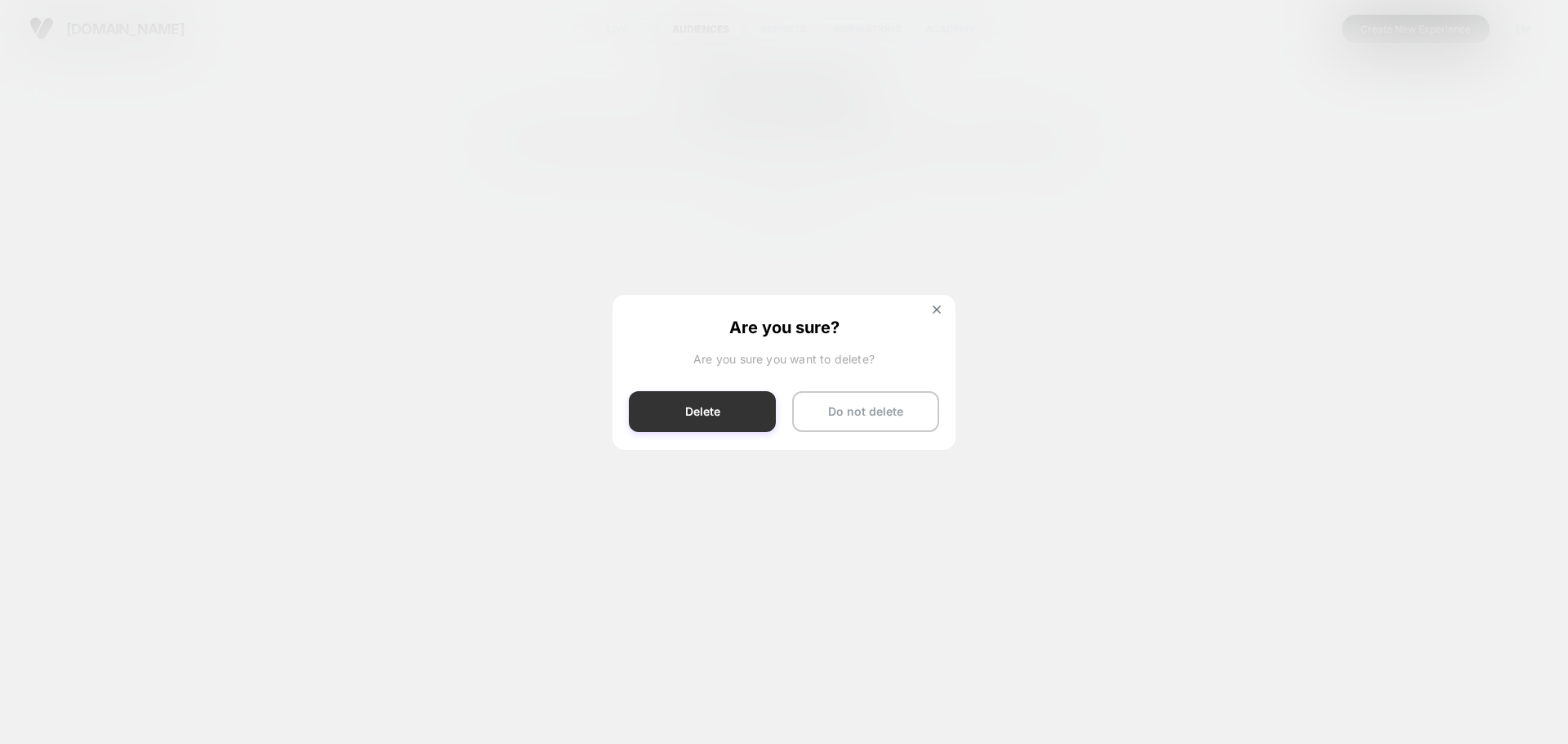
scroll to position [0, 0]
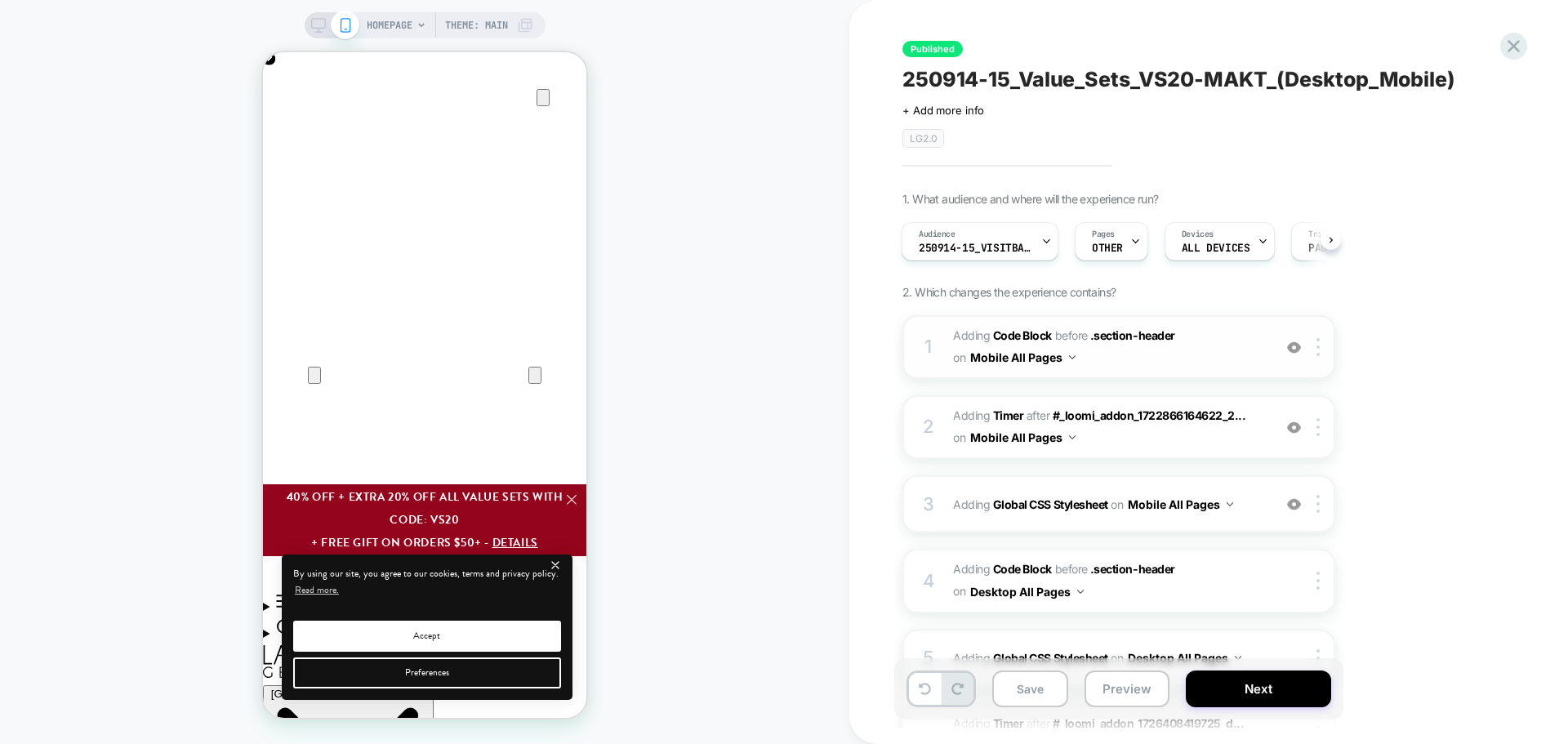
scroll to position [0, 647]
click at [1117, 364] on span "Adding Code Block BEFORE .section-header .section-header on Mobile All Pages" at bounding box center [1109, 346] width 311 height 44
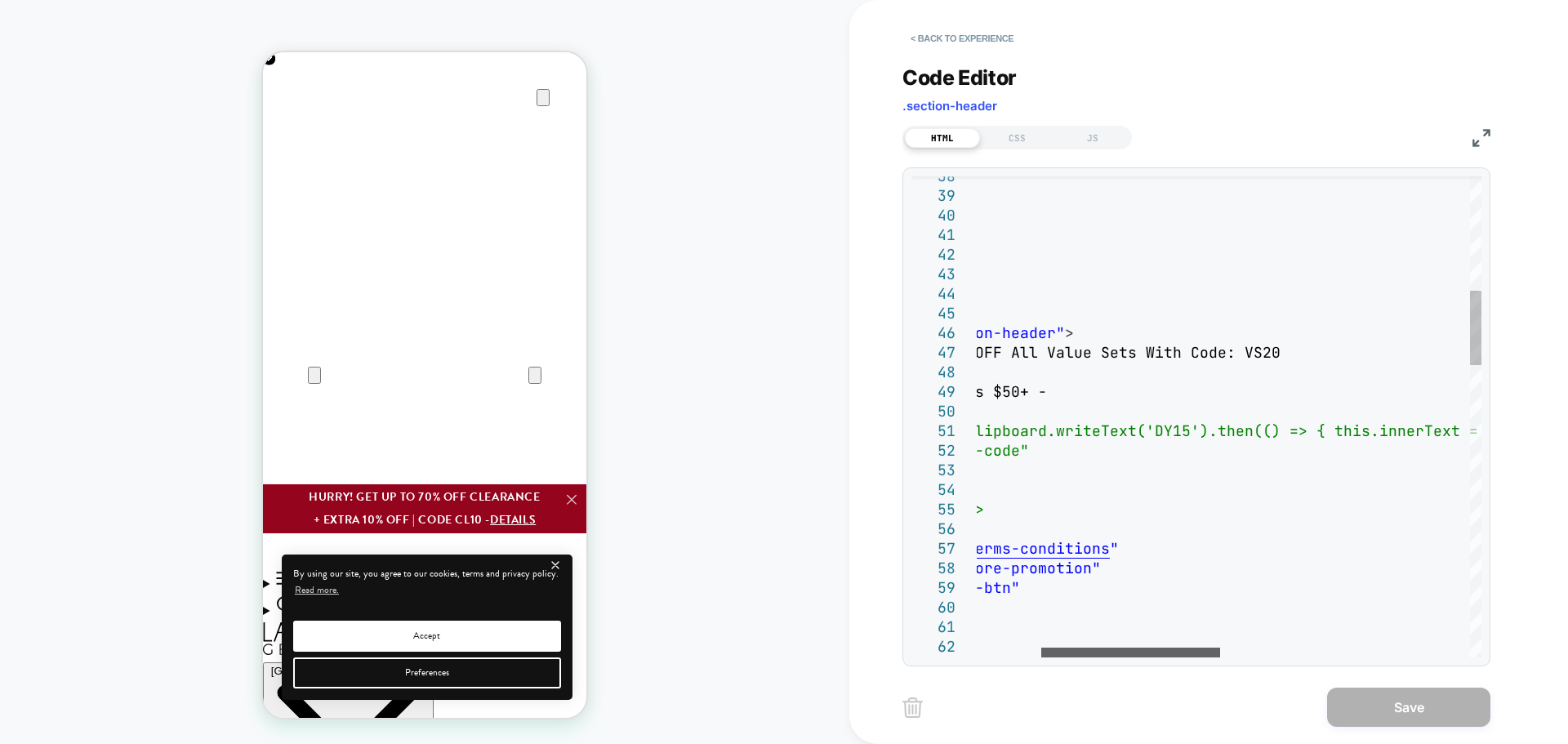
click at [1162, 649] on div at bounding box center [1130, 652] width 179 height 10
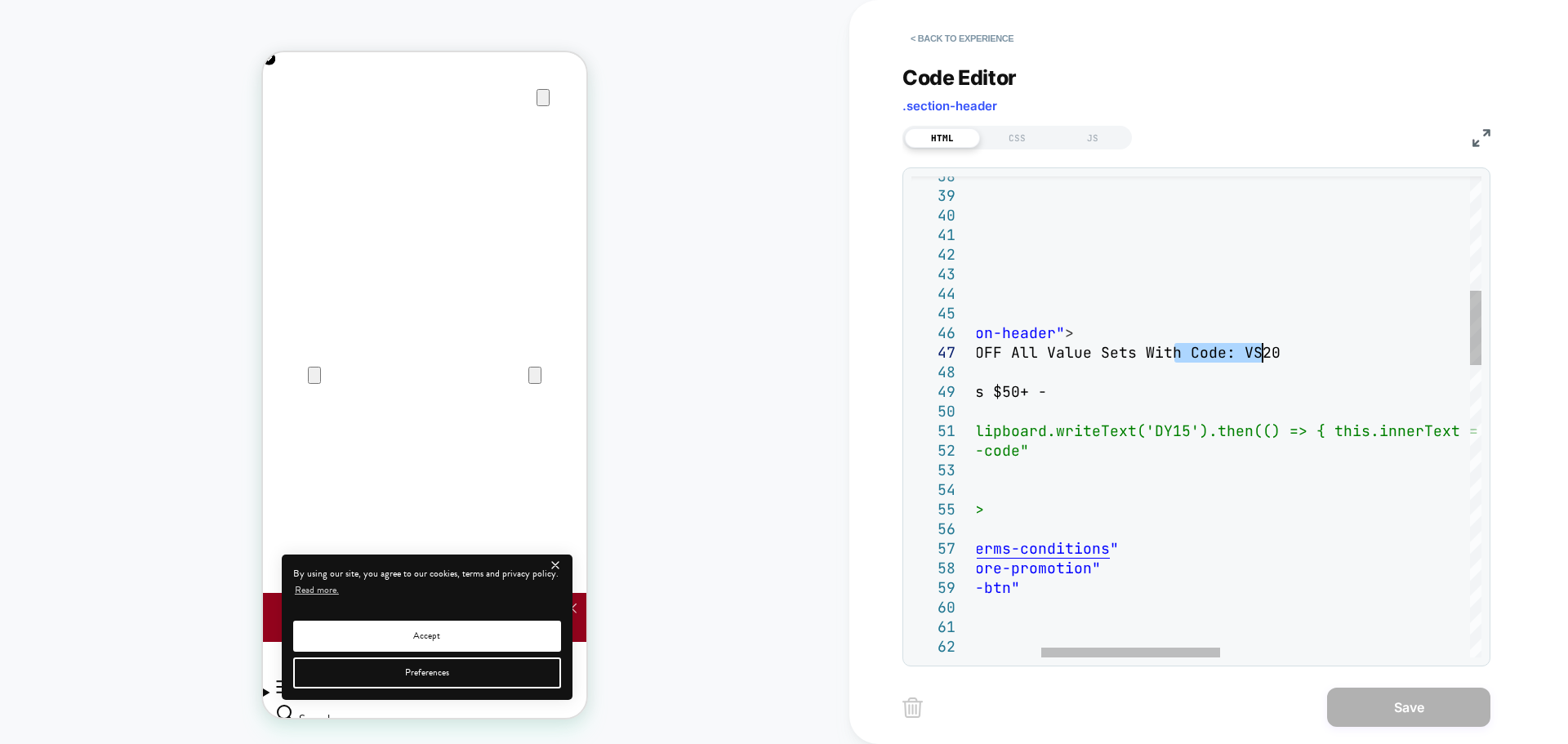
scroll to position [0, 0]
drag, startPoint x: 1192, startPoint y: 352, endPoint x: 1262, endPoint y: 352, distance: 70.0
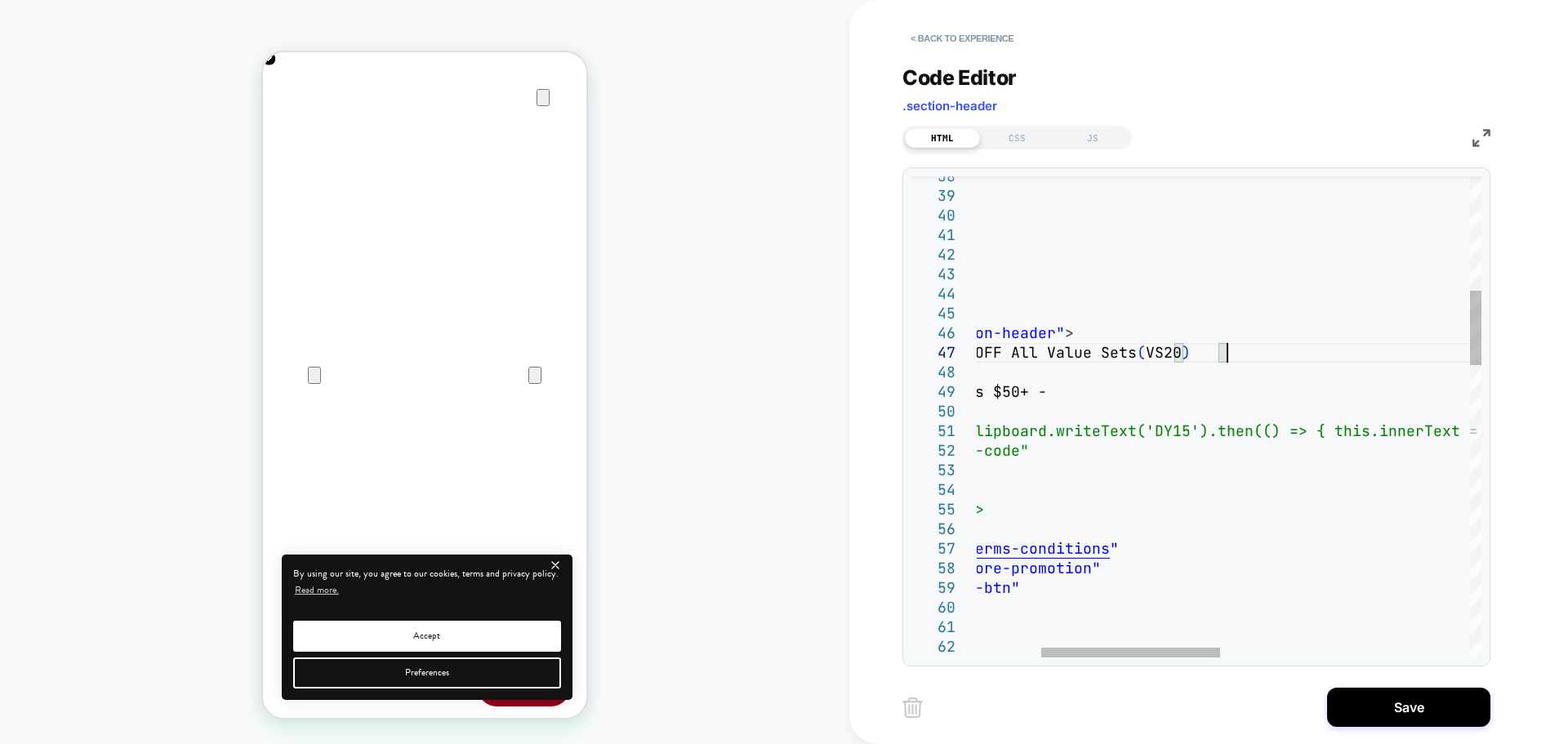
scroll to position [0, 324]
type textarea "**********"
click at [1356, 706] on button "Save" at bounding box center [1409, 707] width 163 height 39
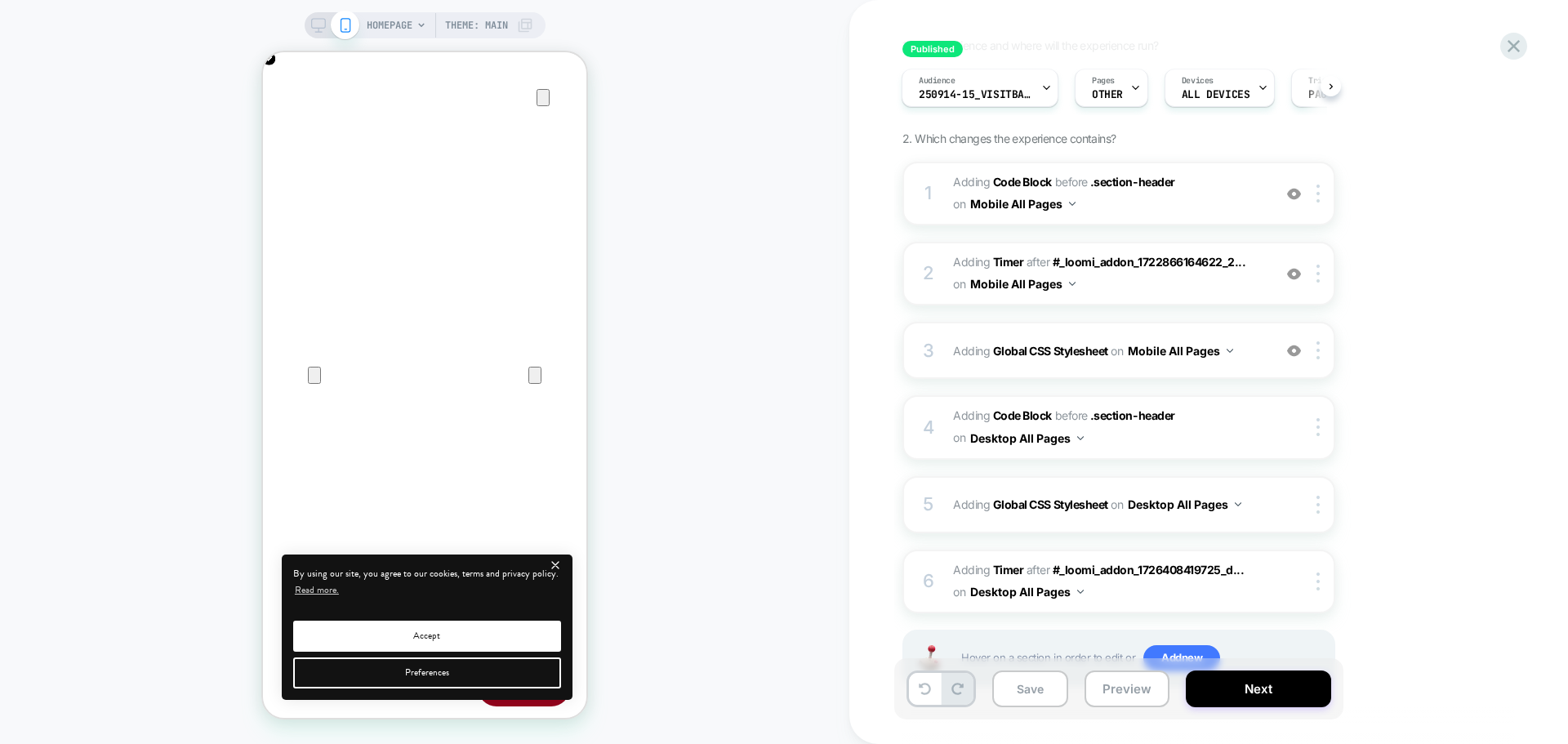
scroll to position [219, 0]
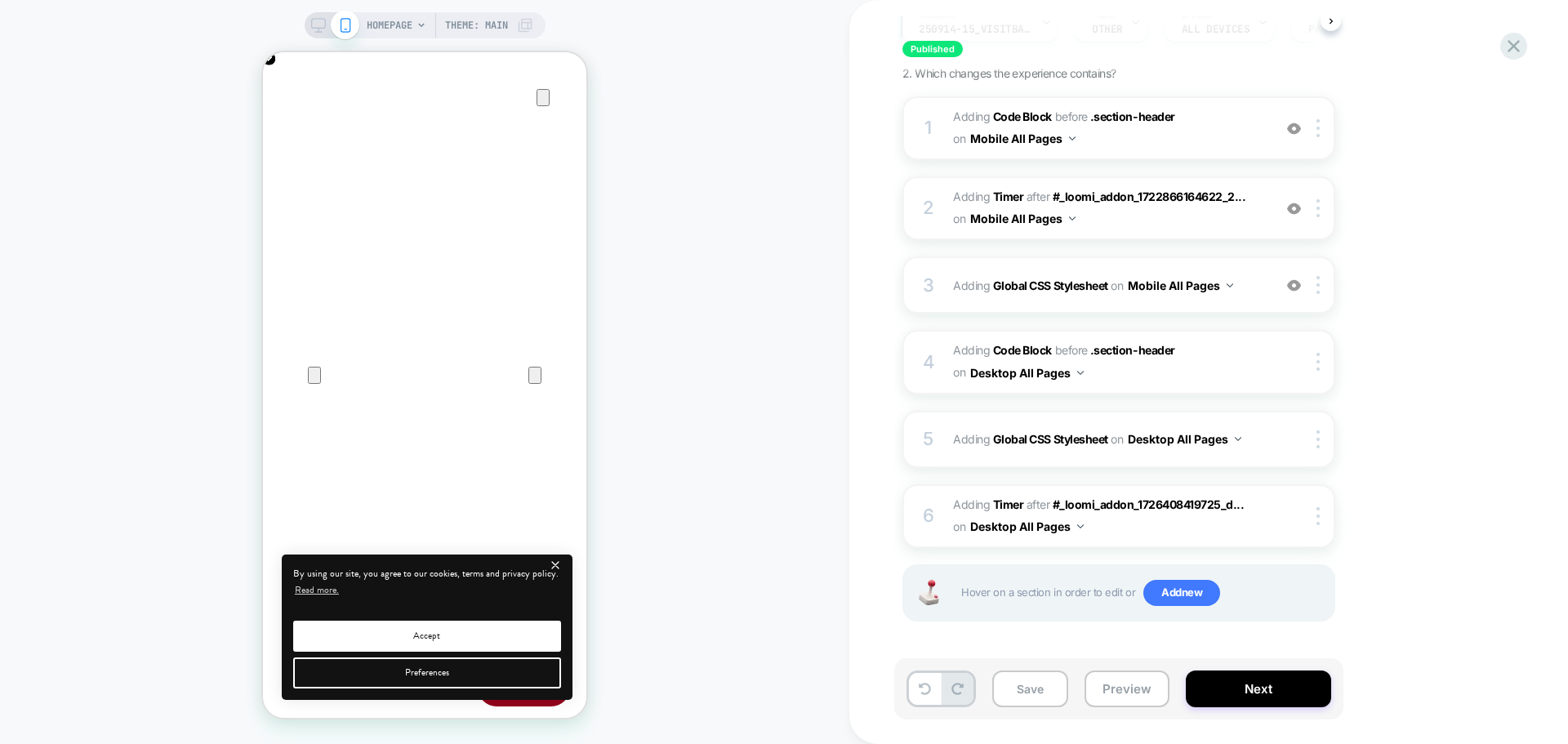
click at [320, 24] on icon at bounding box center [318, 25] width 15 height 15
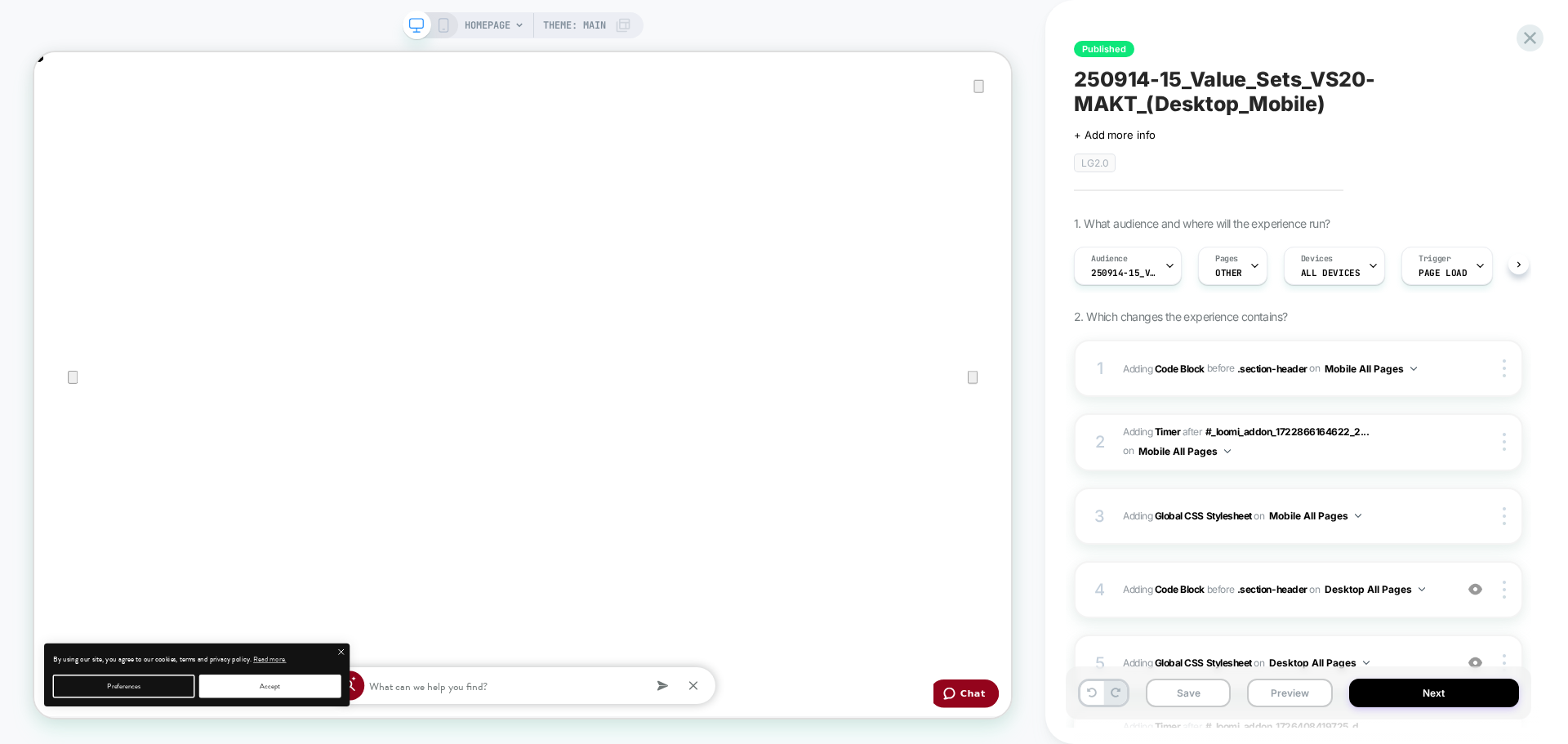
scroll to position [0, 1]
click at [438, 25] on rect at bounding box center [443, 25] width 9 height 13
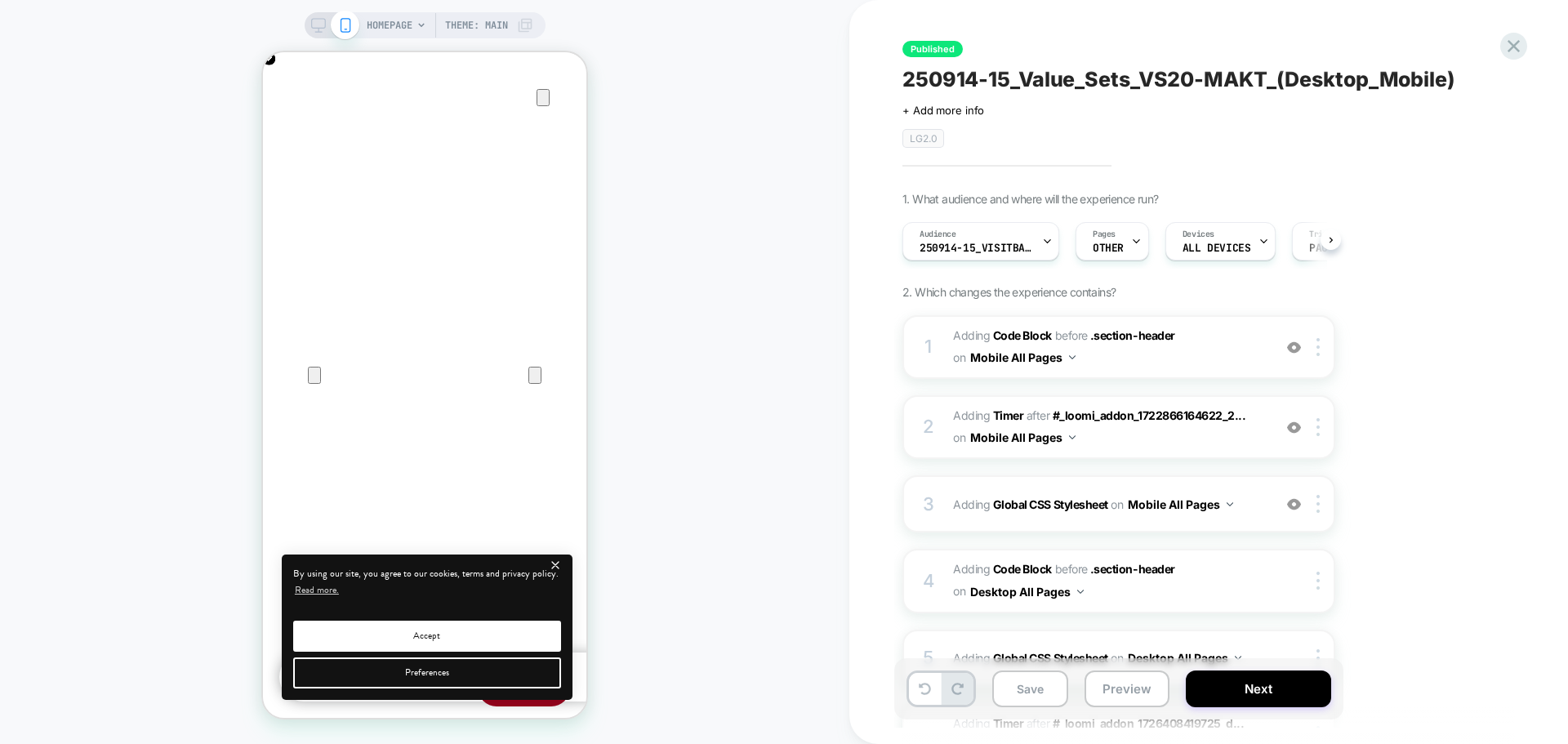
scroll to position [0, 1]
click at [1241, 695] on button "Next" at bounding box center [1258, 688] width 145 height 36
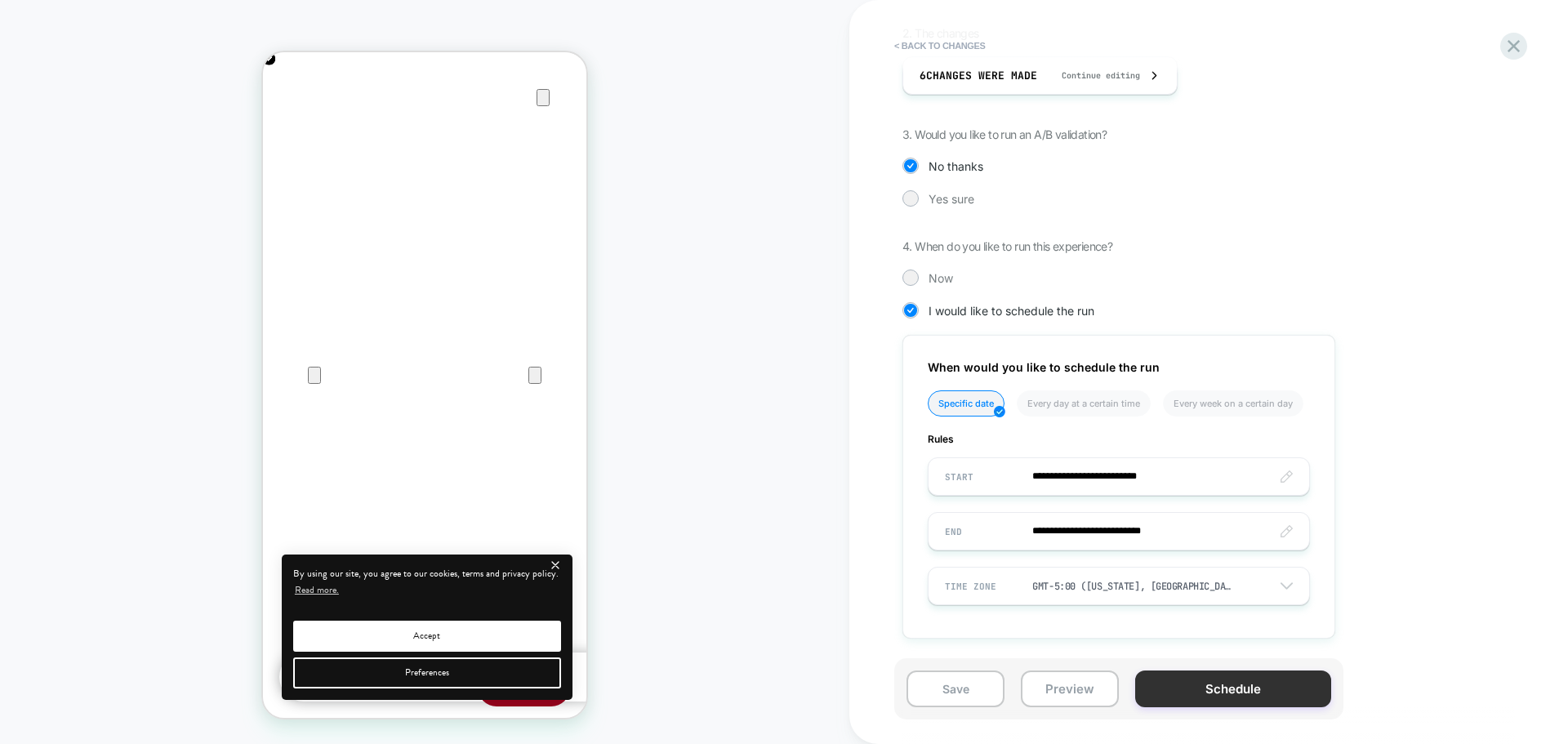
scroll to position [347, 0]
click at [1149, 678] on button "Schedule" at bounding box center [1234, 688] width 196 height 36
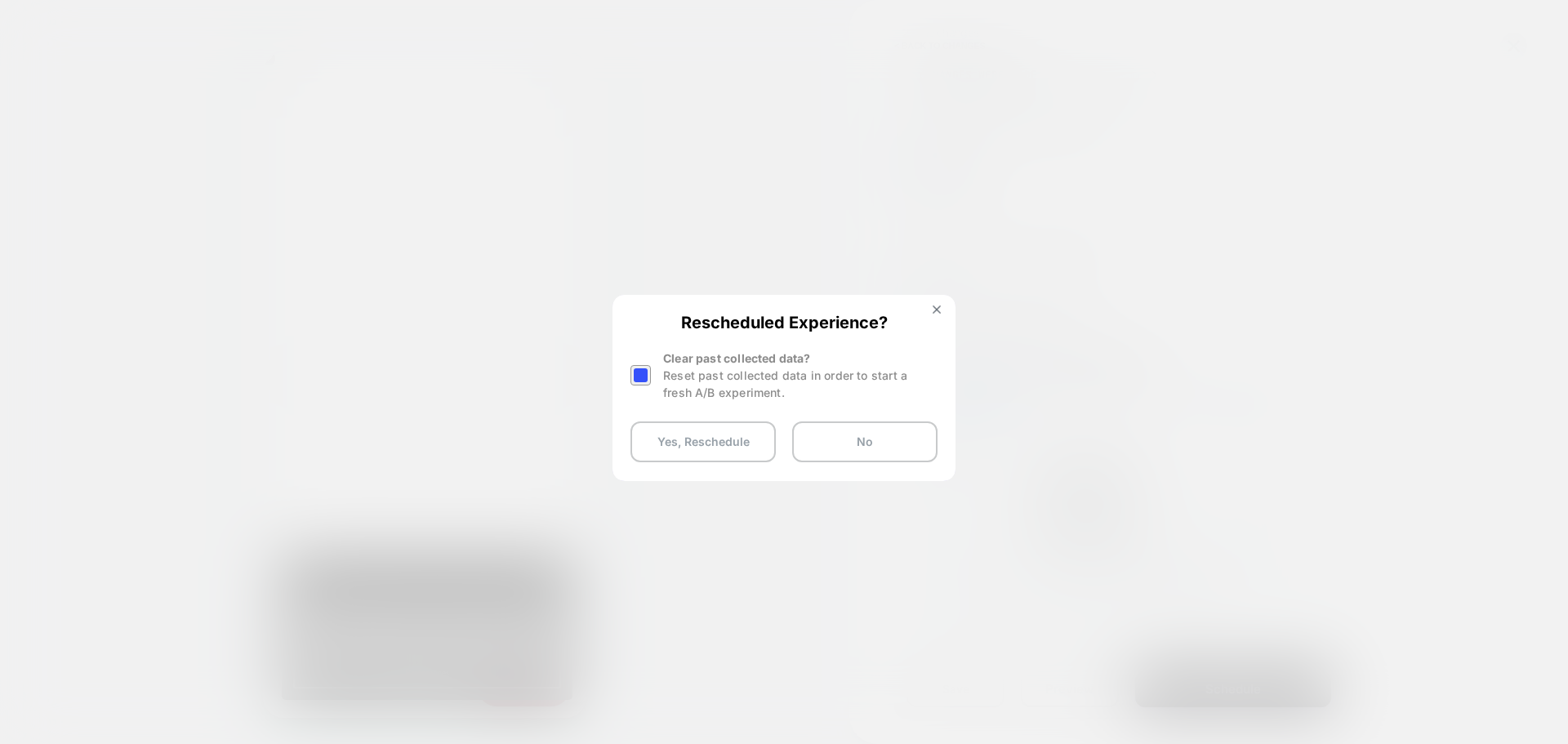
click at [636, 375] on div at bounding box center [641, 375] width 21 height 21
click at [662, 427] on button "Yes, Reschedule" at bounding box center [702, 441] width 145 height 41
